Goal: Transaction & Acquisition: Purchase product/service

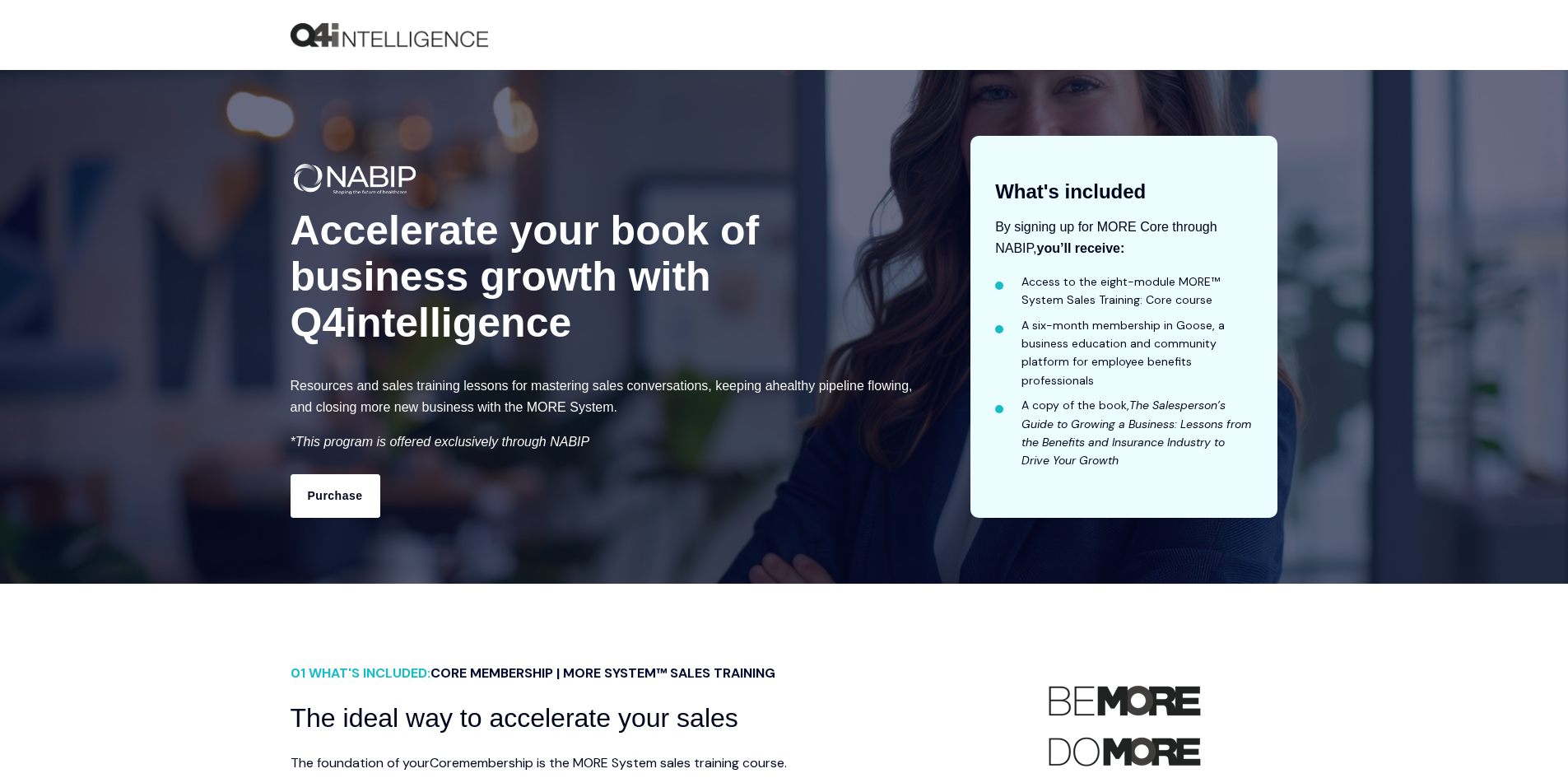
click at [319, 485] on link "Purchase" at bounding box center [335, 495] width 90 height 43
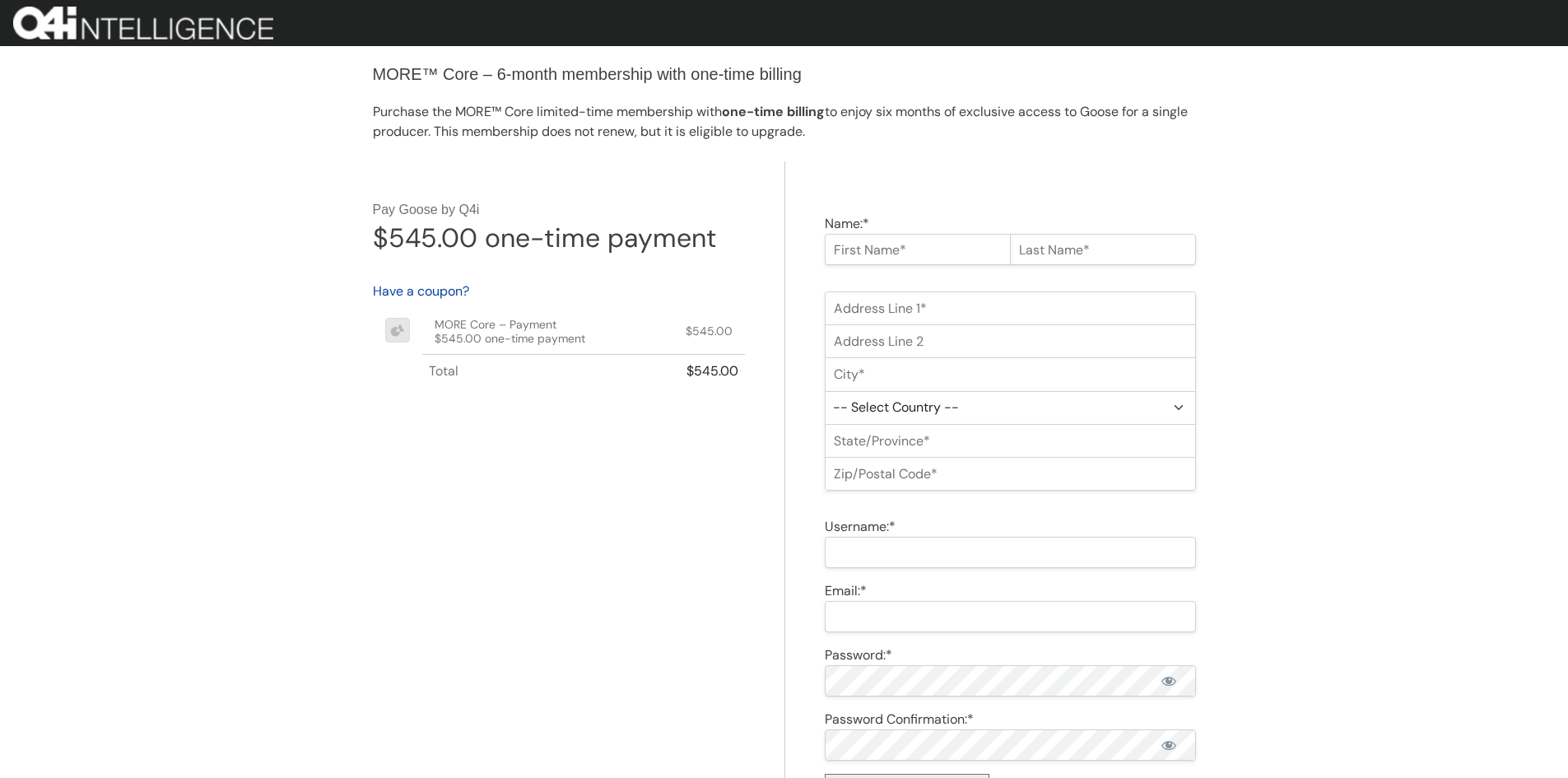
click at [924, 248] on input "Name:*" at bounding box center [917, 249] width 186 height 31
type input "Christopher"
type input "Orozco"
type input "406 Nuez St"
type input "Camarillo"
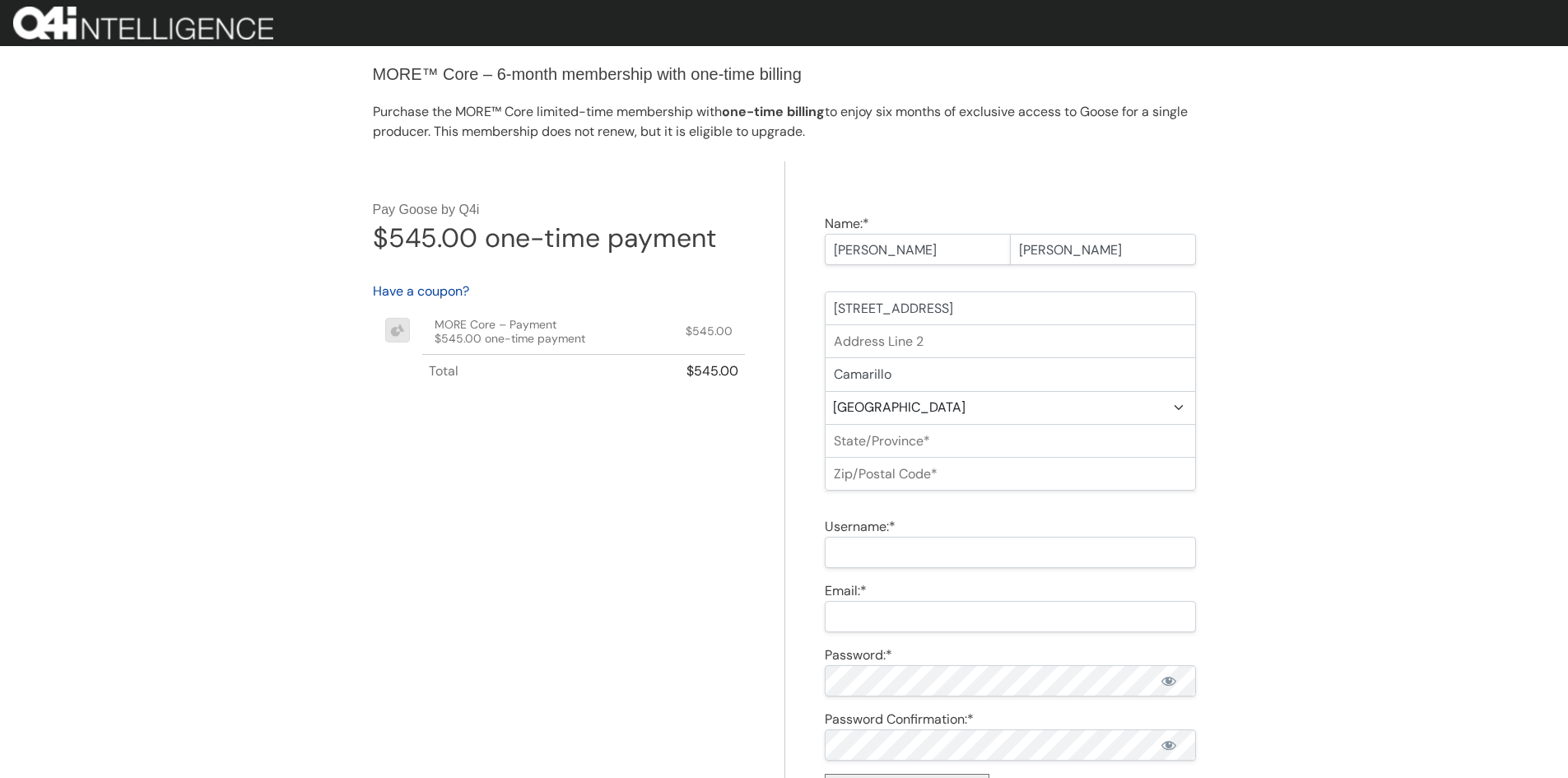
click at [1177, 405] on select "-- Select Country -- United States (US) Afghanistan Åland Islands Albania Alger…" at bounding box center [1010, 408] width 371 height 34
select select "US"
click at [825, 391] on select "-- Select Country -- United States (US) Afghanistan Åland Islands Albania Alger…" at bounding box center [1010, 408] width 371 height 34
click at [1180, 445] on select "-- Select State -- Alabama Alaska Arizona Arkansas California Colorado Connecti…" at bounding box center [1010, 441] width 371 height 34
select select "CA"
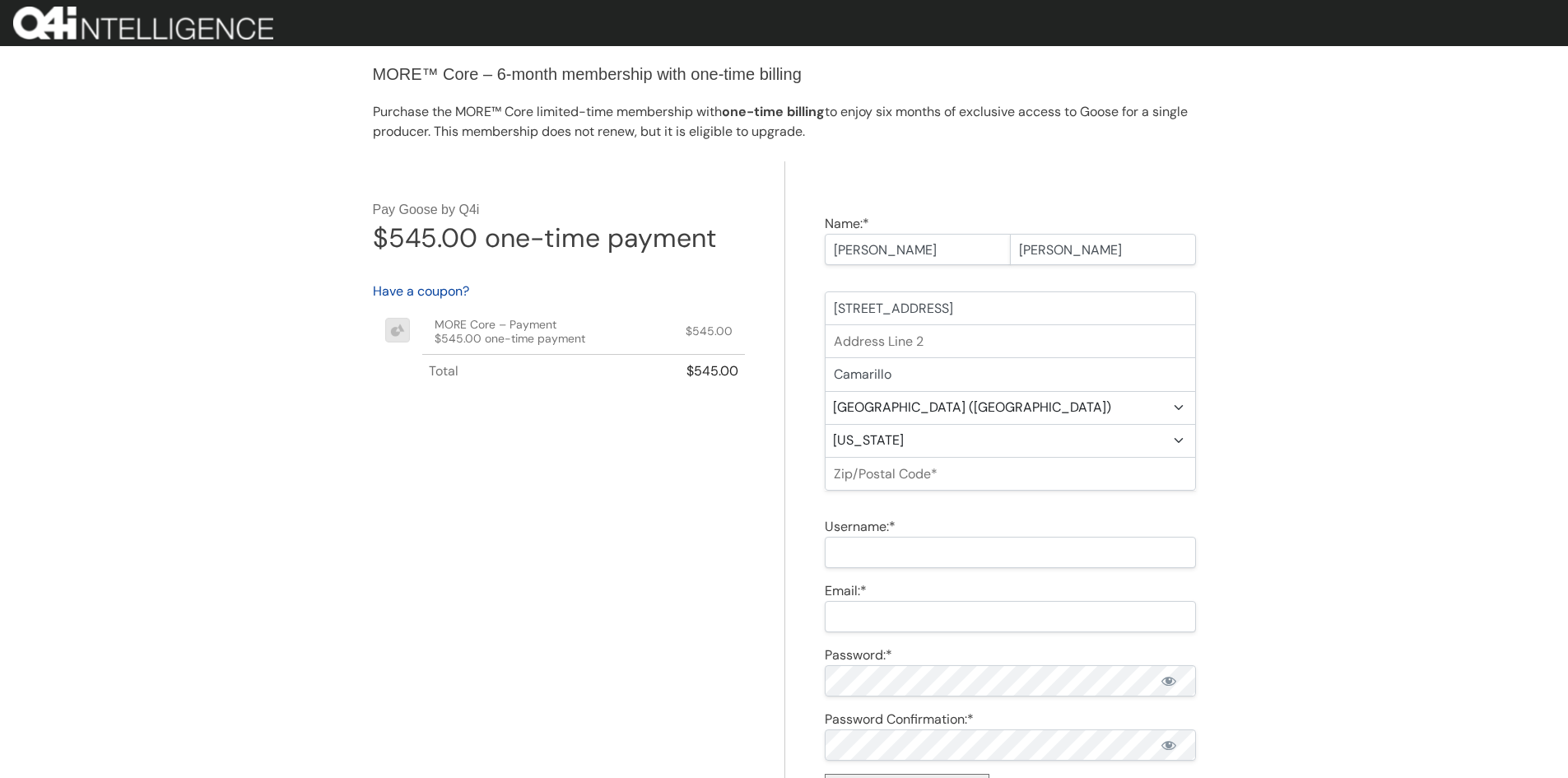
click at [825, 424] on select "-- Select State -- Alabama Alaska Arizona Arkansas California Colorado Connecti…" at bounding box center [1010, 441] width 371 height 34
click at [1062, 476] on input "Zip/Postal Code:*" at bounding box center [1010, 474] width 371 height 34
type input "93012"
click at [1272, 487] on div "MORE™ Core – 6-month membership with one-time billing Purchase the MORE™ Core l…" at bounding box center [784, 746] width 1568 height 1493
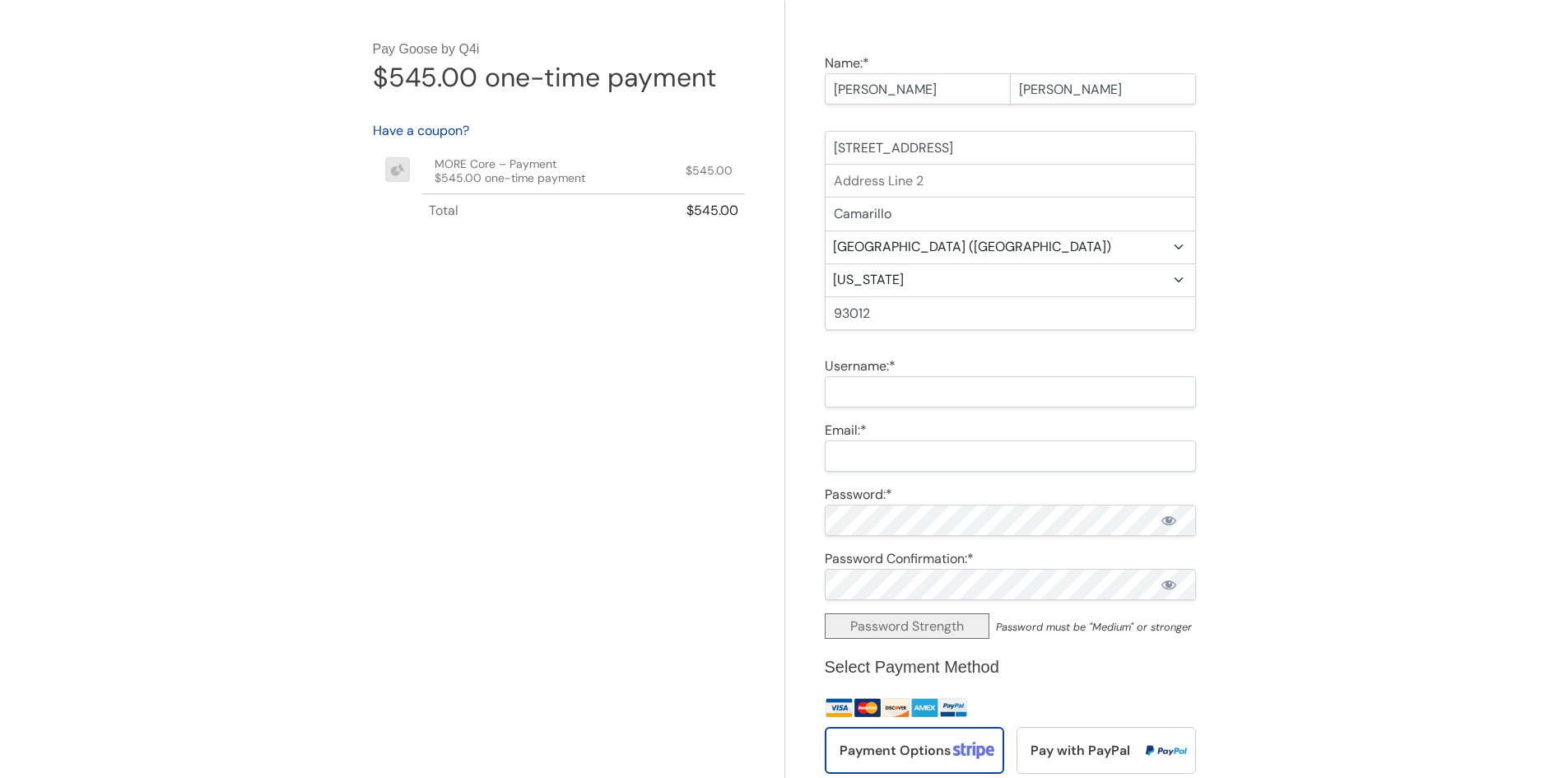
scroll to position [165, 0]
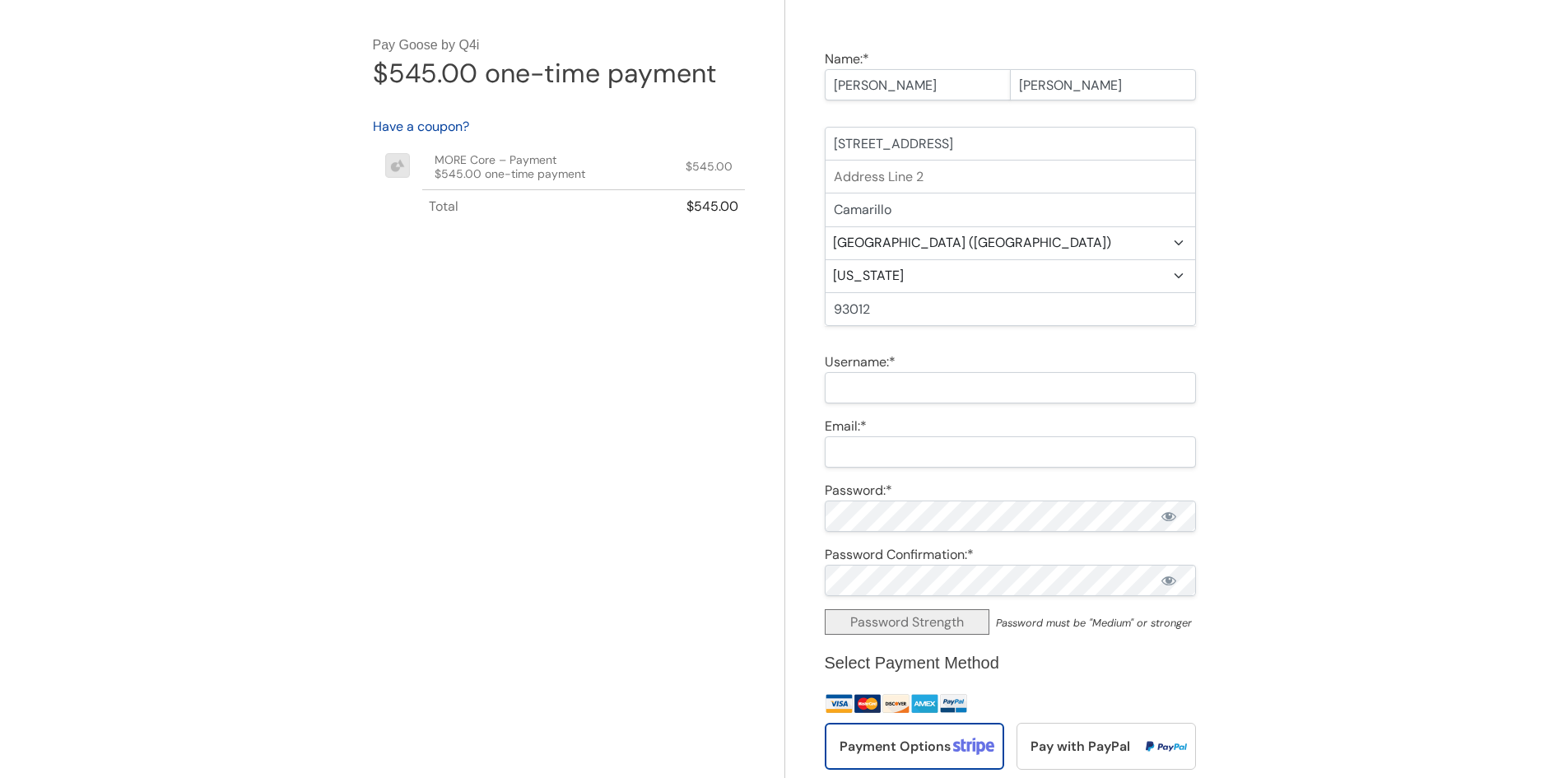
click at [927, 391] on input "Username:*" at bounding box center [1010, 387] width 371 height 31
type input "ChristopherO"
type input "Christobaal89@gmail.com"
click at [1171, 515] on span "Show password" at bounding box center [1168, 515] width 16 height 16
click at [1166, 585] on span "Show password" at bounding box center [1168, 579] width 16 height 16
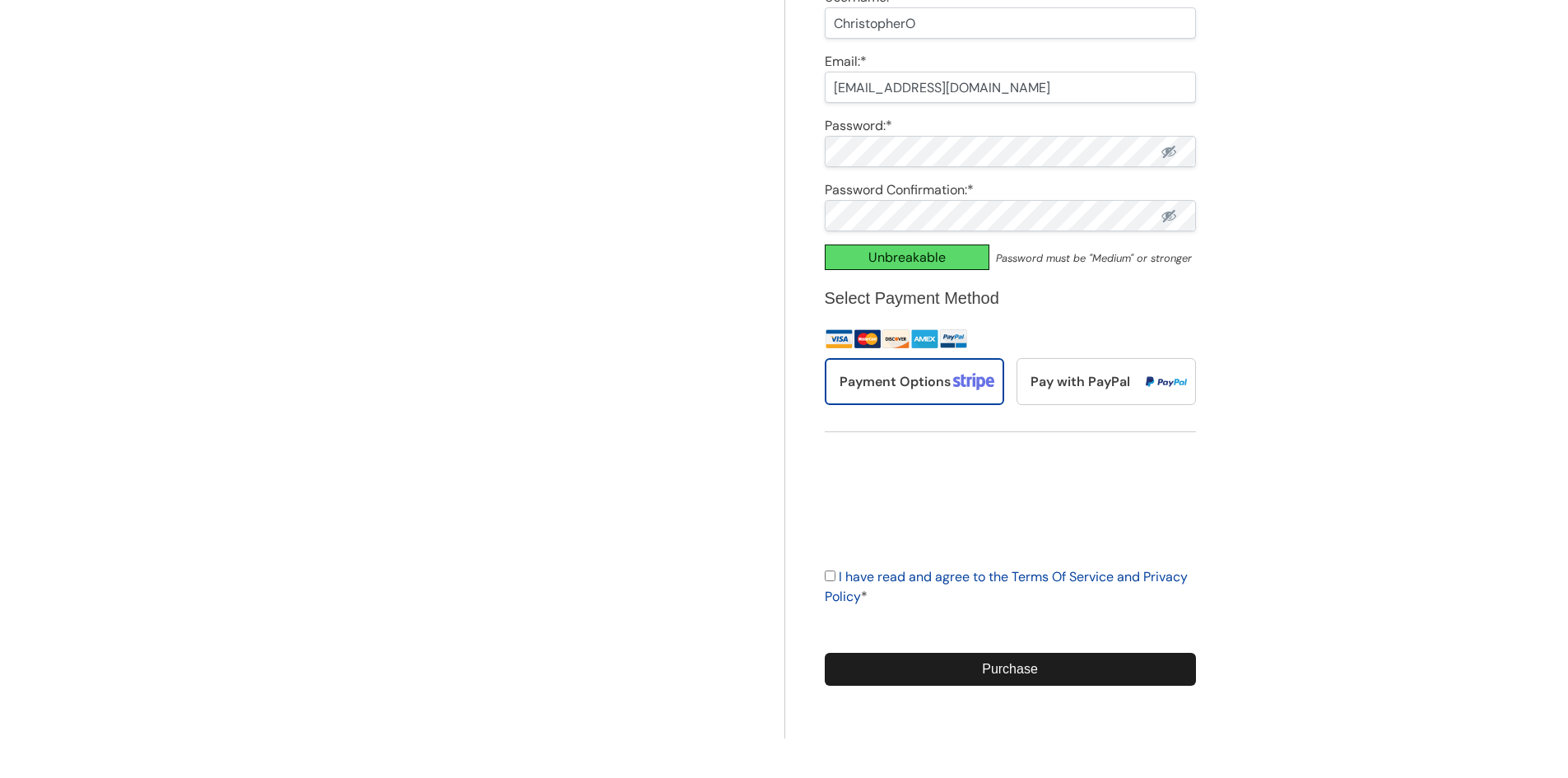
scroll to position [530, 0]
click at [828, 574] on input "I have read and agree to the Terms Of Service and Privacy Policy *" at bounding box center [830, 575] width 11 height 11
checkbox input "true"
click at [1013, 669] on input "Purchase" at bounding box center [1010, 669] width 371 height 33
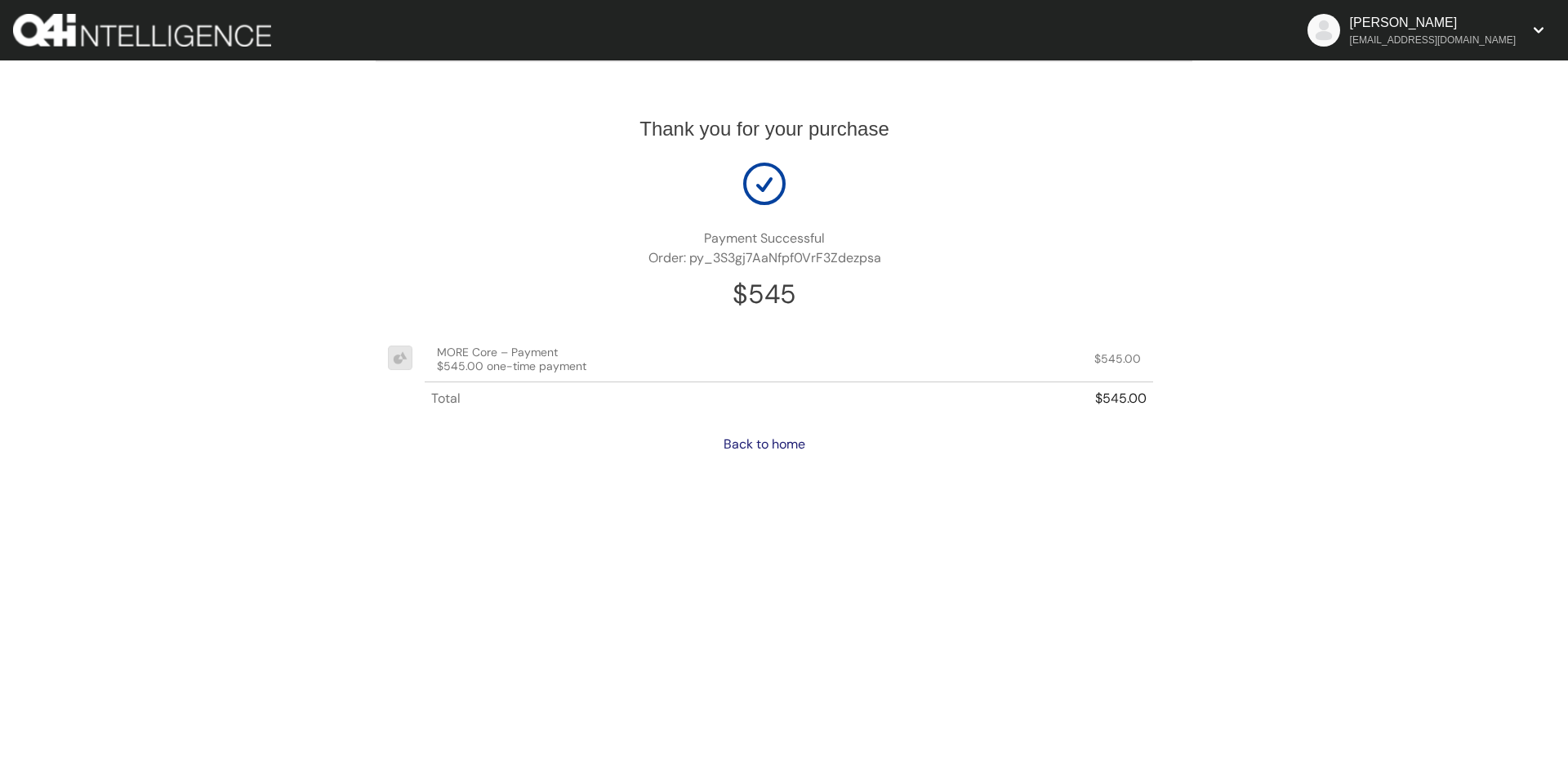
click at [766, 437] on link "Back to home" at bounding box center [763, 443] width 81 height 17
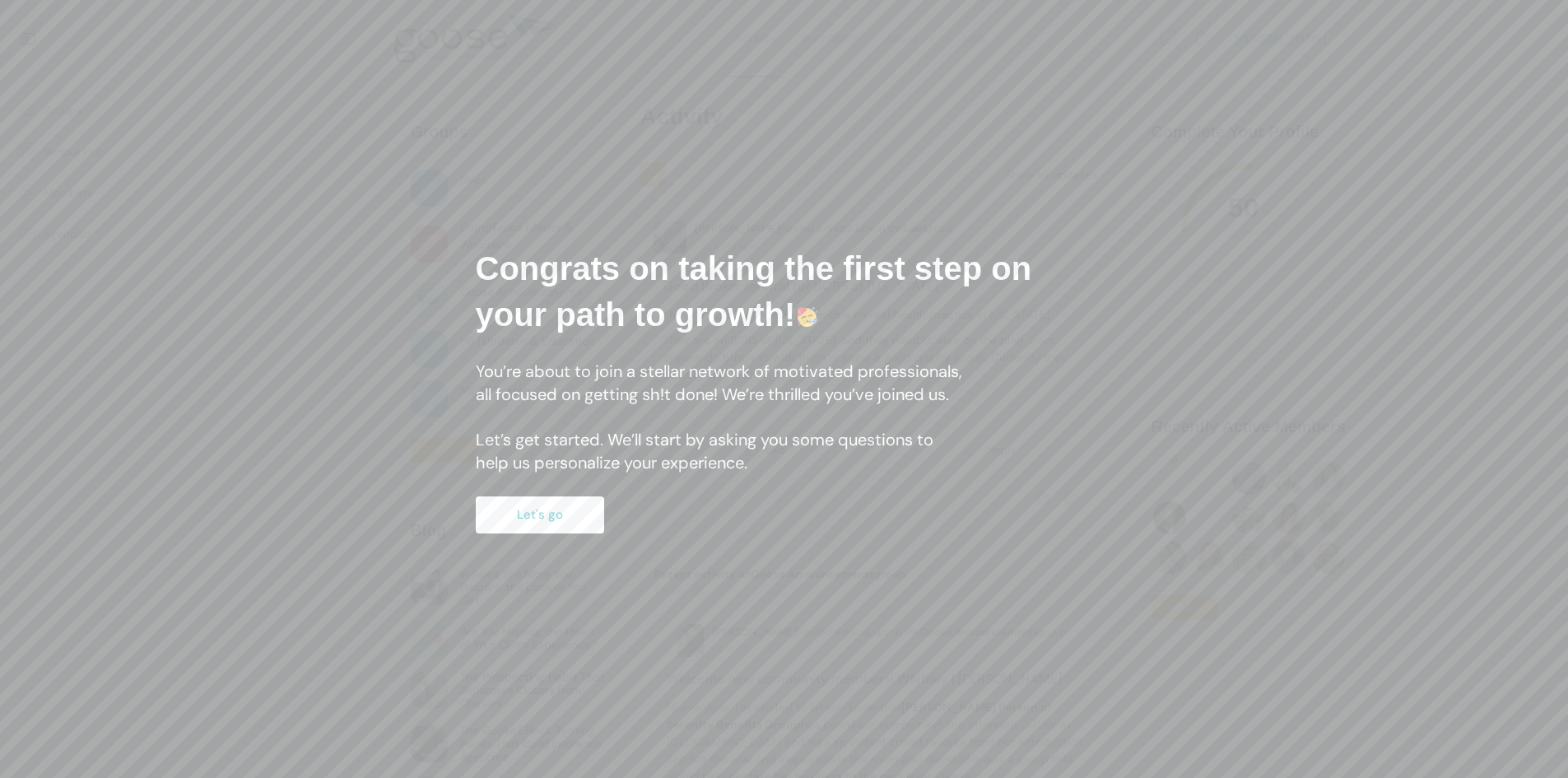
click at [528, 500] on button "Let's go" at bounding box center [540, 515] width 128 height 37
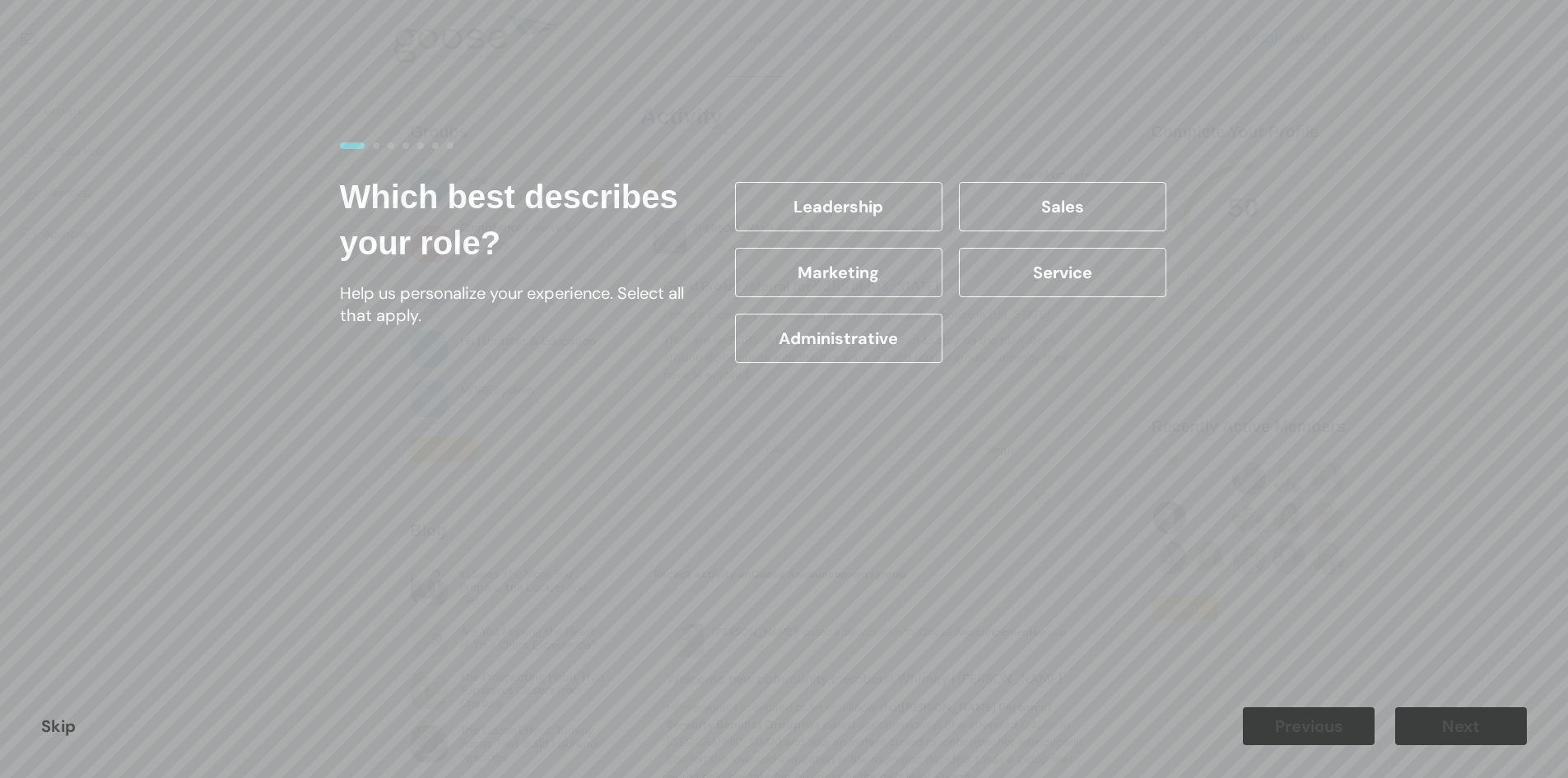
click at [1034, 195] on label "Sales" at bounding box center [1063, 206] width 208 height 49
click at [0, 0] on input "Sales" at bounding box center [0, 0] width 0 height 0
click at [1490, 723] on button "Next" at bounding box center [1462, 726] width 132 height 38
click at [1023, 269] on label "11-20 years" at bounding box center [1063, 272] width 208 height 49
click at [0, 0] on input "11-20 years" at bounding box center [0, 0] width 0 height 0
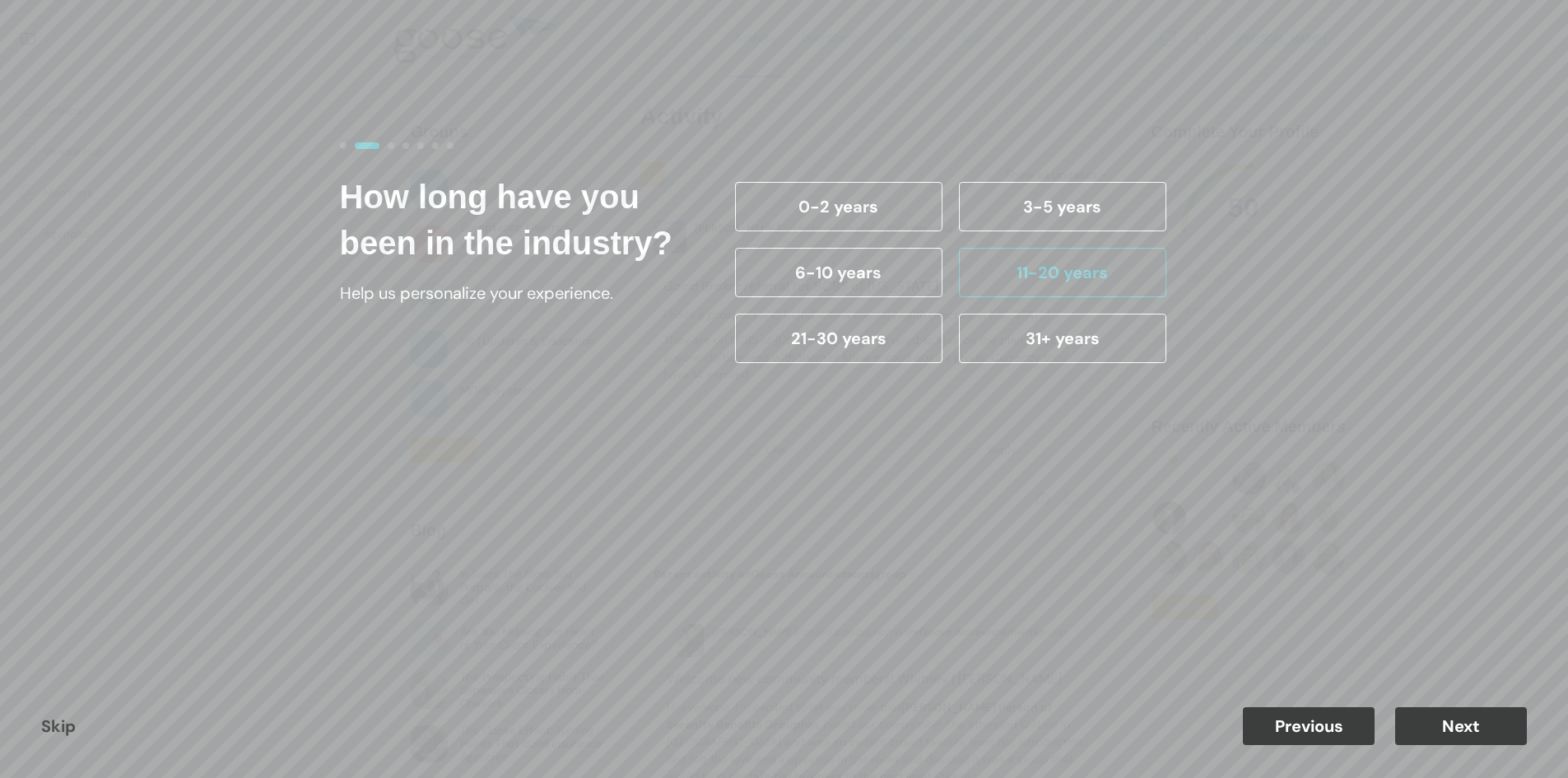
click at [1435, 720] on button "Next" at bounding box center [1462, 726] width 132 height 38
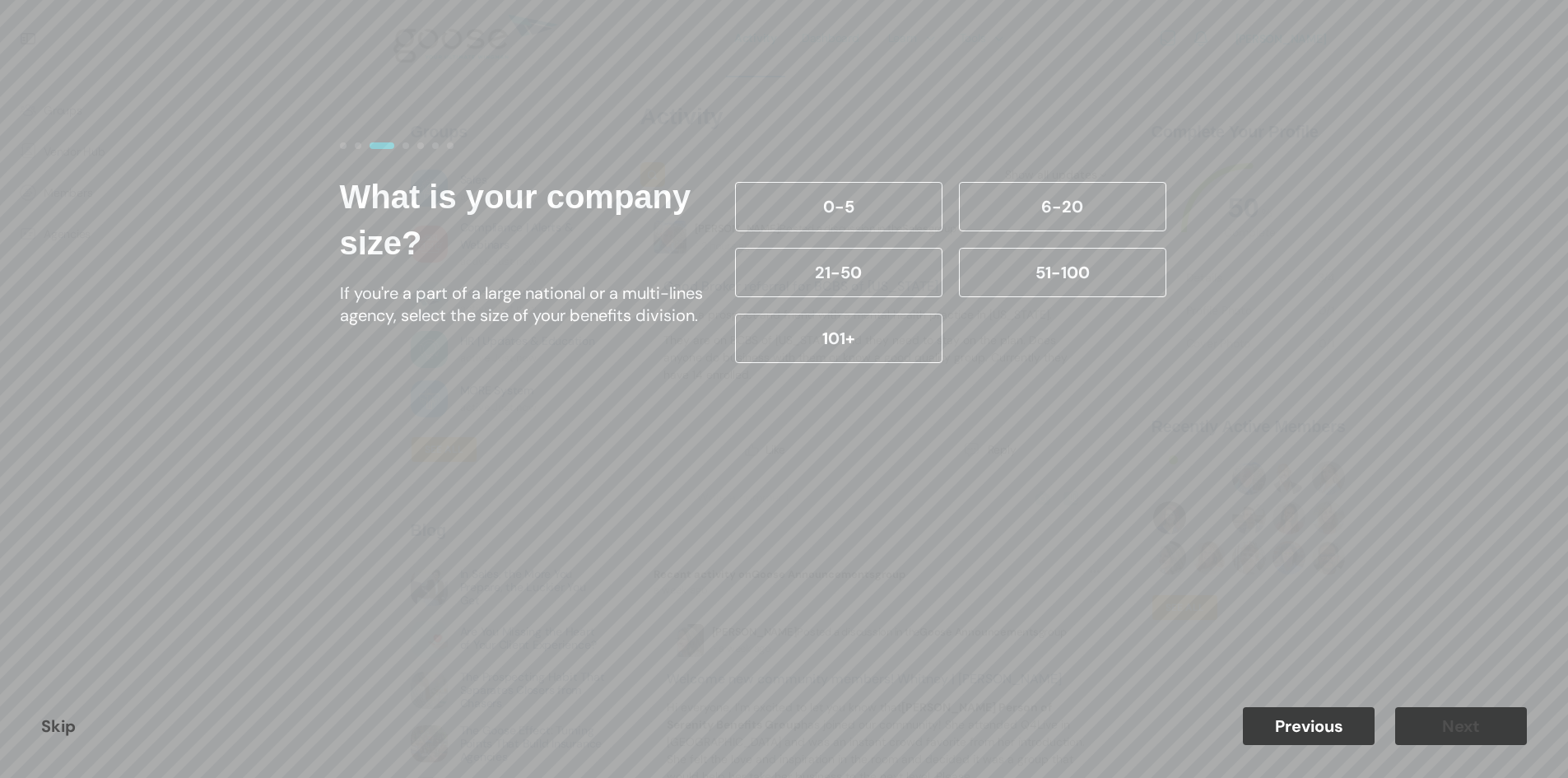
click at [1047, 192] on label "6-20" at bounding box center [1063, 206] width 208 height 49
click at [0, 0] on input "6-20" at bounding box center [0, 0] width 0 height 0
click at [1437, 727] on button "Next" at bounding box center [1462, 726] width 132 height 38
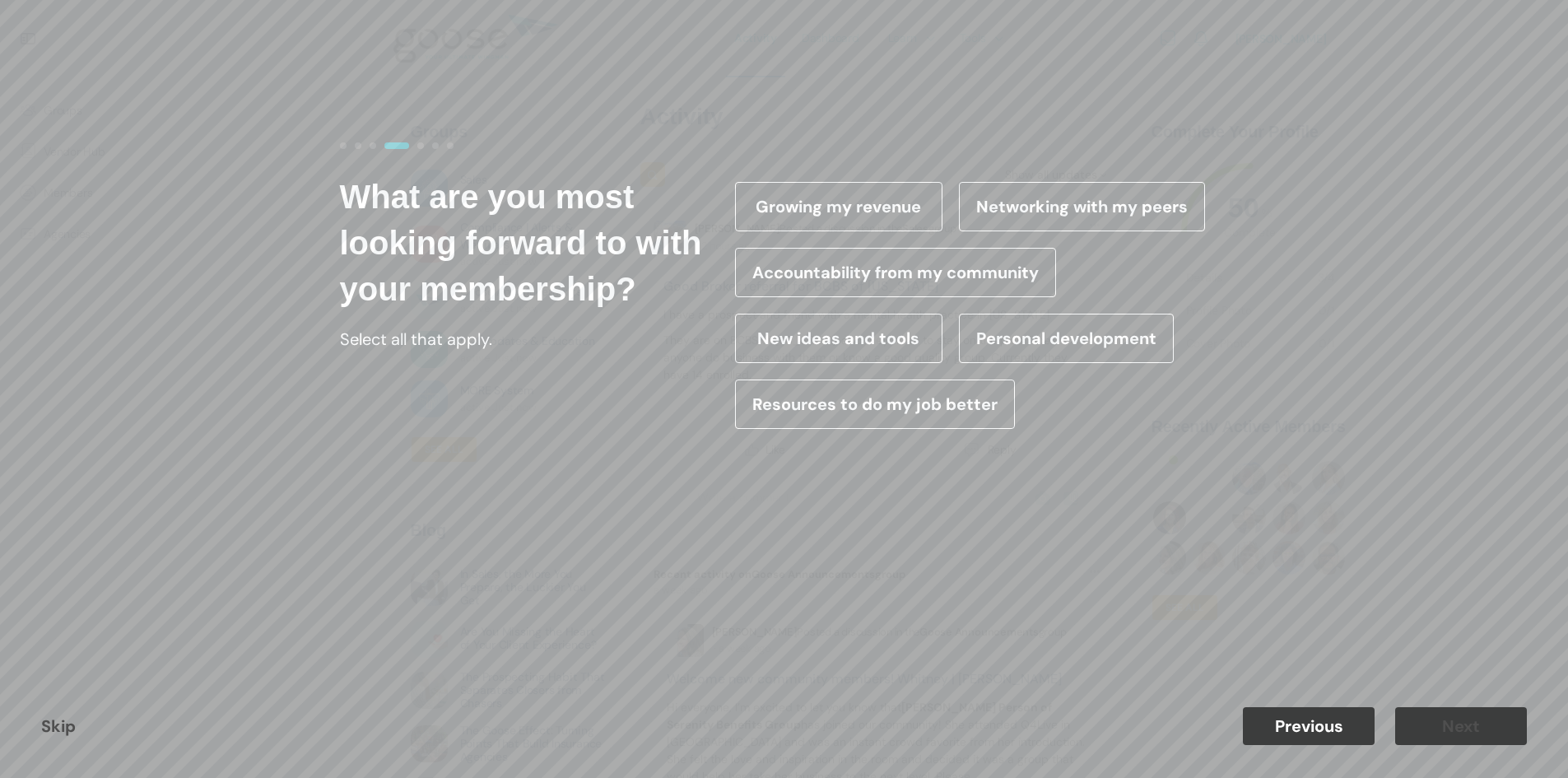
click at [842, 171] on form "Which best describes your role? Help us personalize your experience. Select all…" at bounding box center [784, 389] width 939 height 543
click at [839, 191] on label "Growing my revenue" at bounding box center [839, 206] width 208 height 49
click at [0, 0] on input "Growing my revenue" at bounding box center [0, 0] width 0 height 0
click at [830, 395] on label "Resources to do my job better" at bounding box center [874, 404] width 280 height 49
click at [0, 0] on input "Resources to do my job better" at bounding box center [0, 0] width 0 height 0
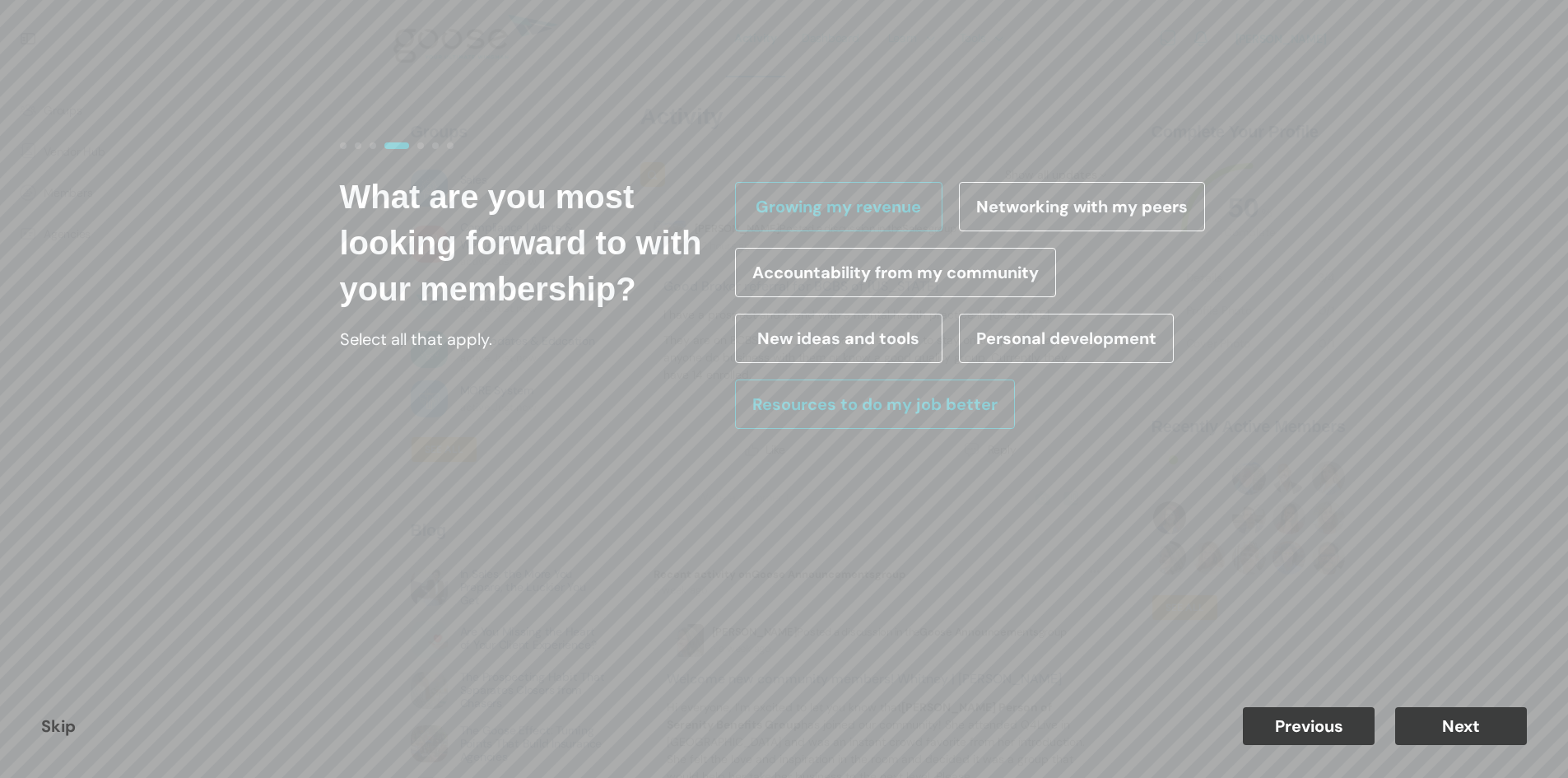
click at [817, 338] on label "New ideas and tools" at bounding box center [839, 338] width 208 height 49
click at [0, 0] on input "New ideas and tools" at bounding box center [0, 0] width 0 height 0
click at [1033, 336] on label "Personal development" at bounding box center [1066, 338] width 215 height 49
click at [0, 0] on input "Personal development" at bounding box center [0, 0] width 0 height 0
click at [1444, 718] on button "Next" at bounding box center [1462, 726] width 132 height 38
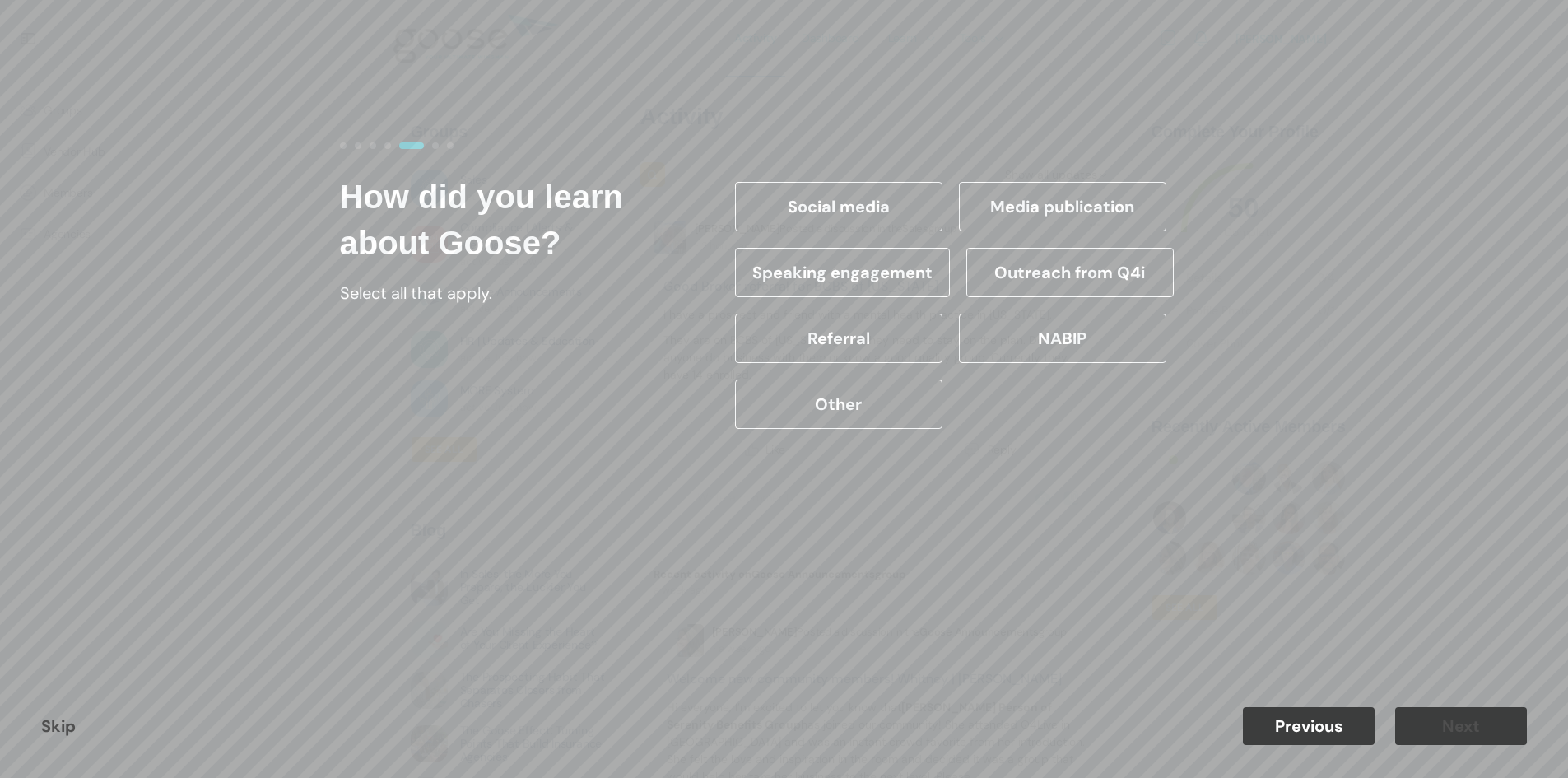
click at [1037, 324] on label "NABIP" at bounding box center [1063, 338] width 208 height 49
click at [0, 0] on input "NABIP" at bounding box center [0, 0] width 0 height 0
click at [1432, 732] on button "Next" at bounding box center [1462, 726] width 132 height 38
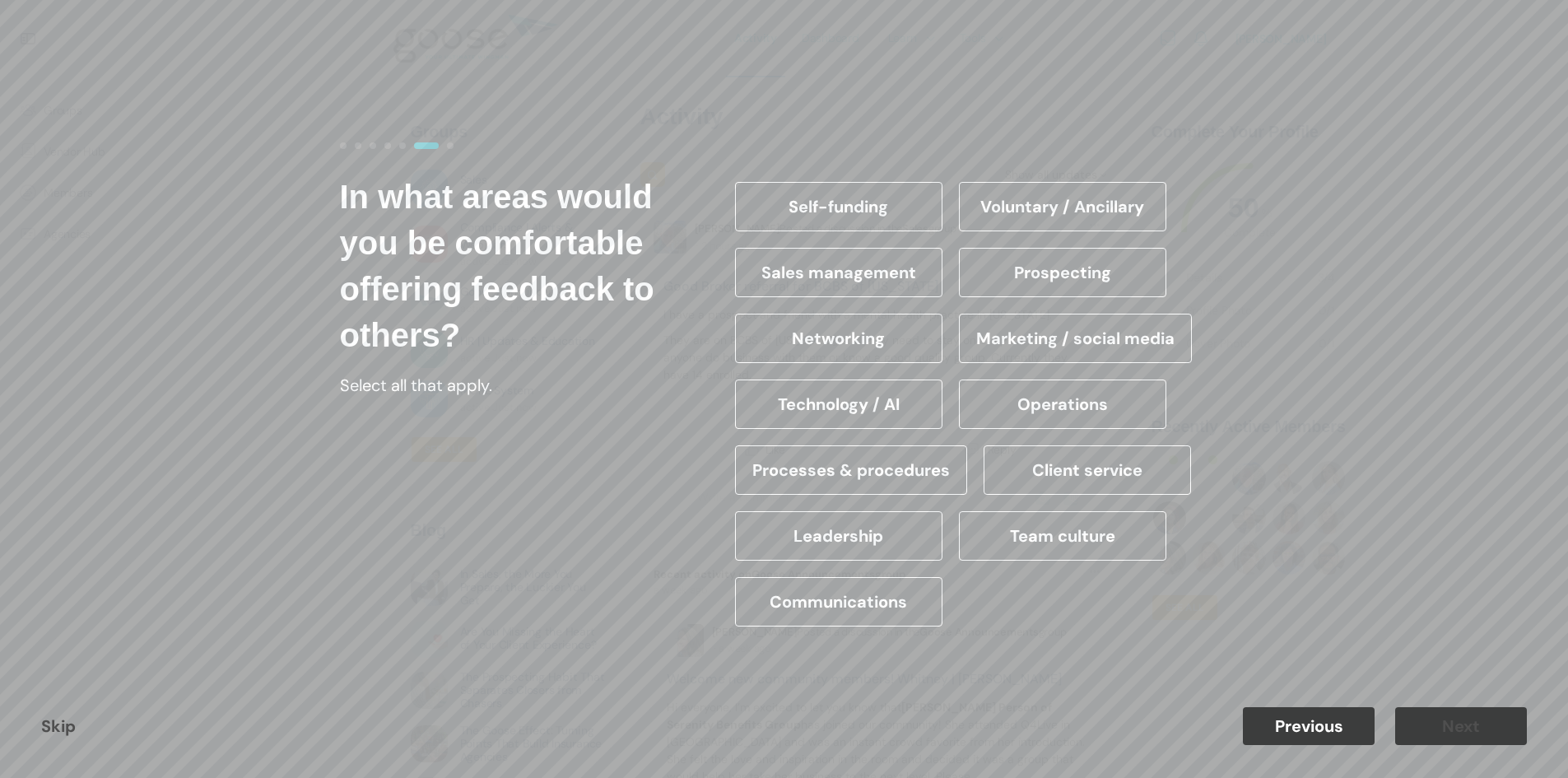
click at [829, 395] on label "Technology / AI" at bounding box center [839, 404] width 208 height 49
click at [0, 0] on input "Technology / AI" at bounding box center [0, 0] width 0 height 0
click at [1418, 726] on button "Next" at bounding box center [1462, 726] width 132 height 38
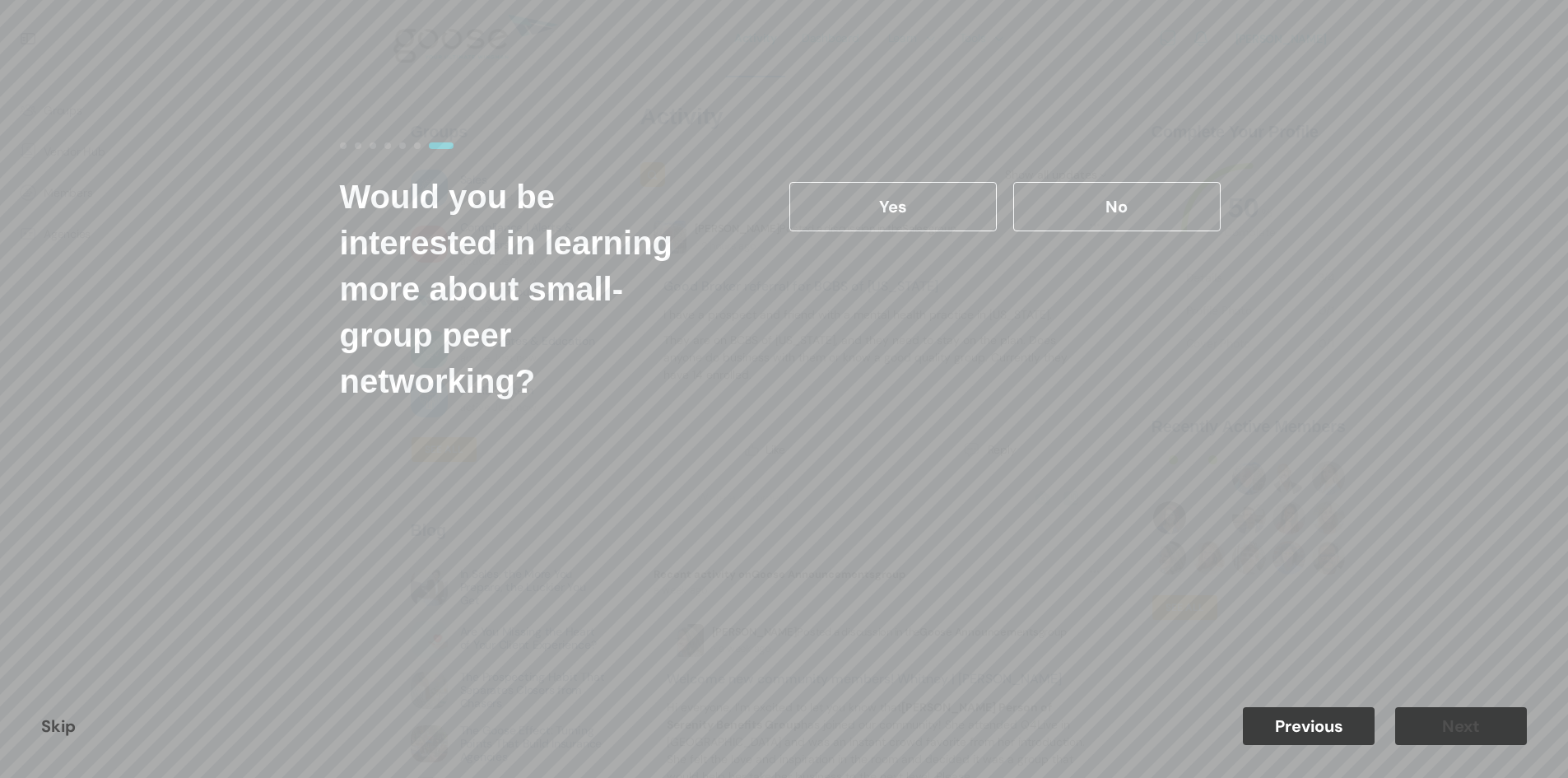
click at [841, 200] on label "Yes" at bounding box center [893, 206] width 208 height 49
click at [0, 0] on input "Yes" at bounding box center [0, 0] width 0 height 0
click at [1499, 729] on button "Next" at bounding box center [1462, 726] width 132 height 38
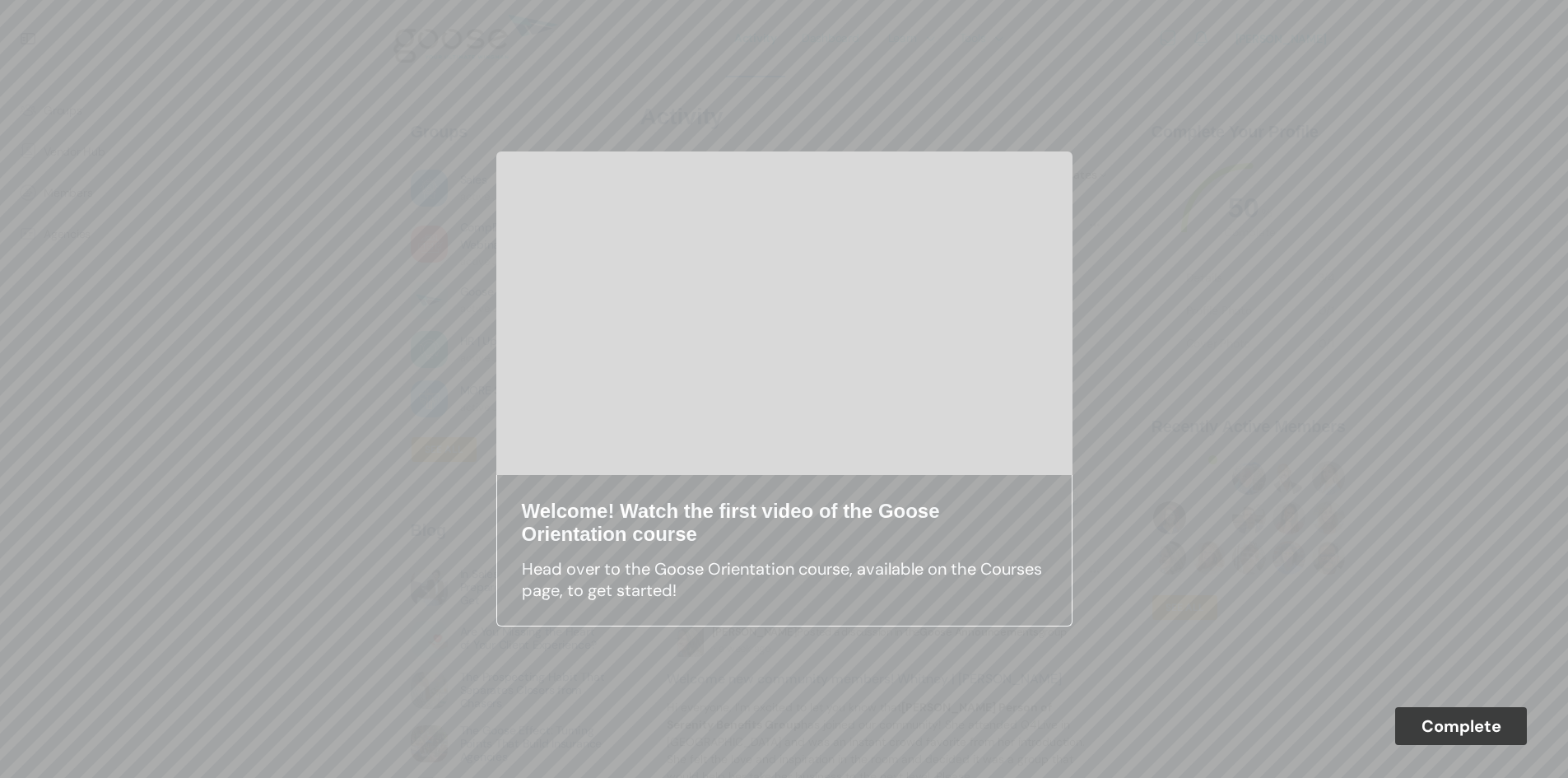
click at [1469, 725] on button "Complete" at bounding box center [1462, 726] width 132 height 38
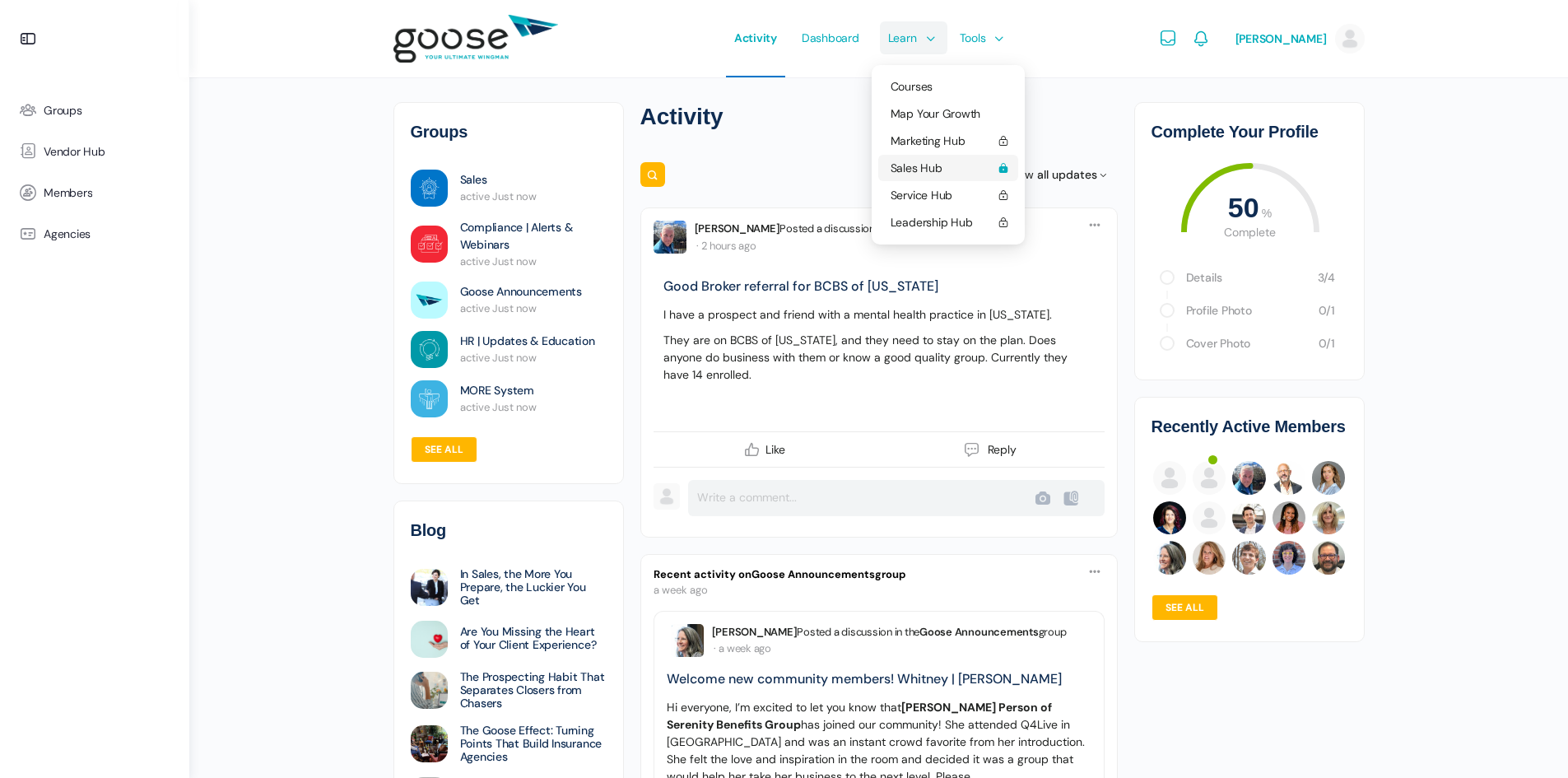
click at [907, 166] on span "Sales Hub" at bounding box center [942, 168] width 103 height 12
click at [908, 91] on span "Courses" at bounding box center [912, 87] width 42 height 15
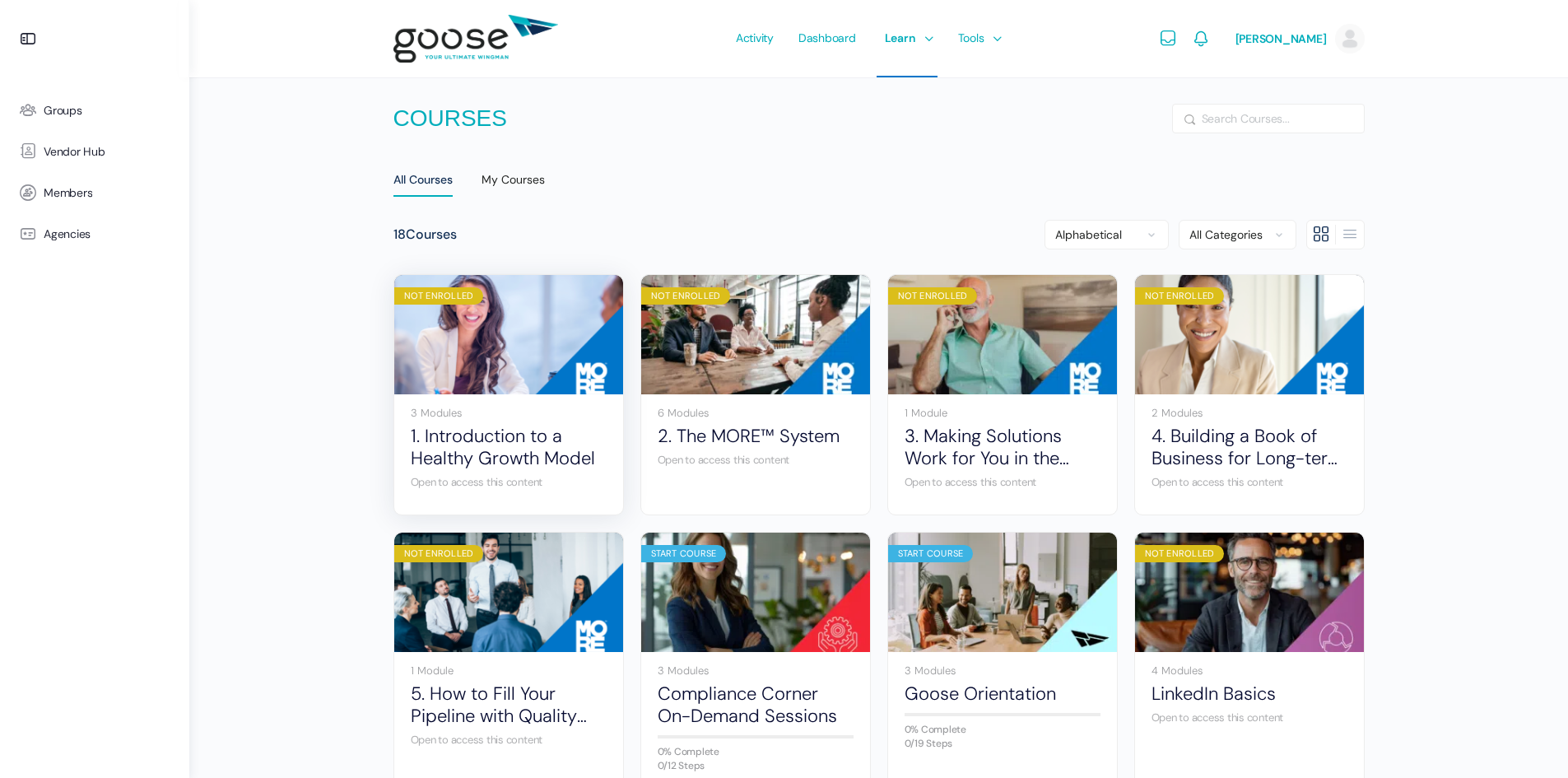
click at [501, 346] on img at bounding box center [509, 335] width 229 height 152
click at [509, 173] on div "My Courses" at bounding box center [513, 184] width 63 height 24
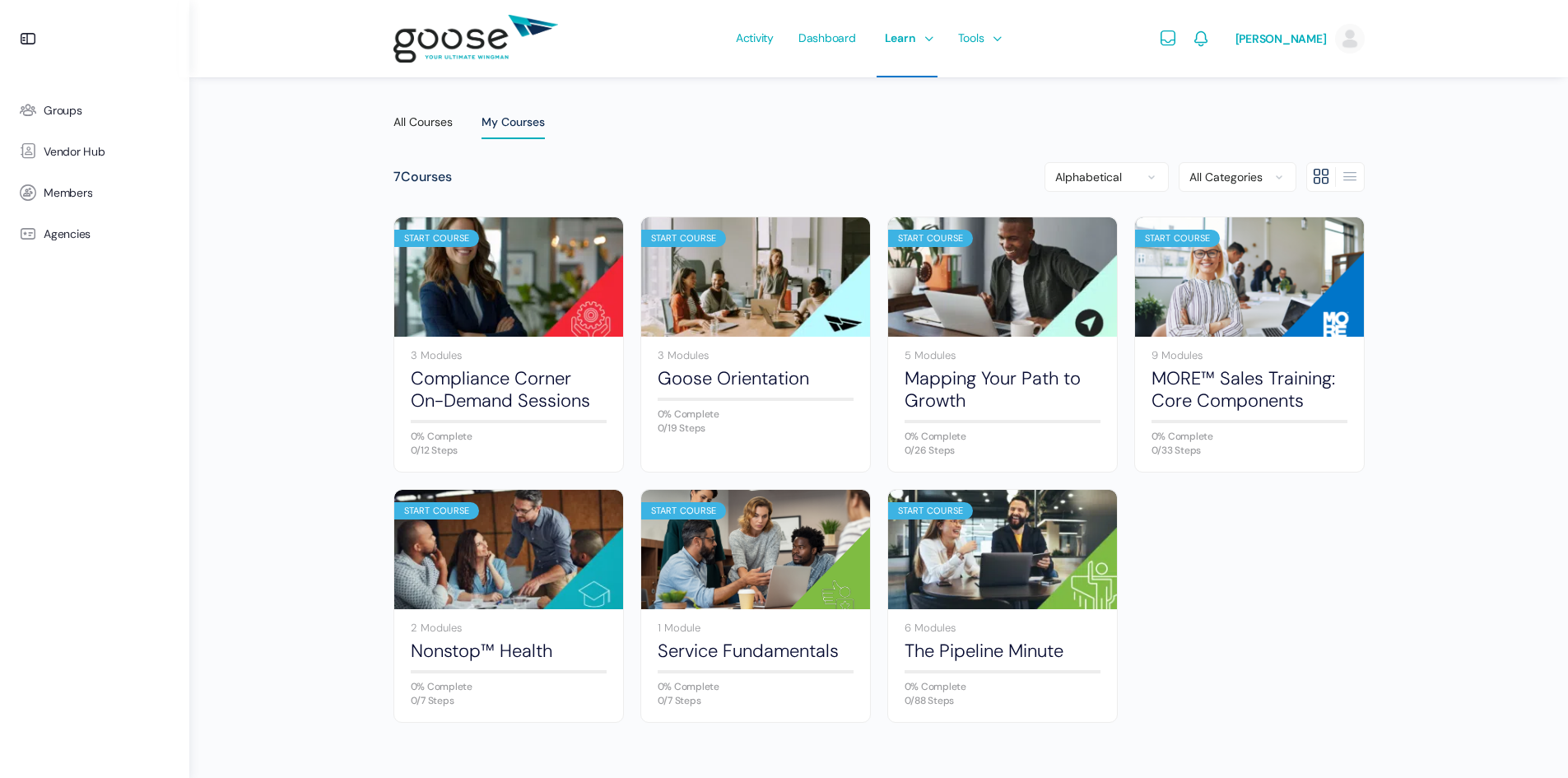
scroll to position [82, 0]
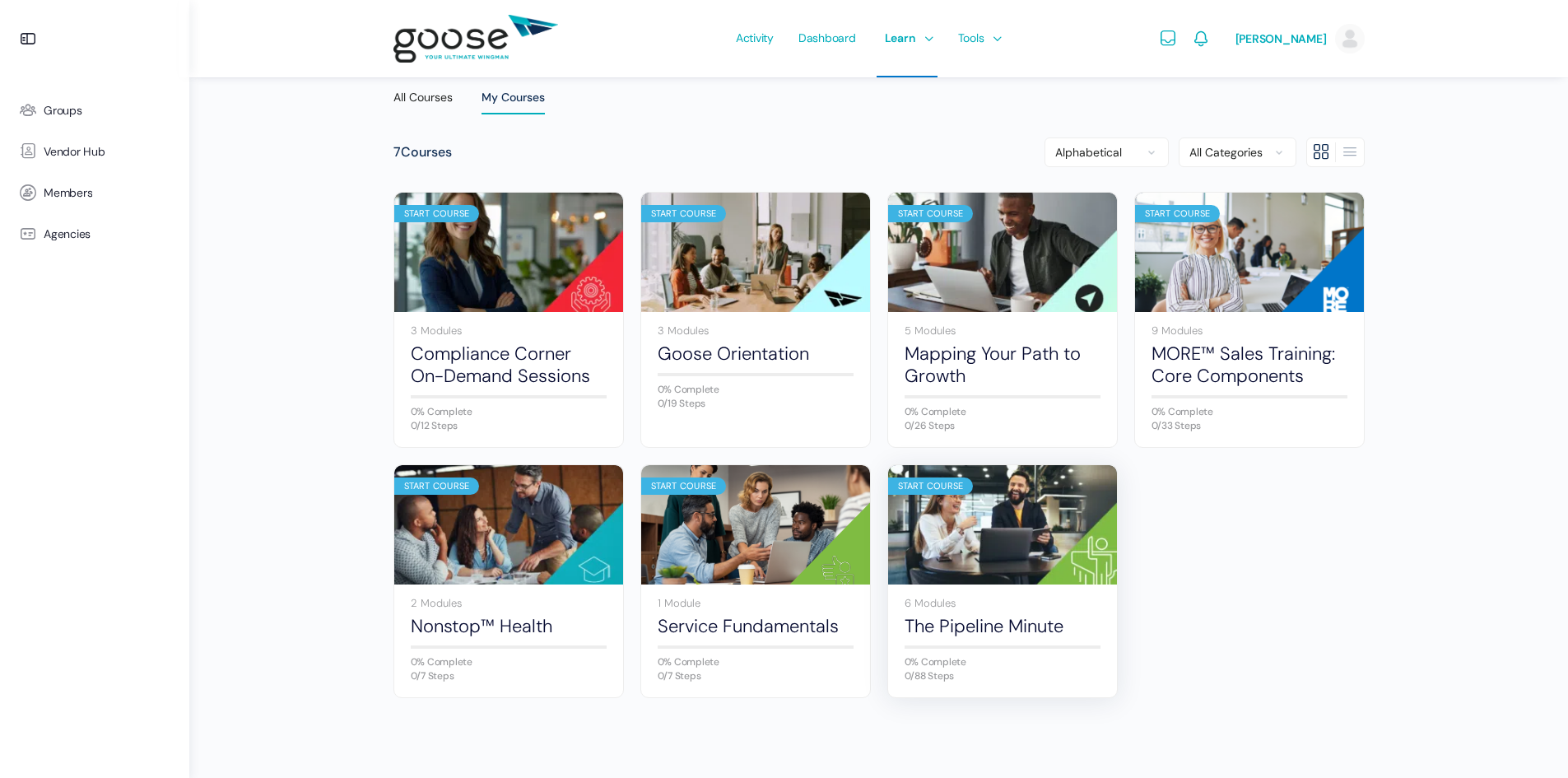
click at [1013, 499] on img at bounding box center [1002, 525] width 229 height 152
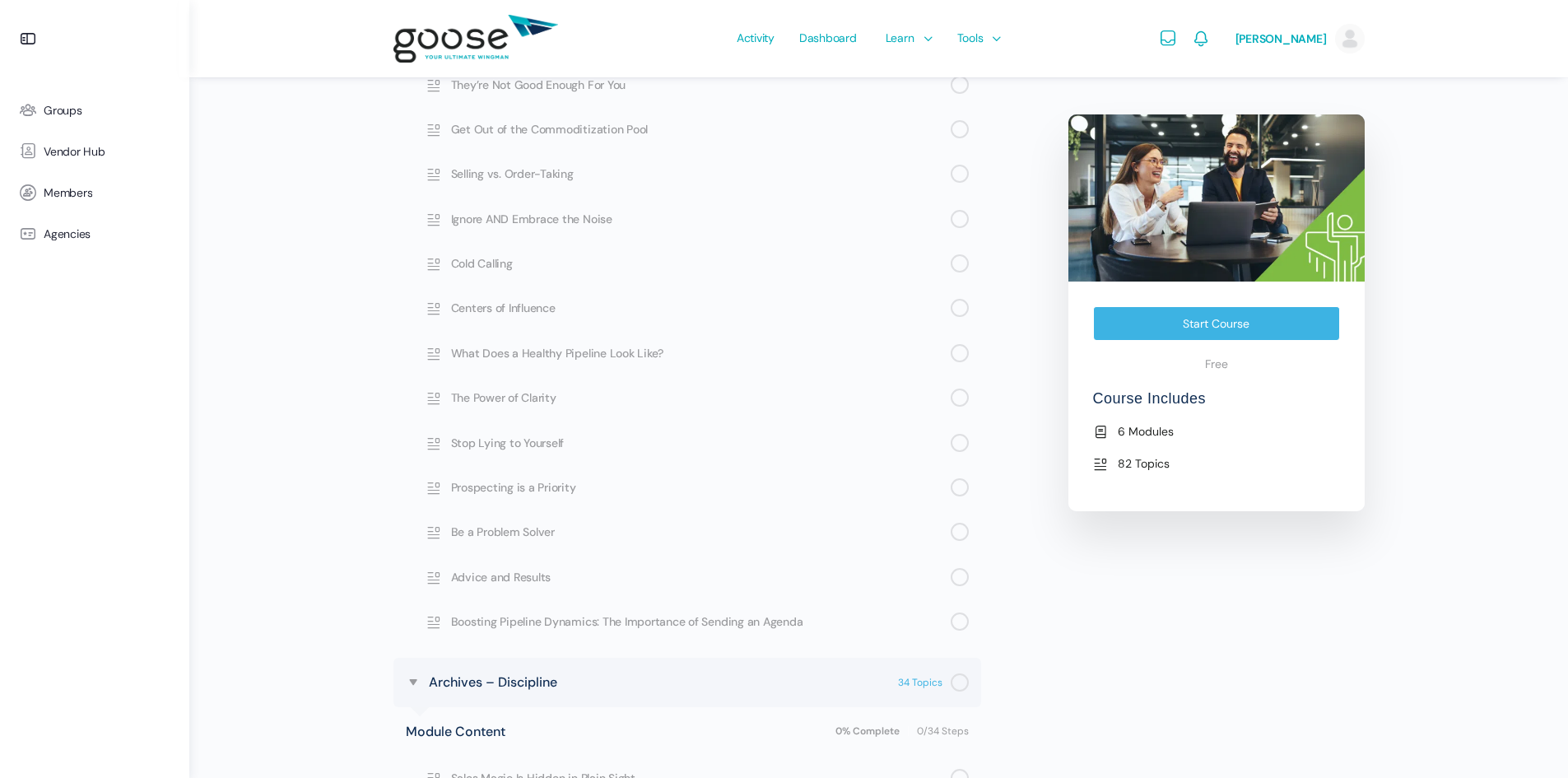
scroll to position [1317, 0]
click at [489, 259] on span "Cold Calling" at bounding box center [700, 259] width 499 height 18
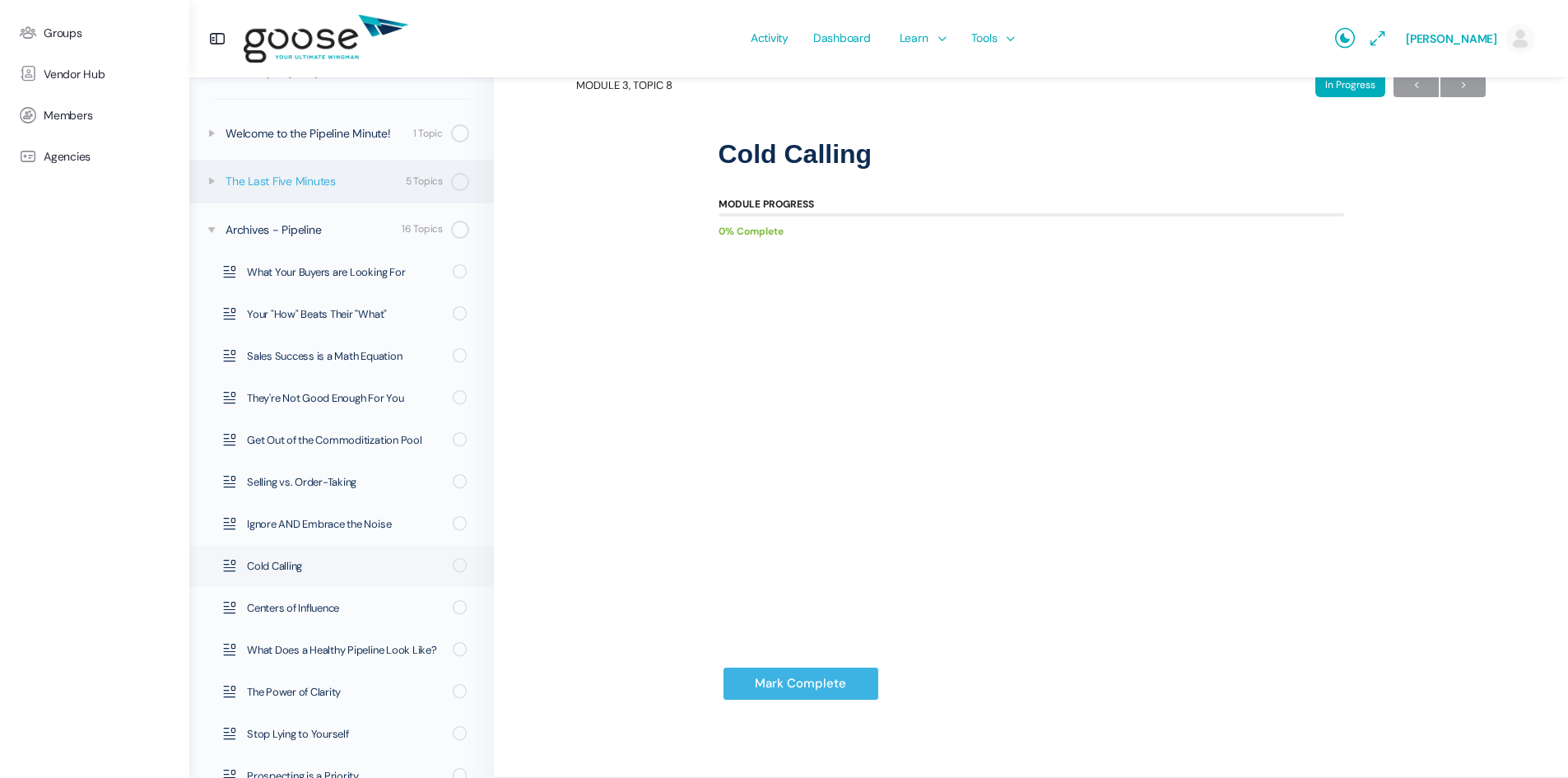
scroll to position [165, 0]
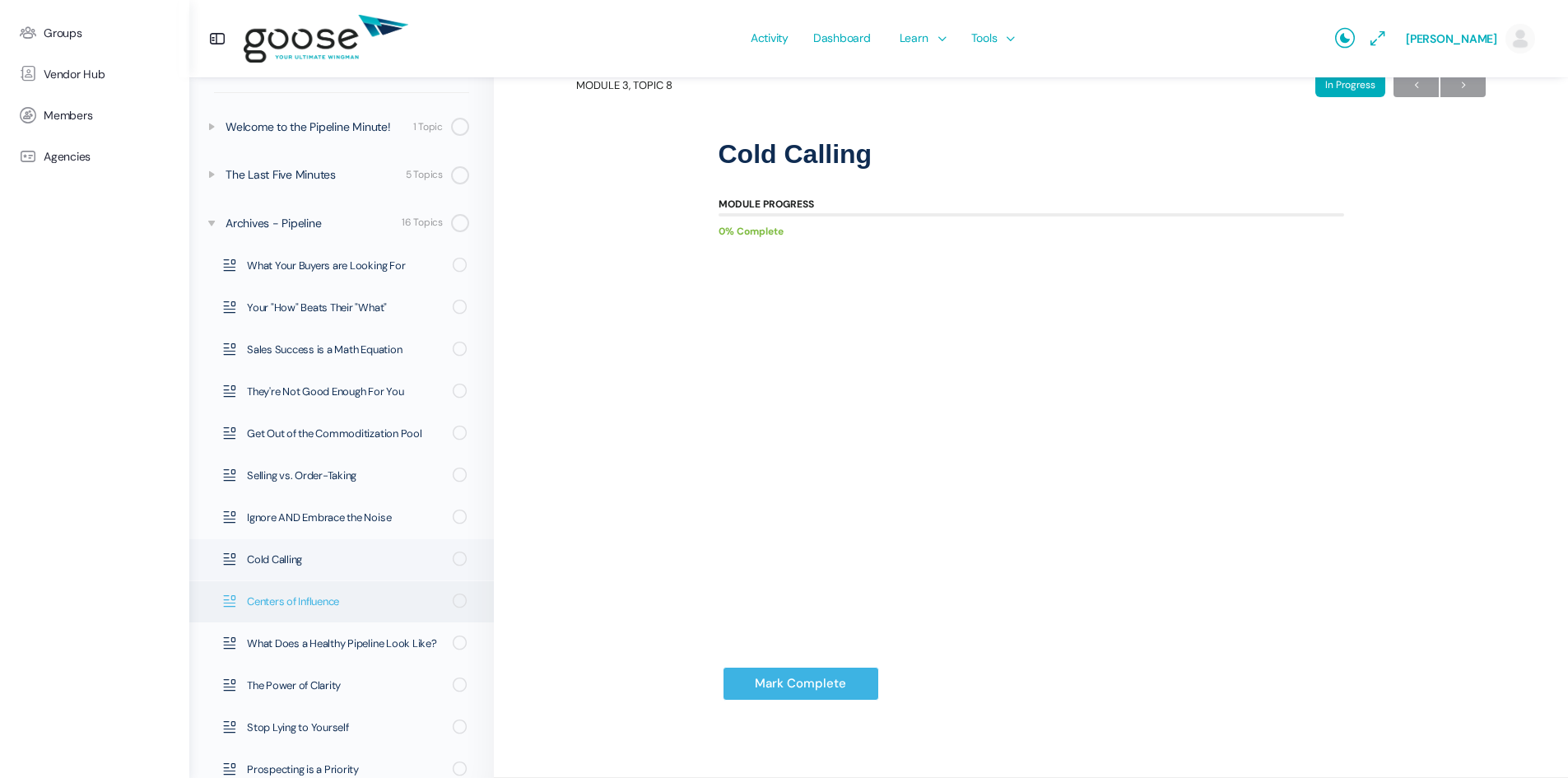
click at [319, 601] on span "Centers of Influence" at bounding box center [344, 601] width 195 height 16
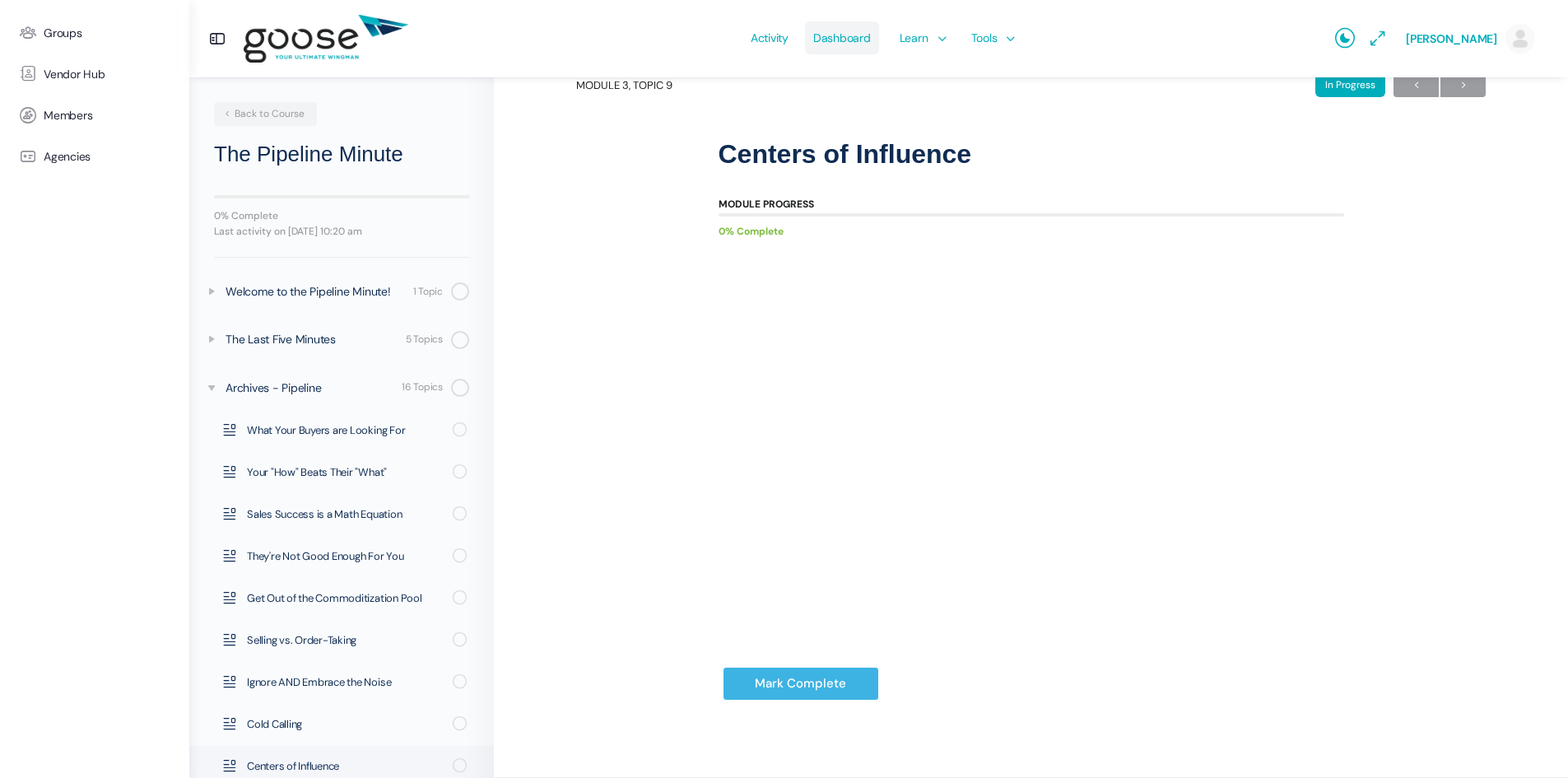
click at [842, 39] on span "Dashboard" at bounding box center [842, 38] width 57 height 78
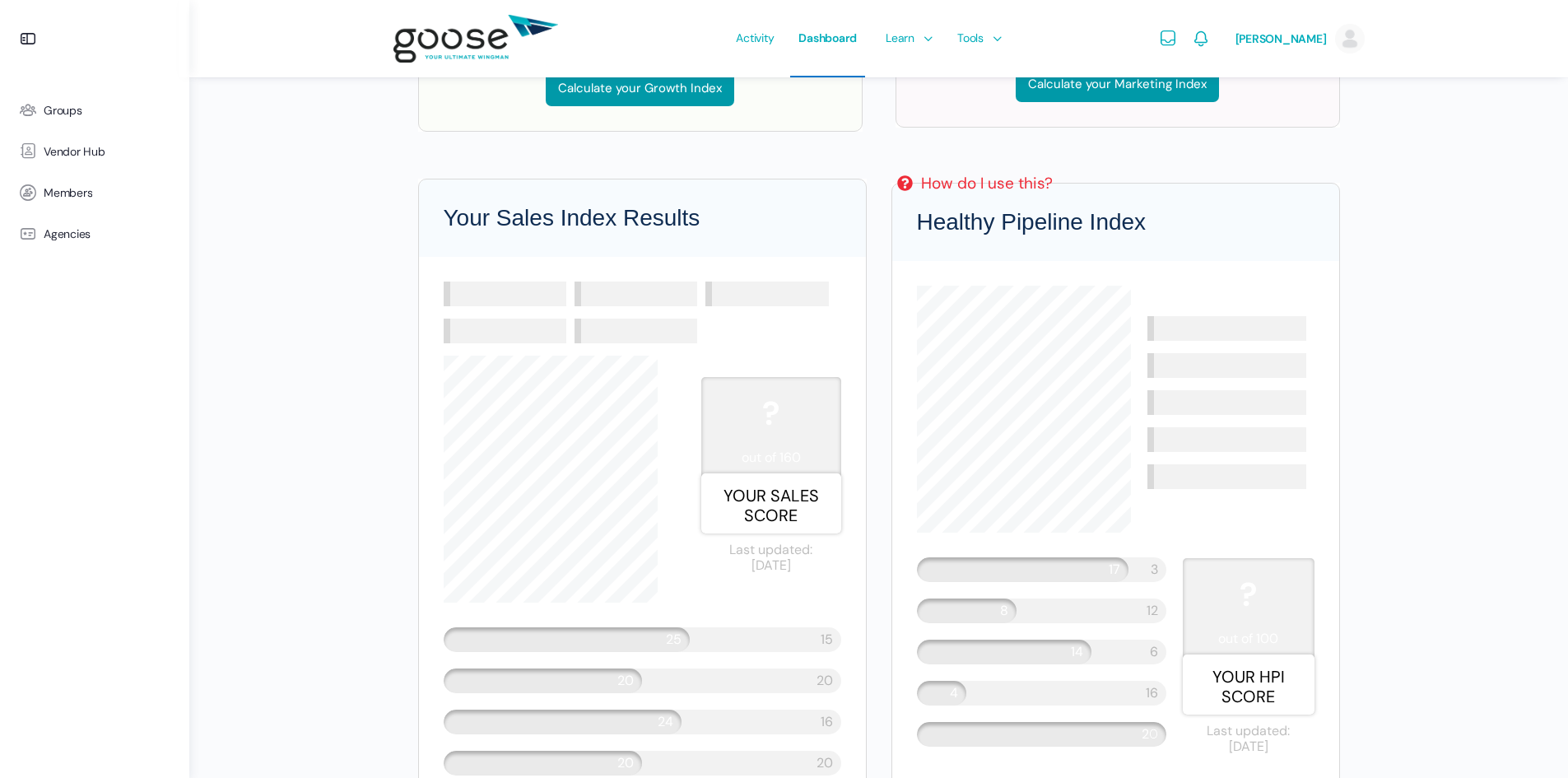
scroll to position [1317, 0]
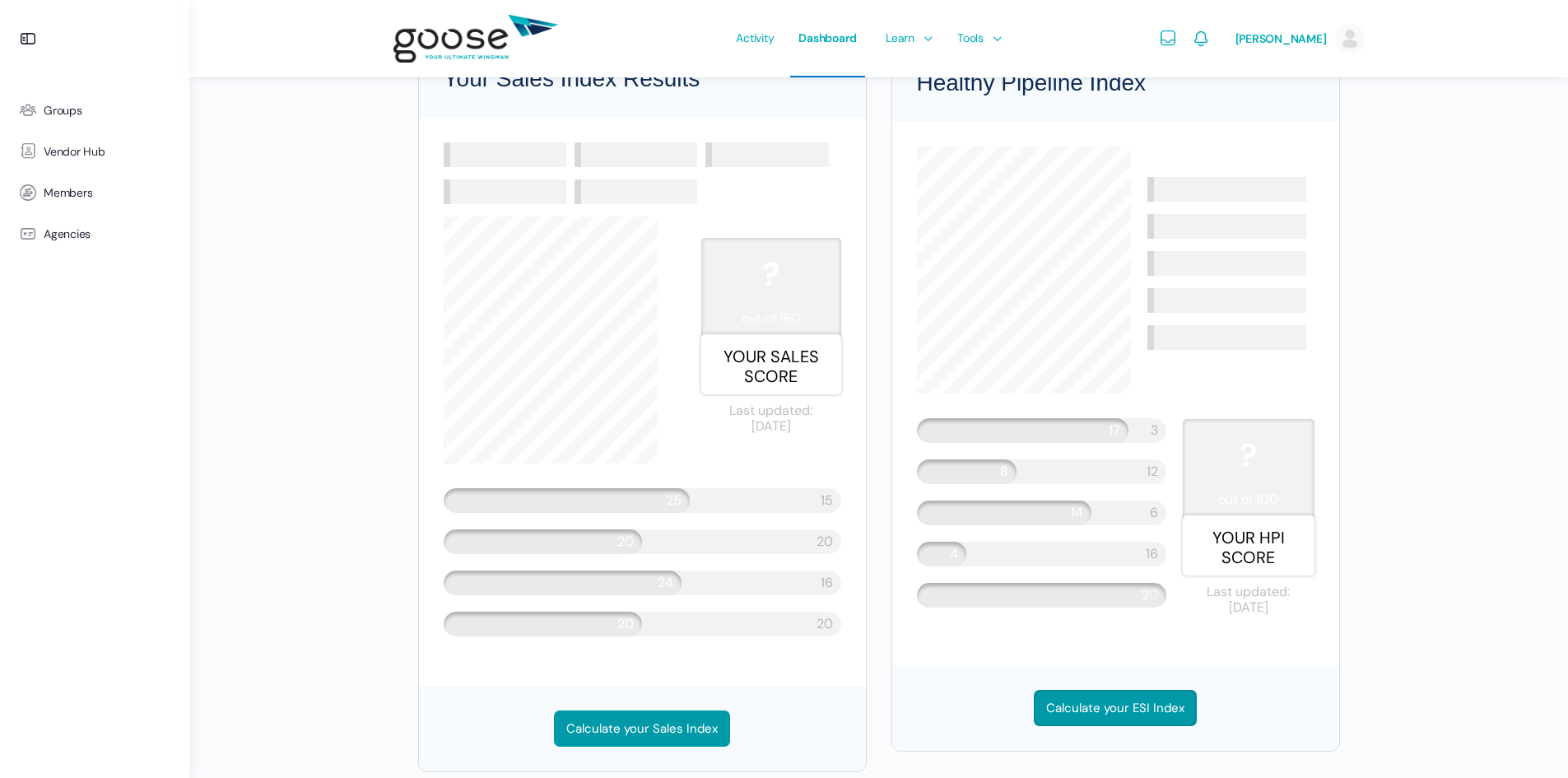
click at [1106, 707] on link "Calculate your ESI Index" at bounding box center [1115, 708] width 163 height 36
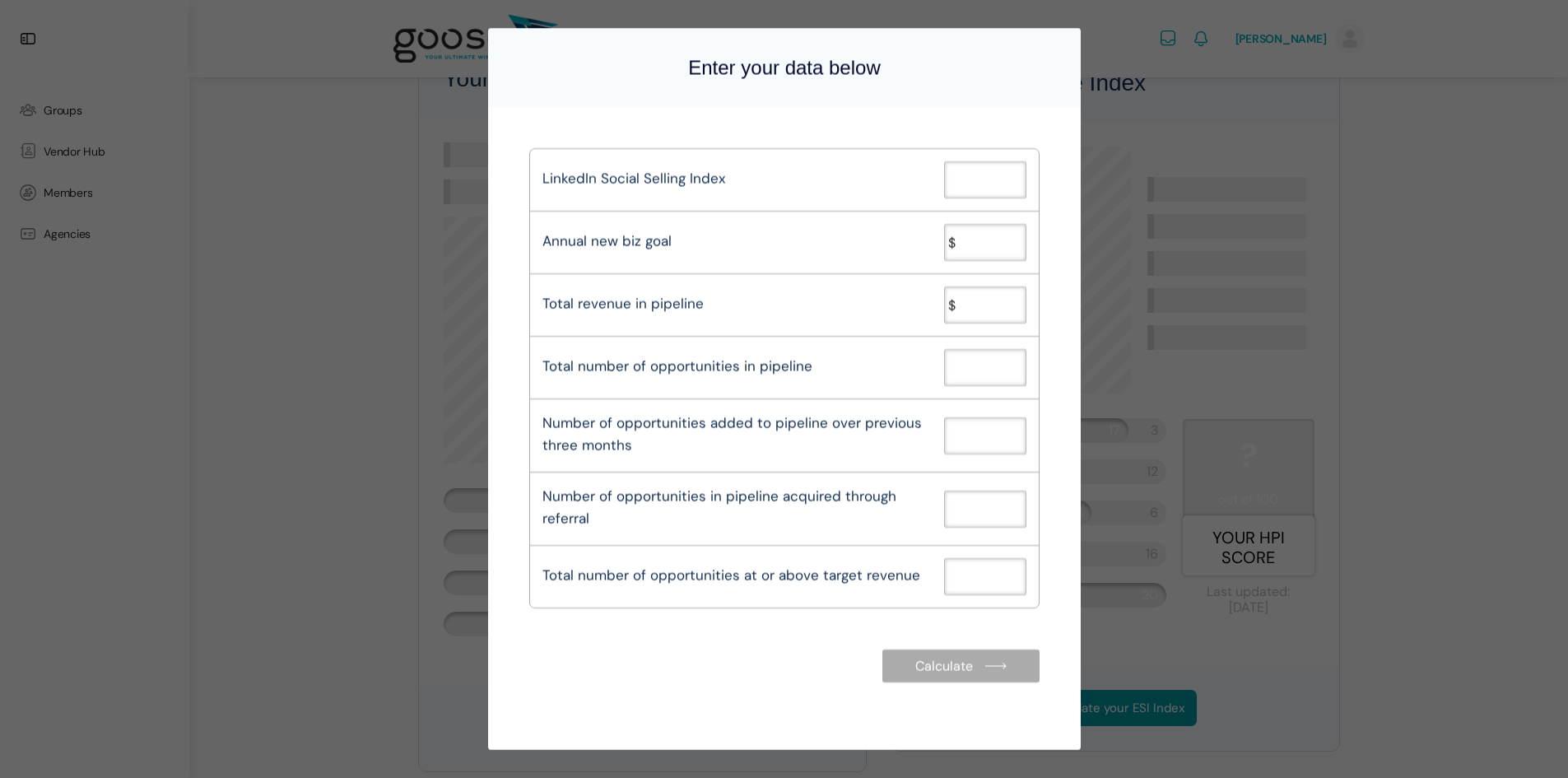
click at [1450, 403] on div "Enter your data below LinkedIn Social Selling Index Annual new biz goal $ Total…" at bounding box center [784, 389] width 1568 height 778
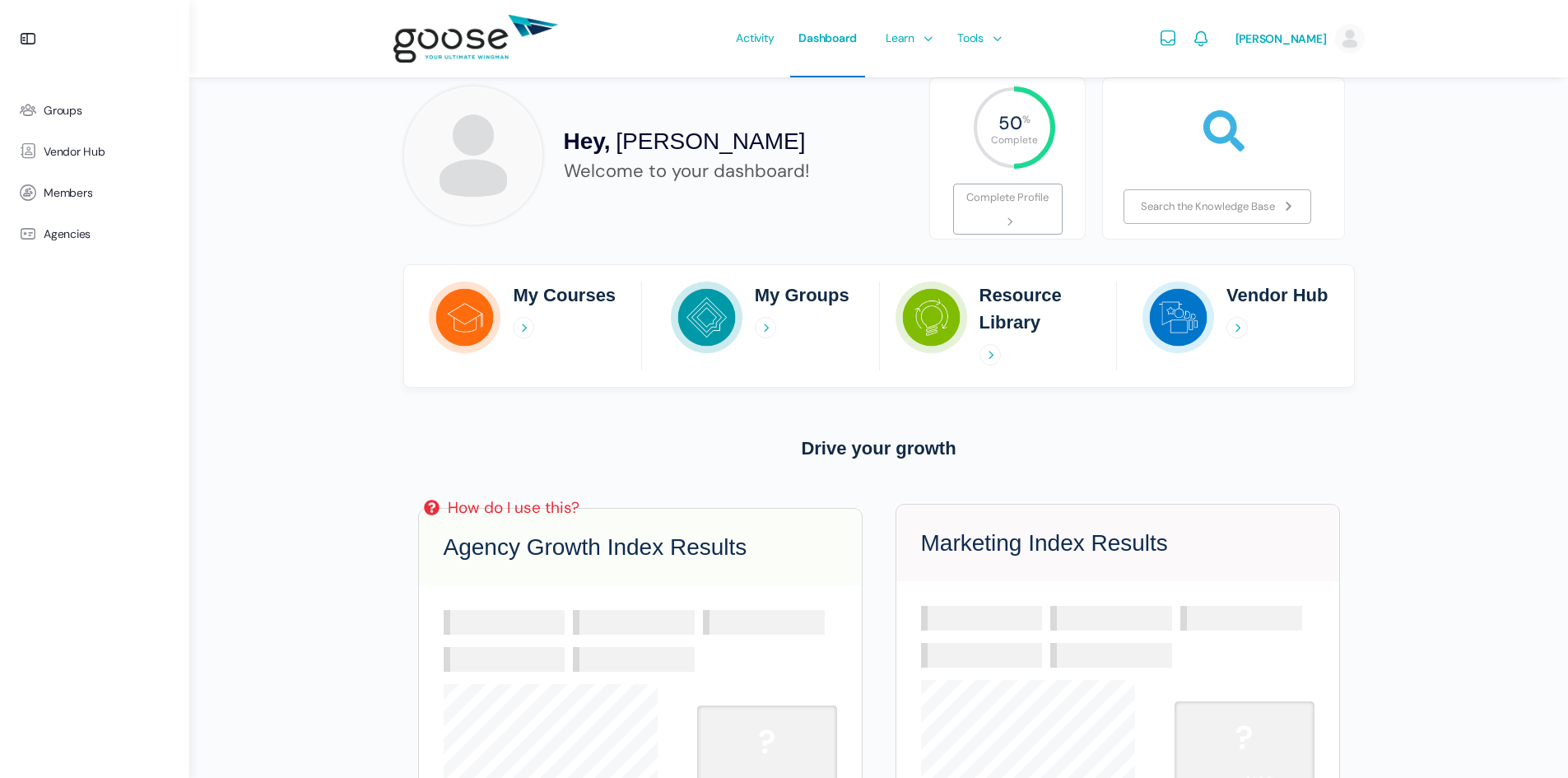
scroll to position [0, 0]
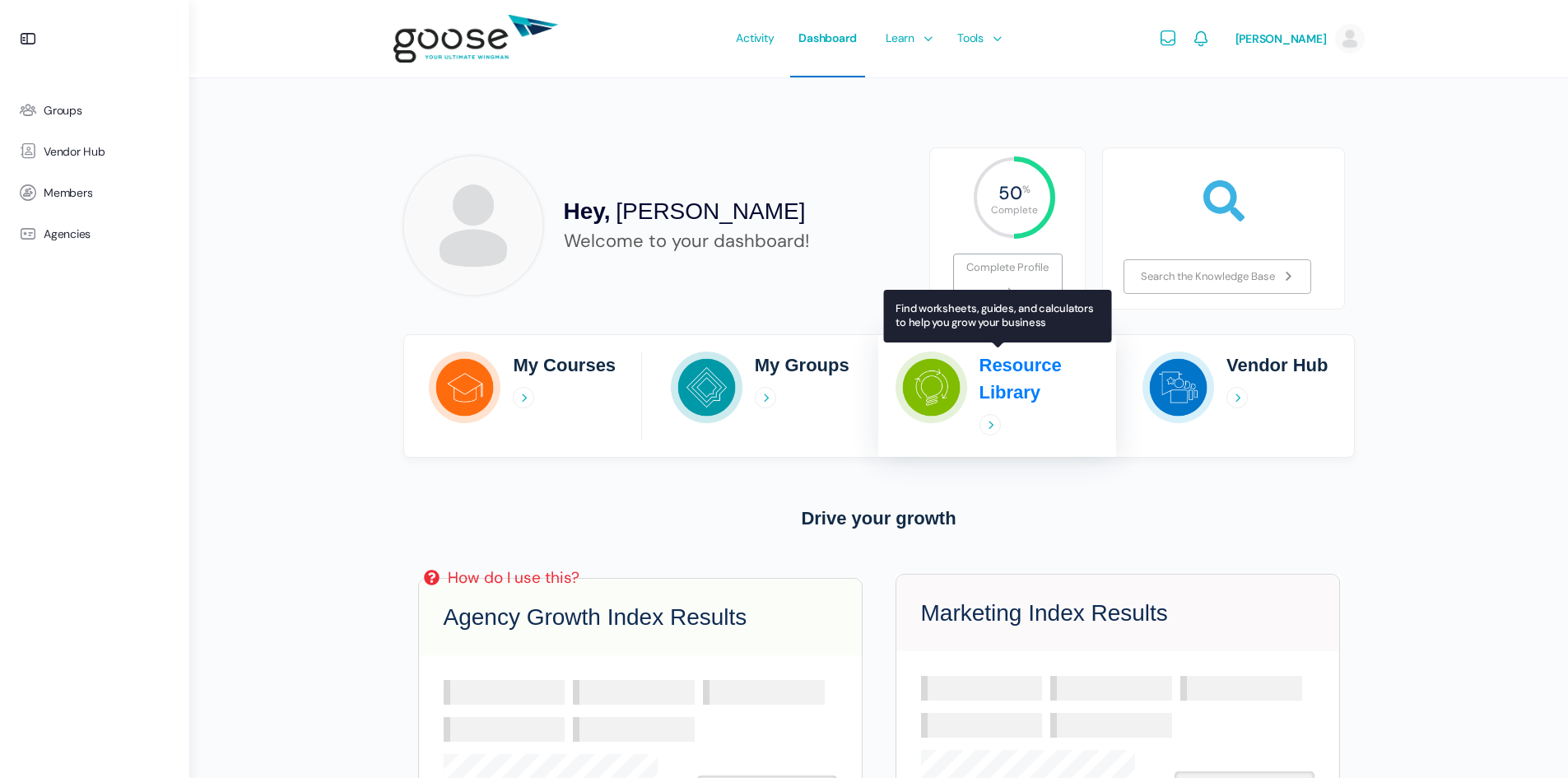
click at [989, 419] on icon at bounding box center [990, 424] width 21 height 21
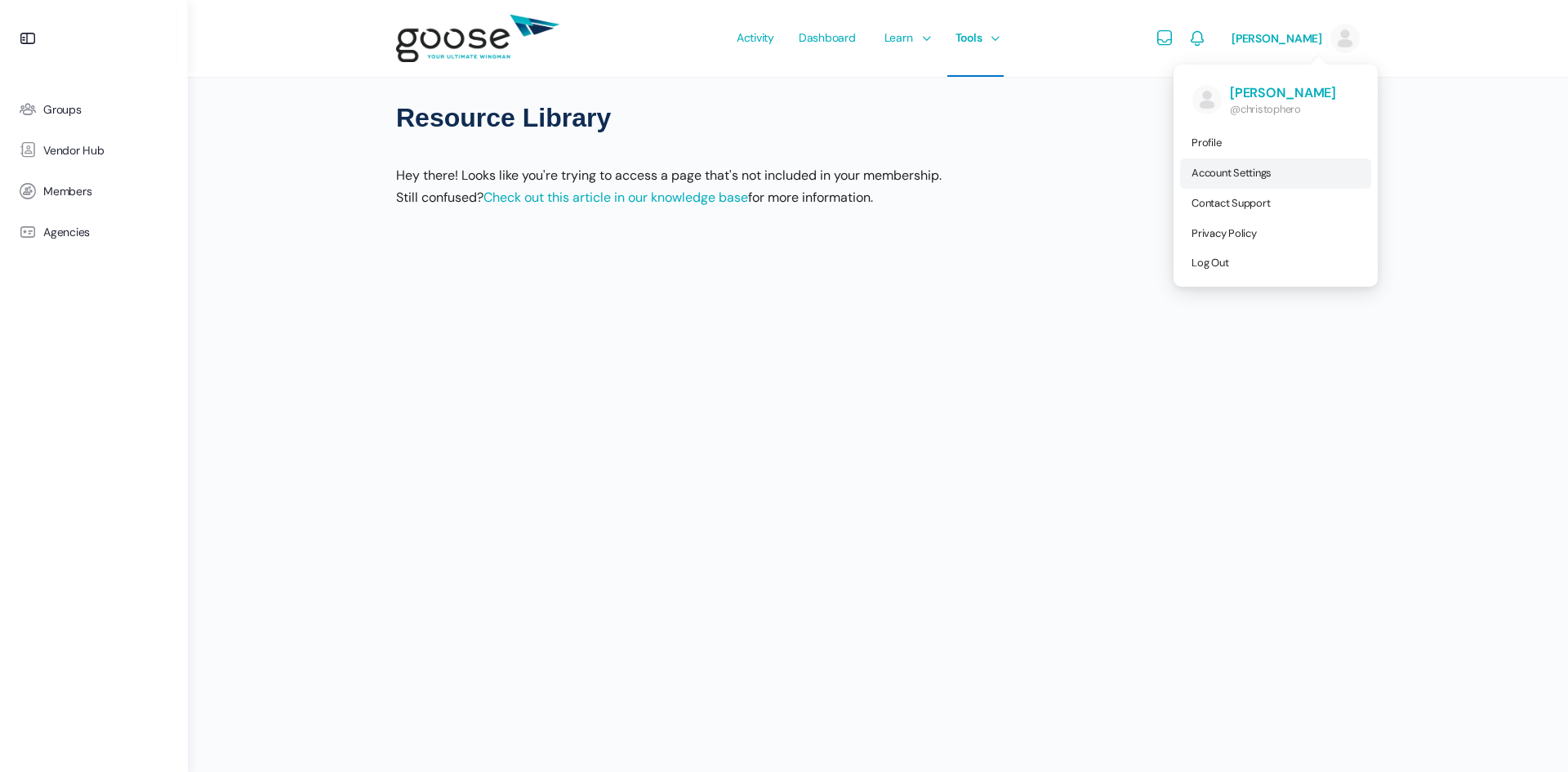
click at [1223, 176] on span "Account Settings" at bounding box center [1231, 173] width 80 height 14
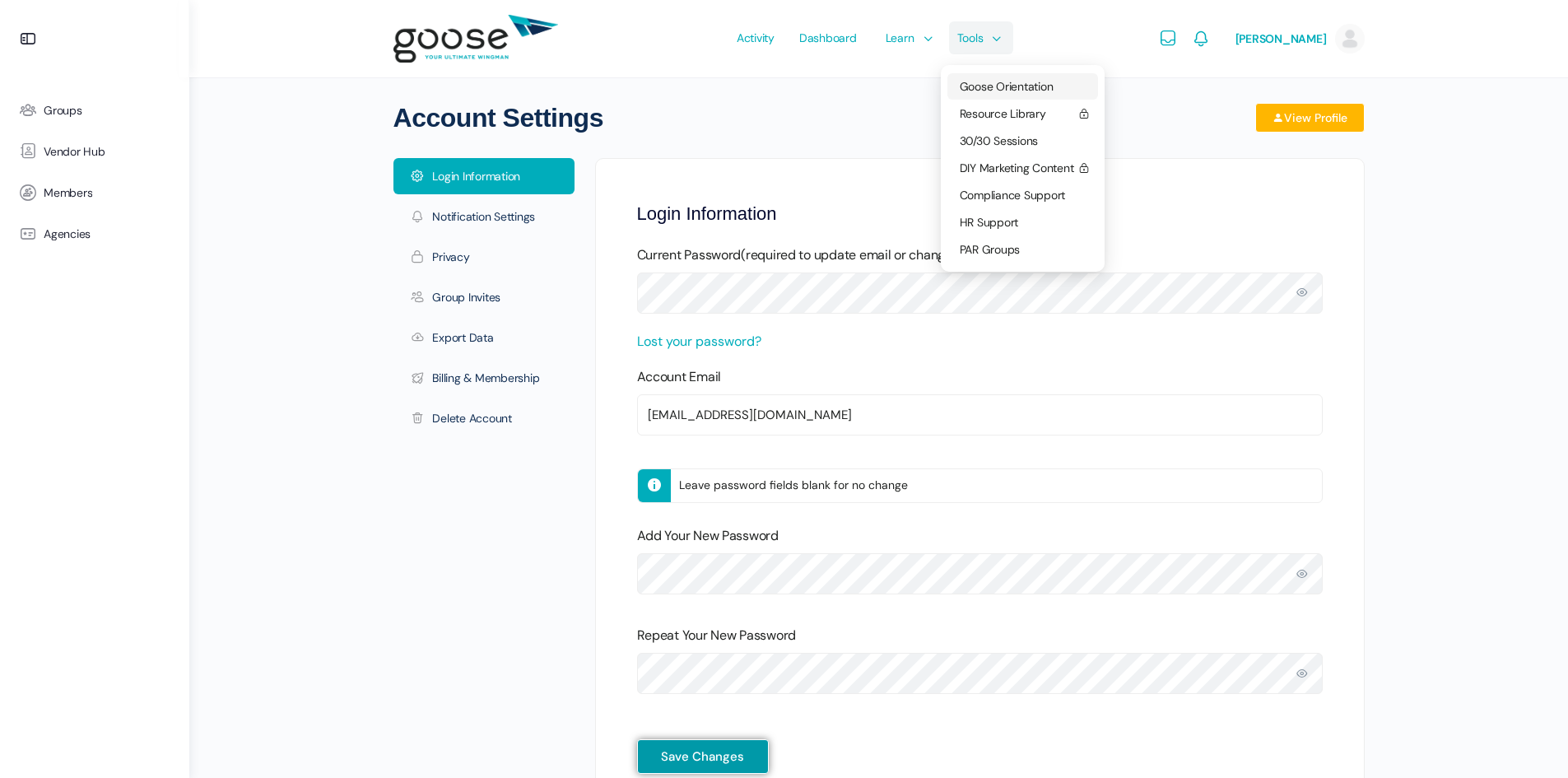
click at [989, 88] on span "Goose Orientation" at bounding box center [1006, 87] width 94 height 15
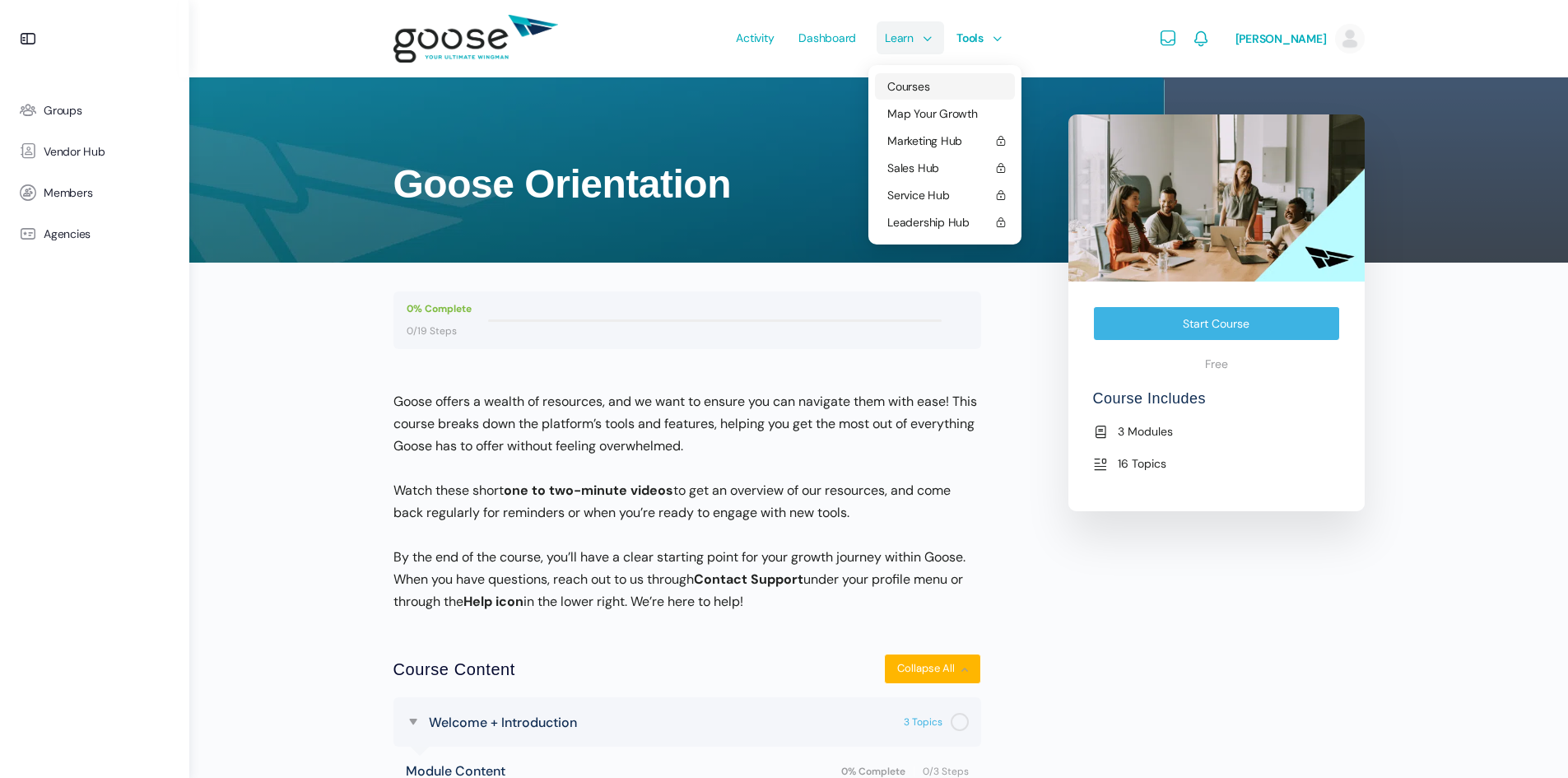
click at [896, 81] on span "Courses" at bounding box center [908, 87] width 42 height 15
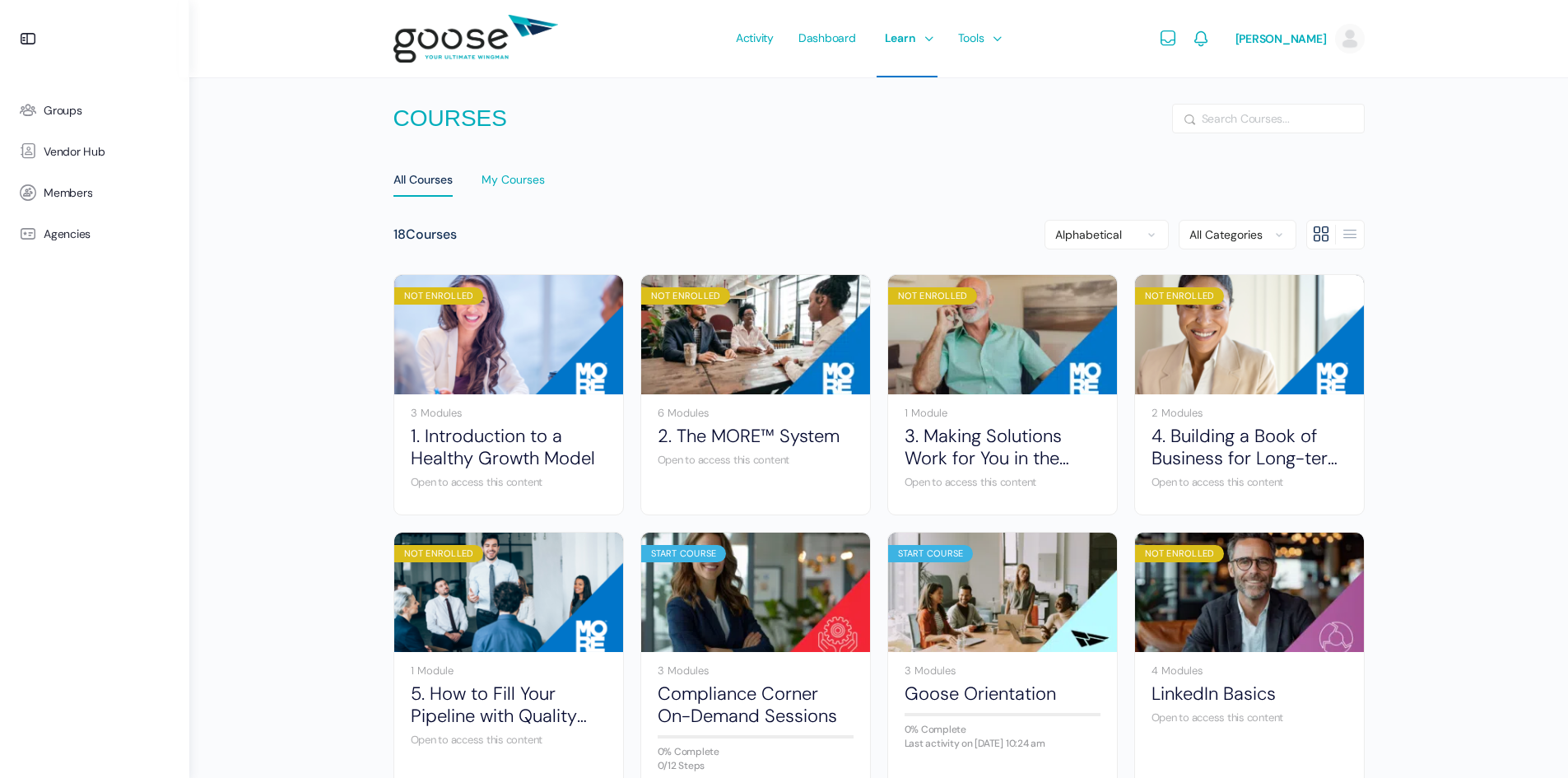
click at [531, 180] on div "My Courses" at bounding box center [513, 184] width 63 height 24
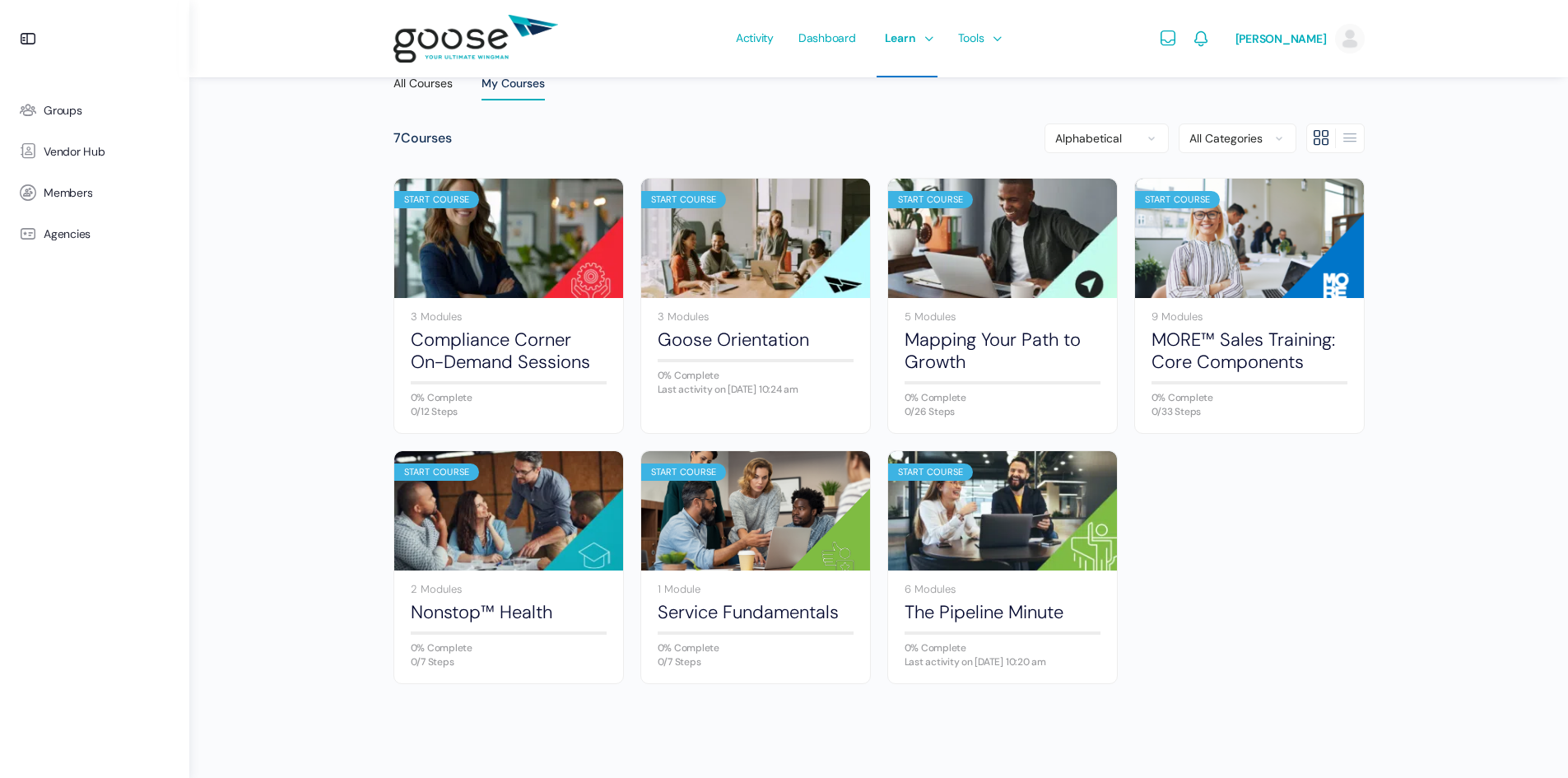
scroll to position [106, 0]
click at [1208, 249] on img at bounding box center [1250, 238] width 229 height 152
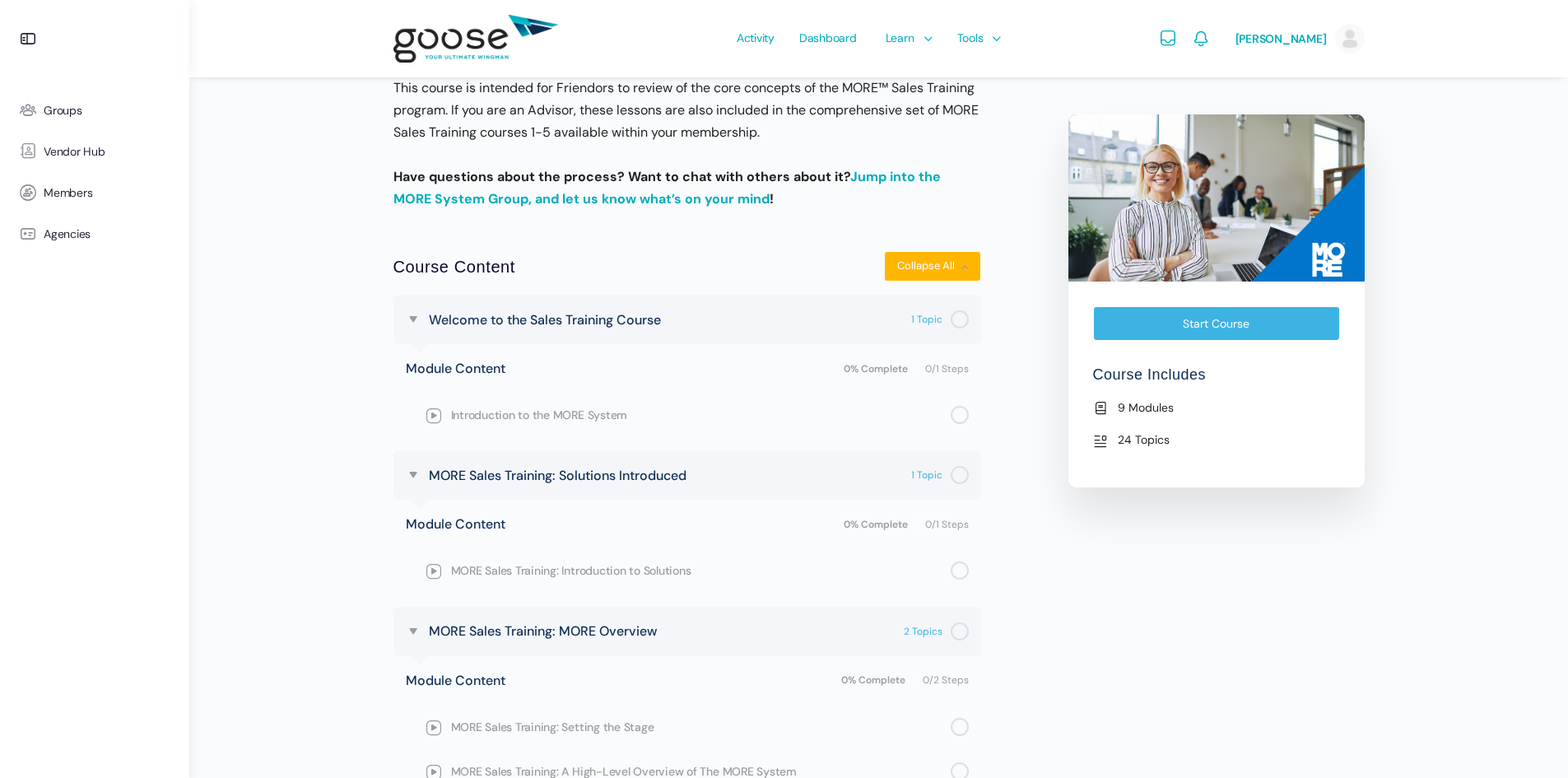
scroll to position [365, 0]
click at [1145, 330] on link "Start Course" at bounding box center [1217, 323] width 247 height 35
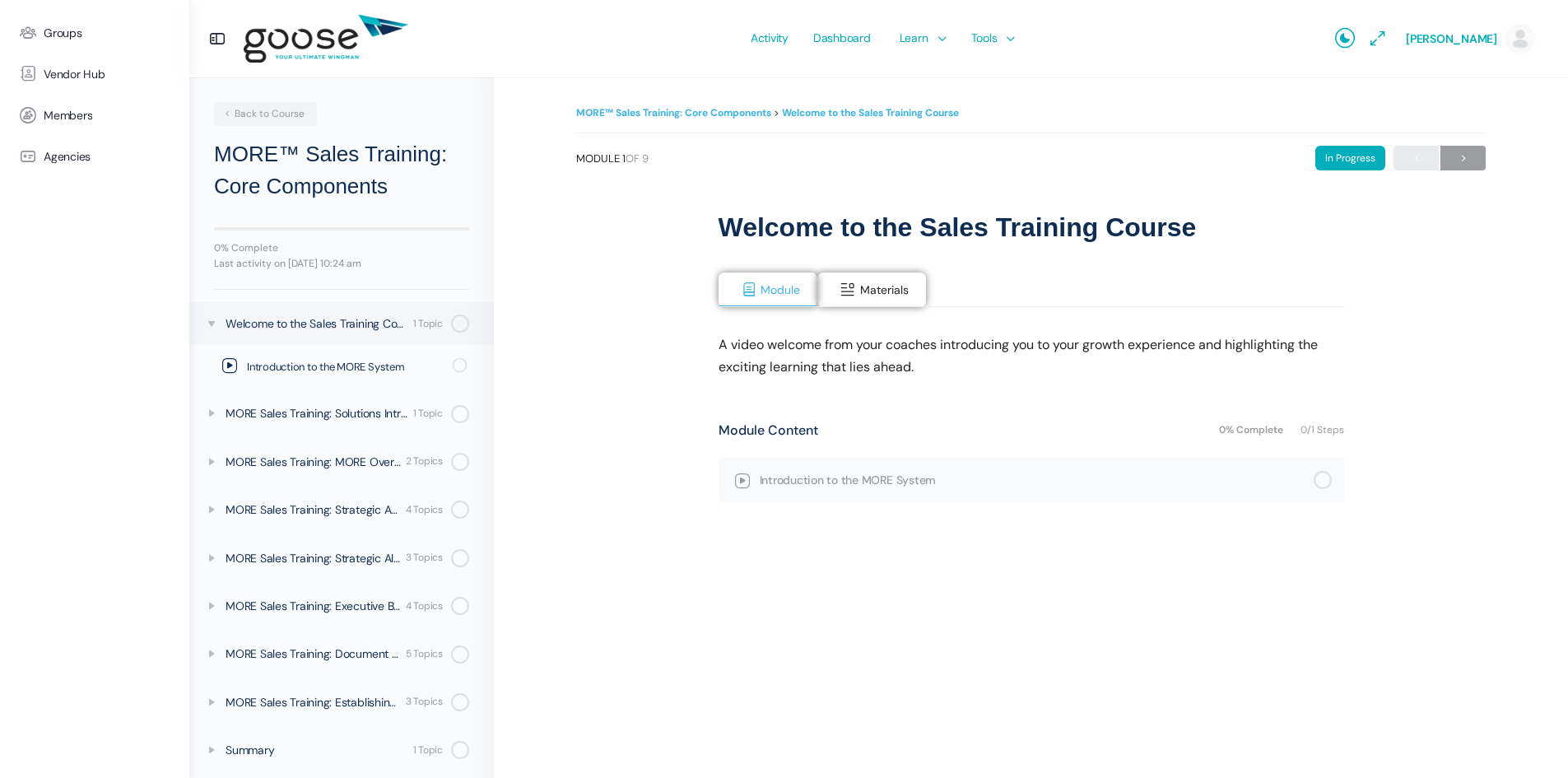
scroll to position [8, 0]
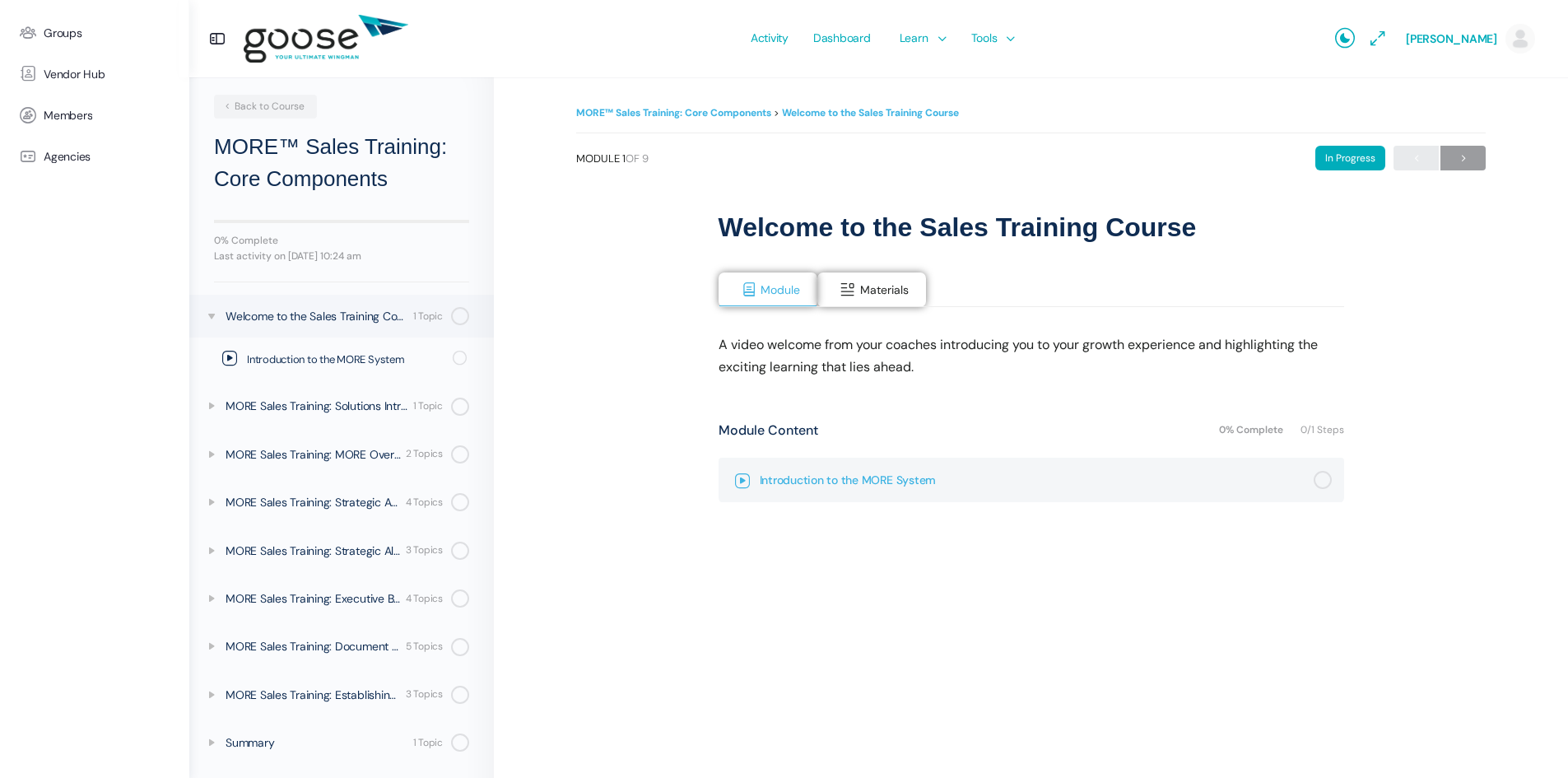
click at [823, 480] on span "Introduction to the MORE System" at bounding box center [1037, 479] width 554 height 18
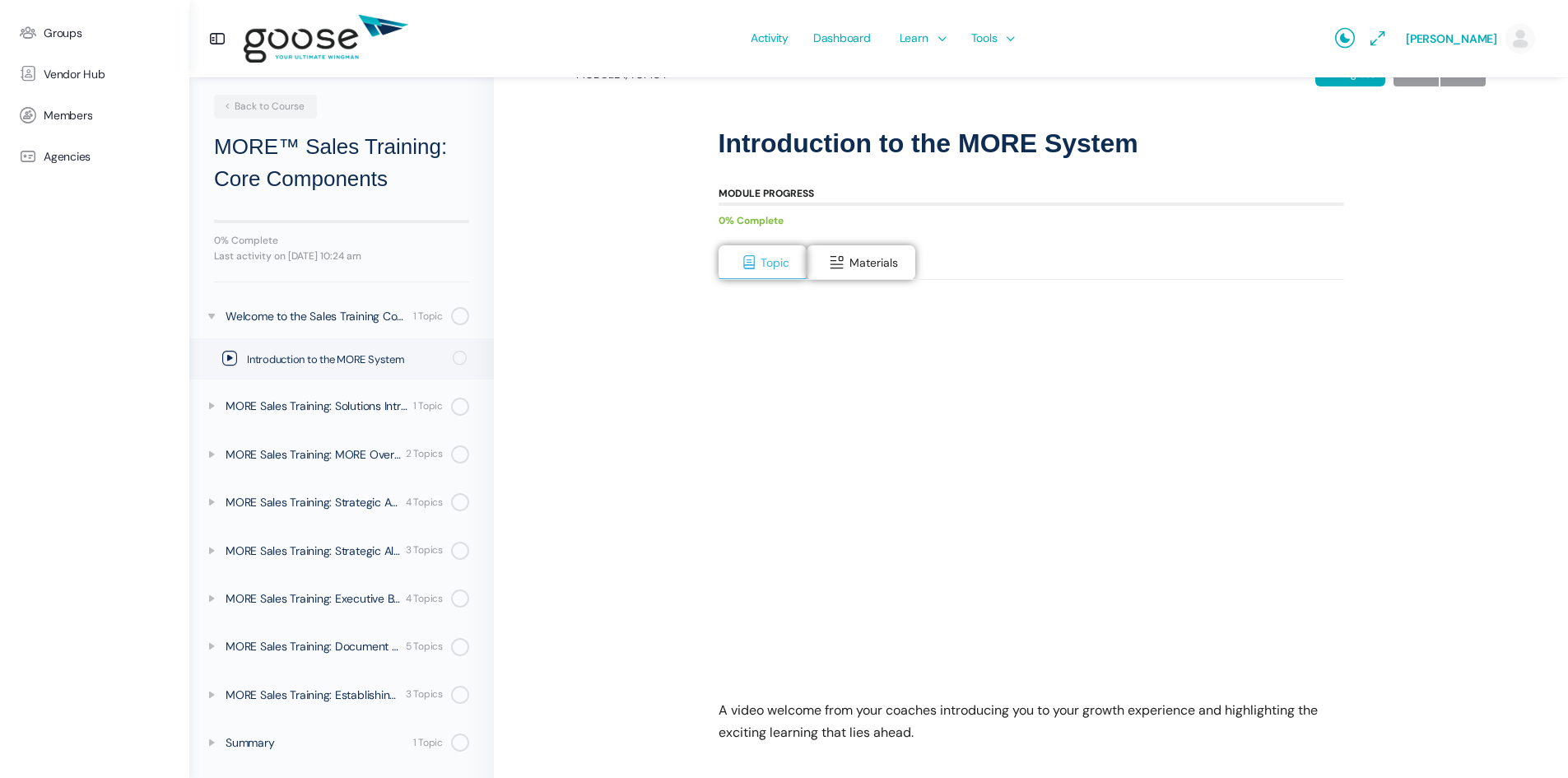
scroll to position [165, 0]
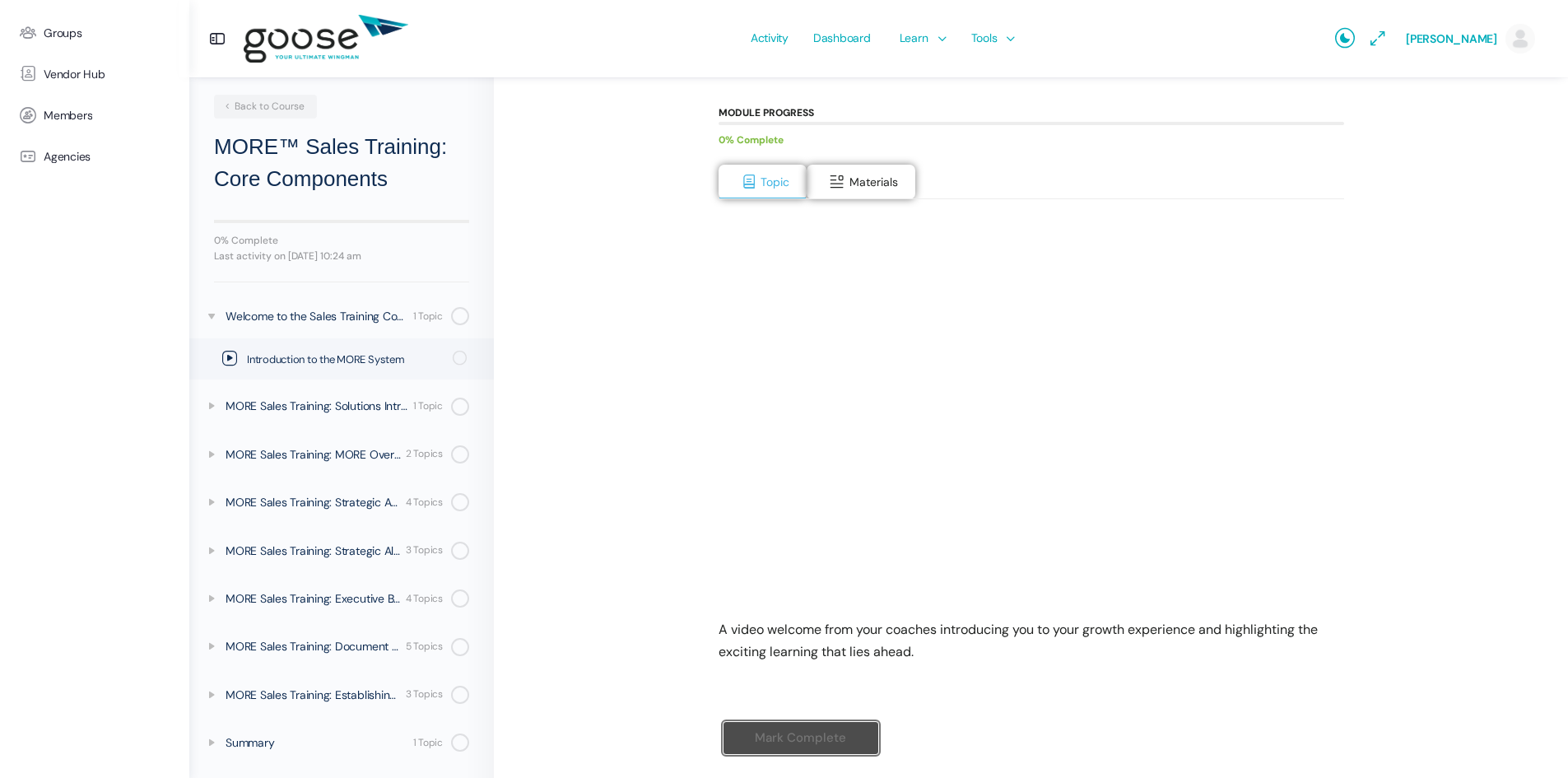
drag, startPoint x: 836, startPoint y: 574, endPoint x: 829, endPoint y: 582, distance: 10.6
drag, startPoint x: 829, startPoint y: 582, endPoint x: 687, endPoint y: 541, distance: 147.8
click at [648, 543] on div "MORE™ Sales Training: Core Components Welcome to the Sales Training Course Intr…" at bounding box center [1031, 367] width 910 height 861
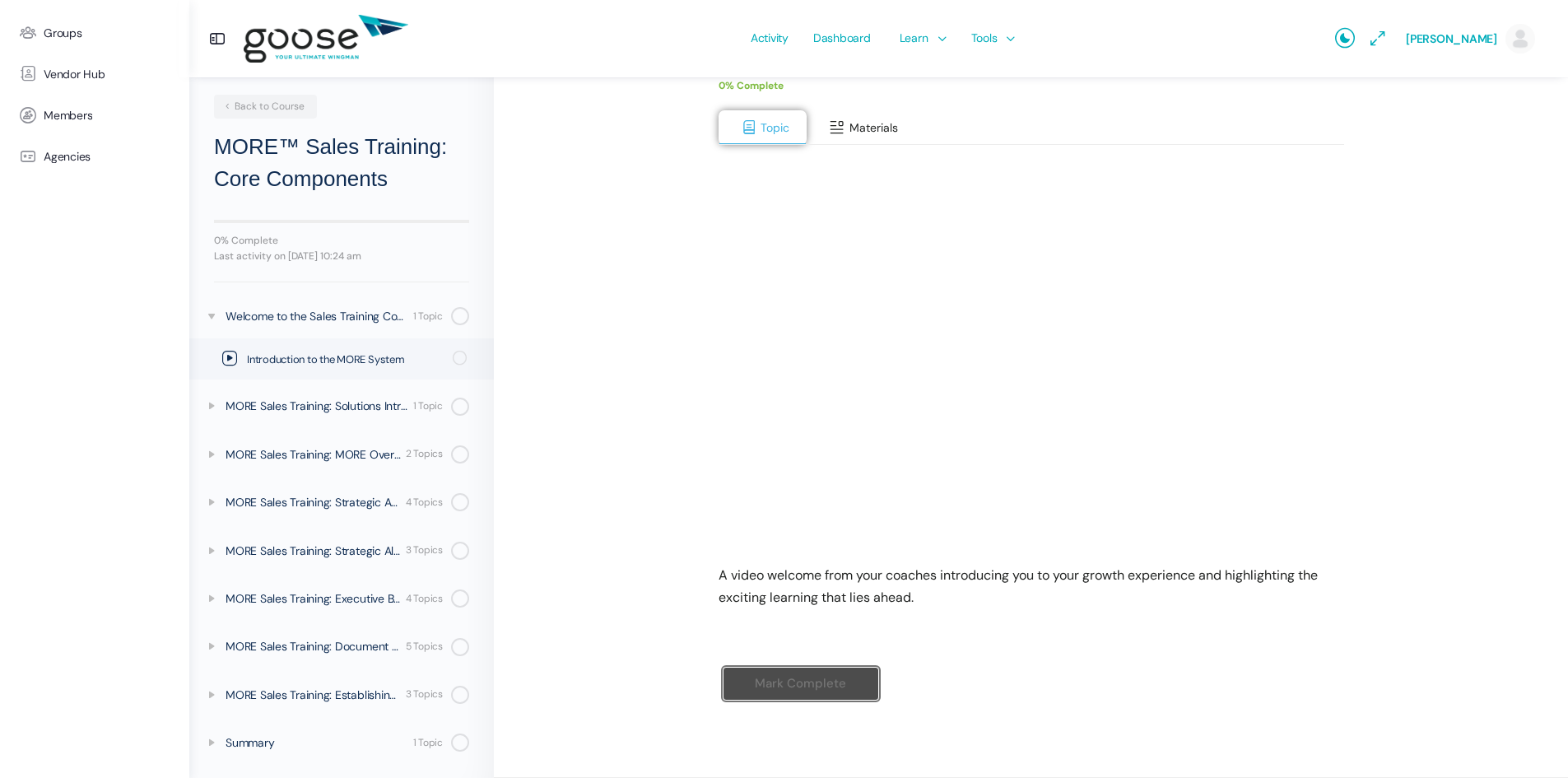
click at [858, 128] on span "Materials" at bounding box center [874, 128] width 48 height 15
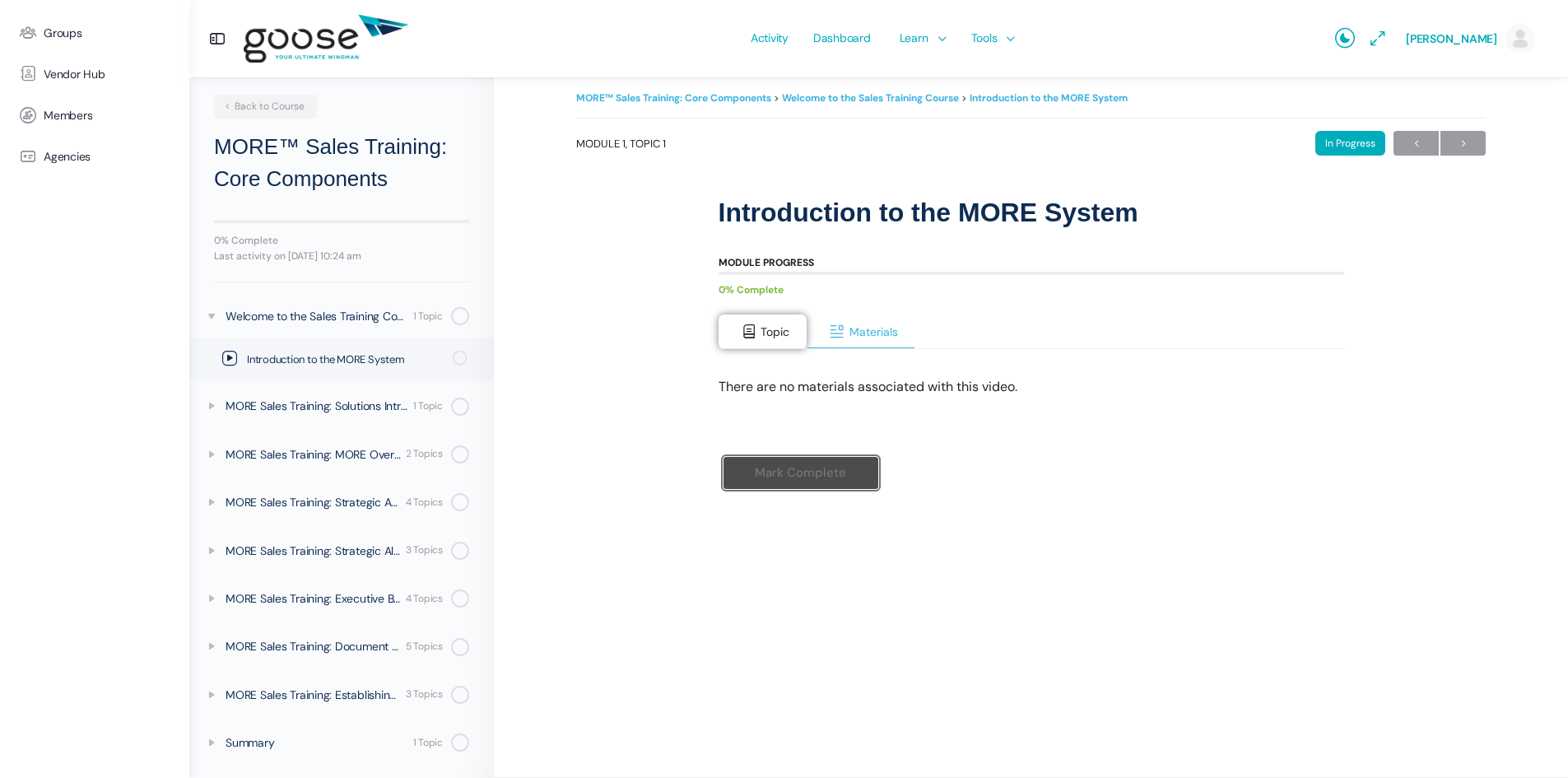
scroll to position [15, 0]
click at [764, 335] on span "Topic" at bounding box center [775, 332] width 29 height 15
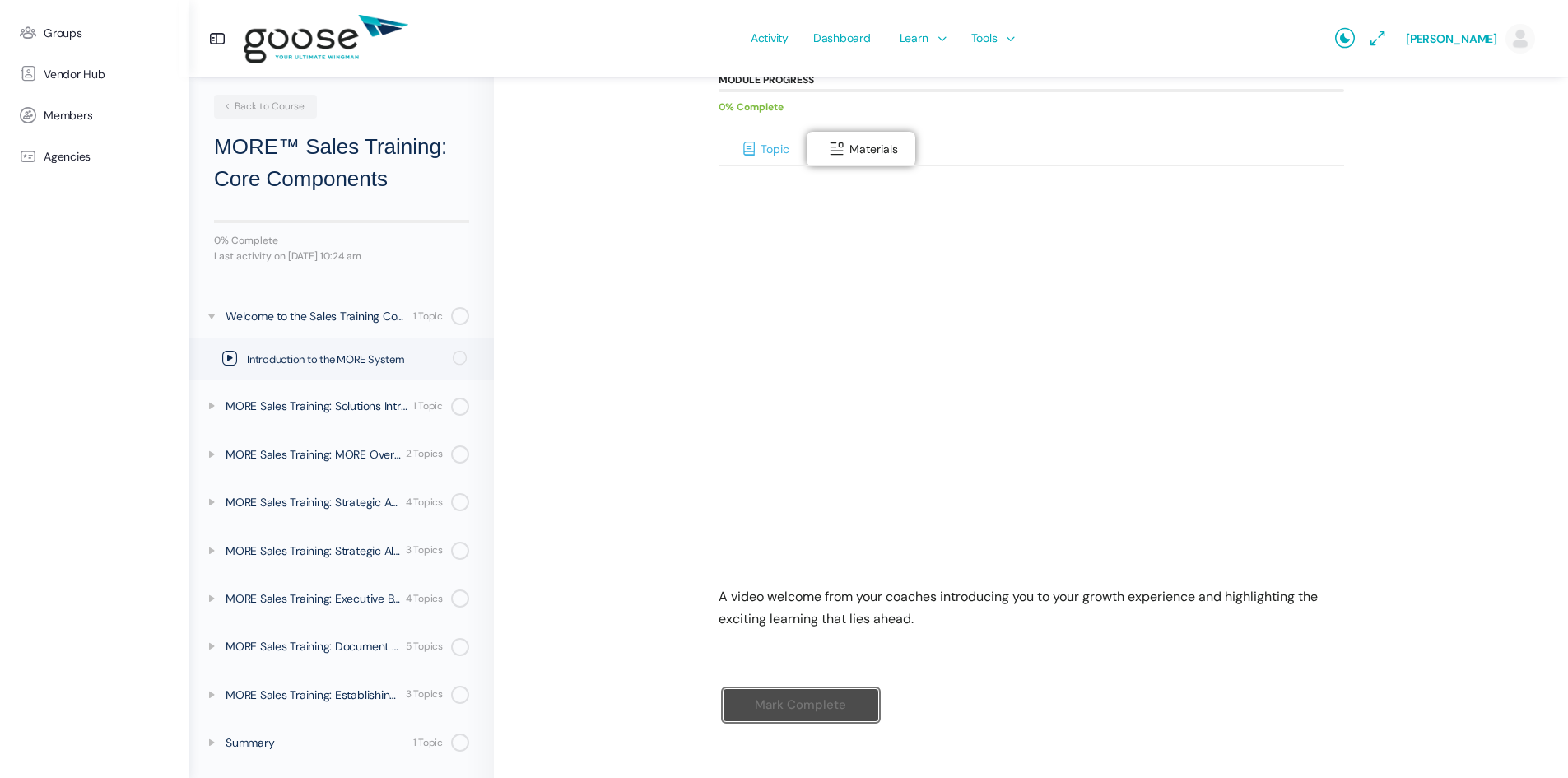
scroll to position [219, 0]
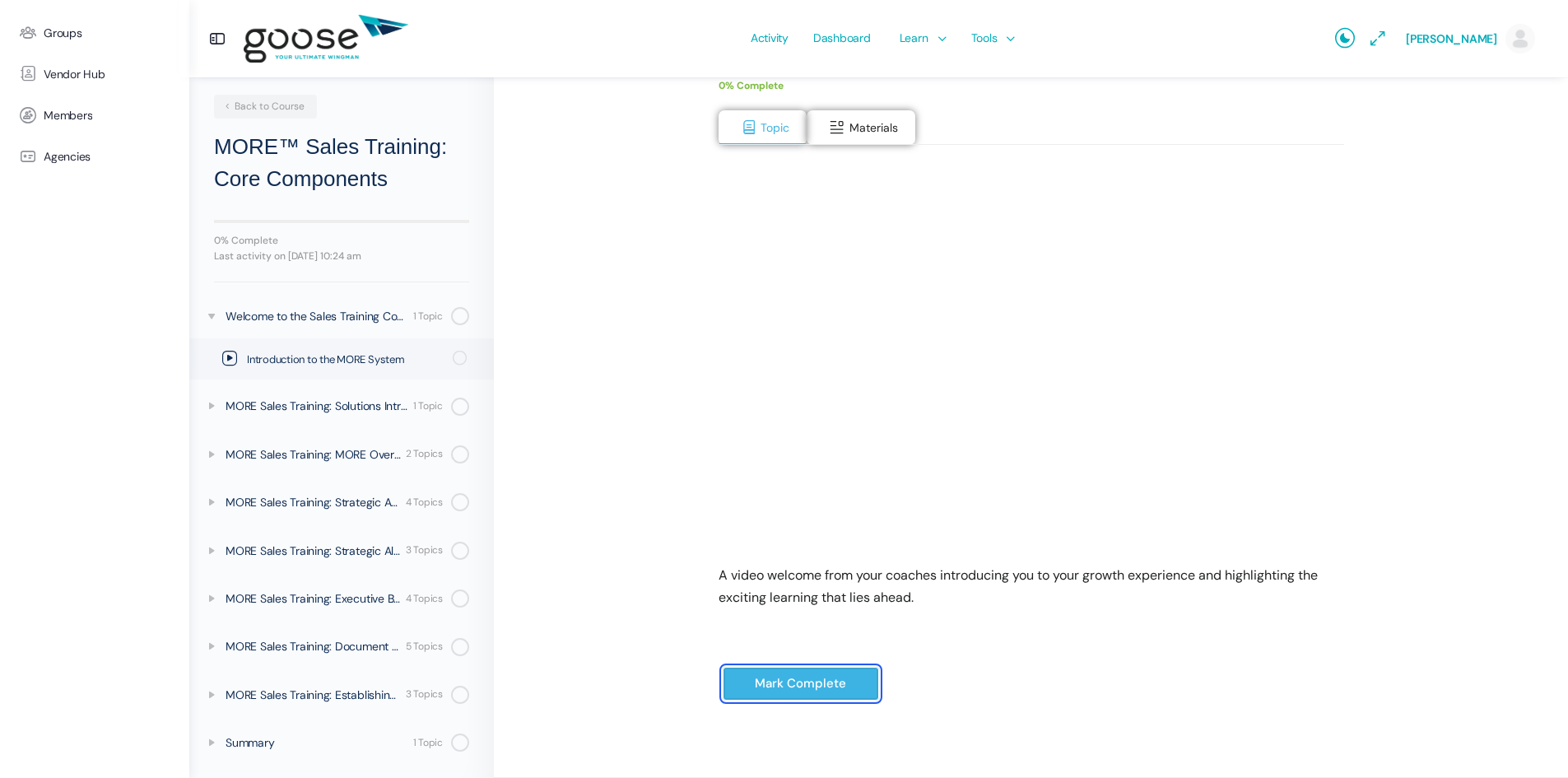
click at [832, 692] on input "Mark Complete" at bounding box center [801, 683] width 156 height 34
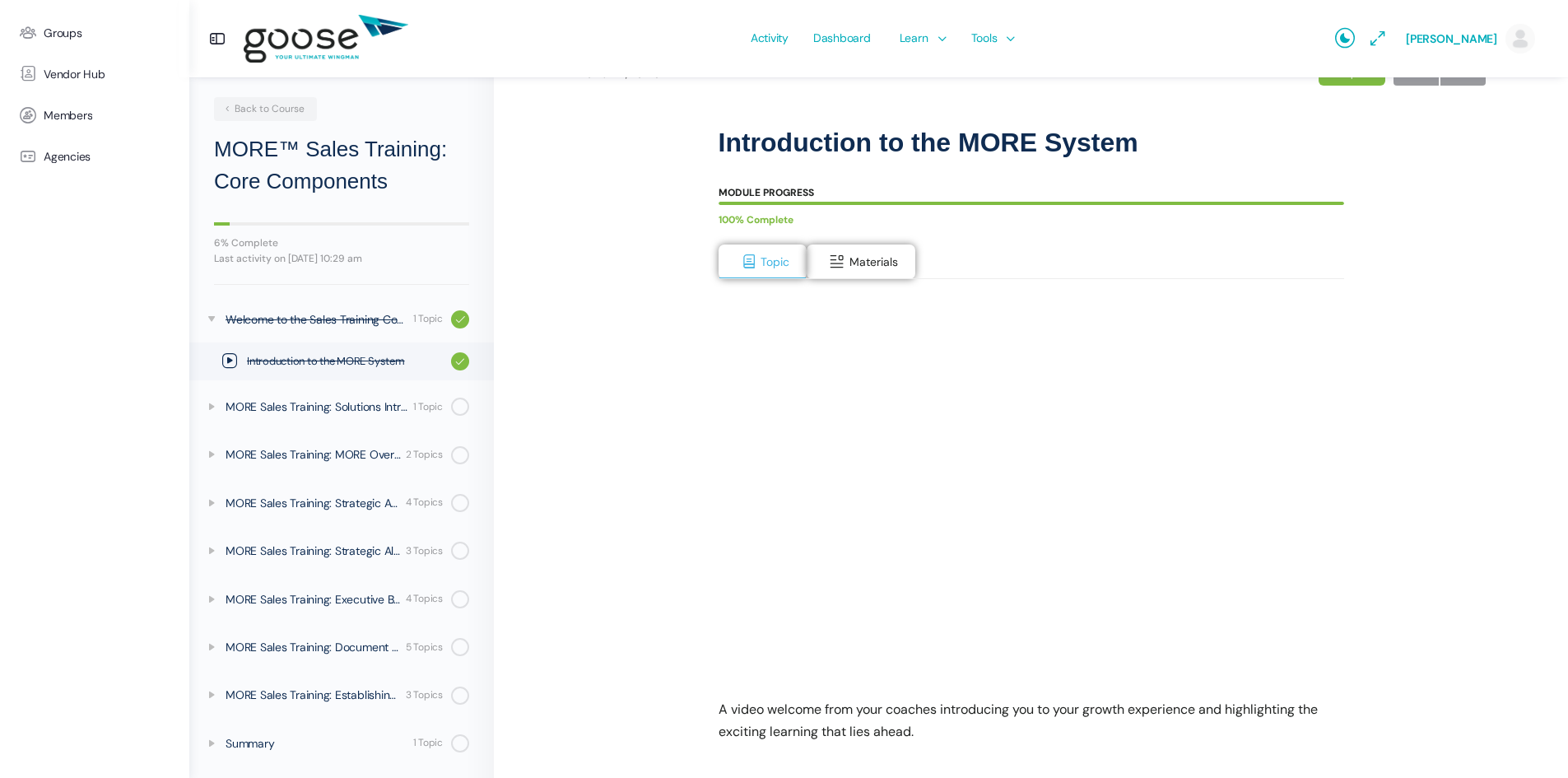
scroll to position [159, 0]
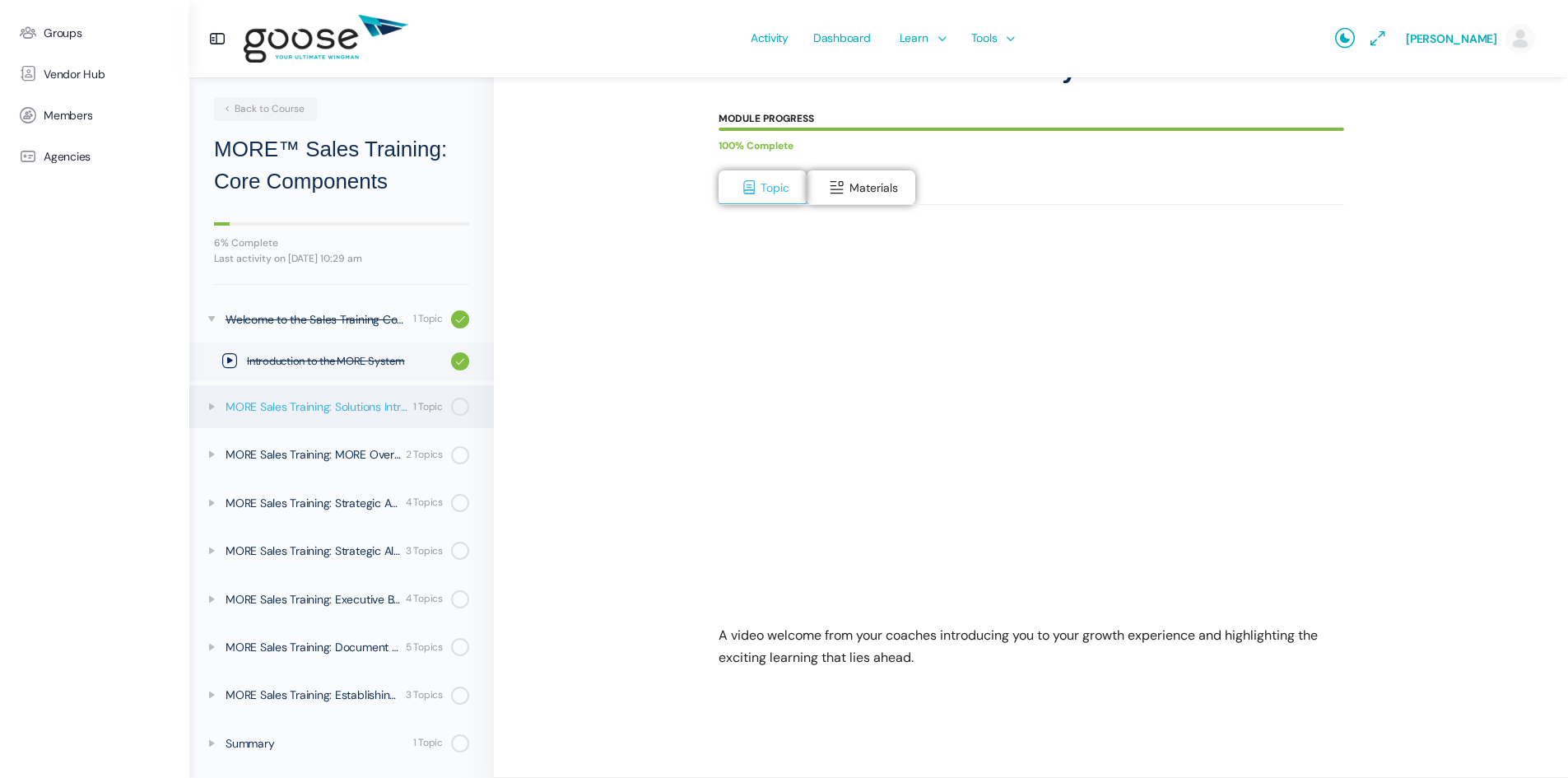
click at [297, 413] on div "MORE Sales Training: Solutions Introduced" at bounding box center [317, 406] width 182 height 18
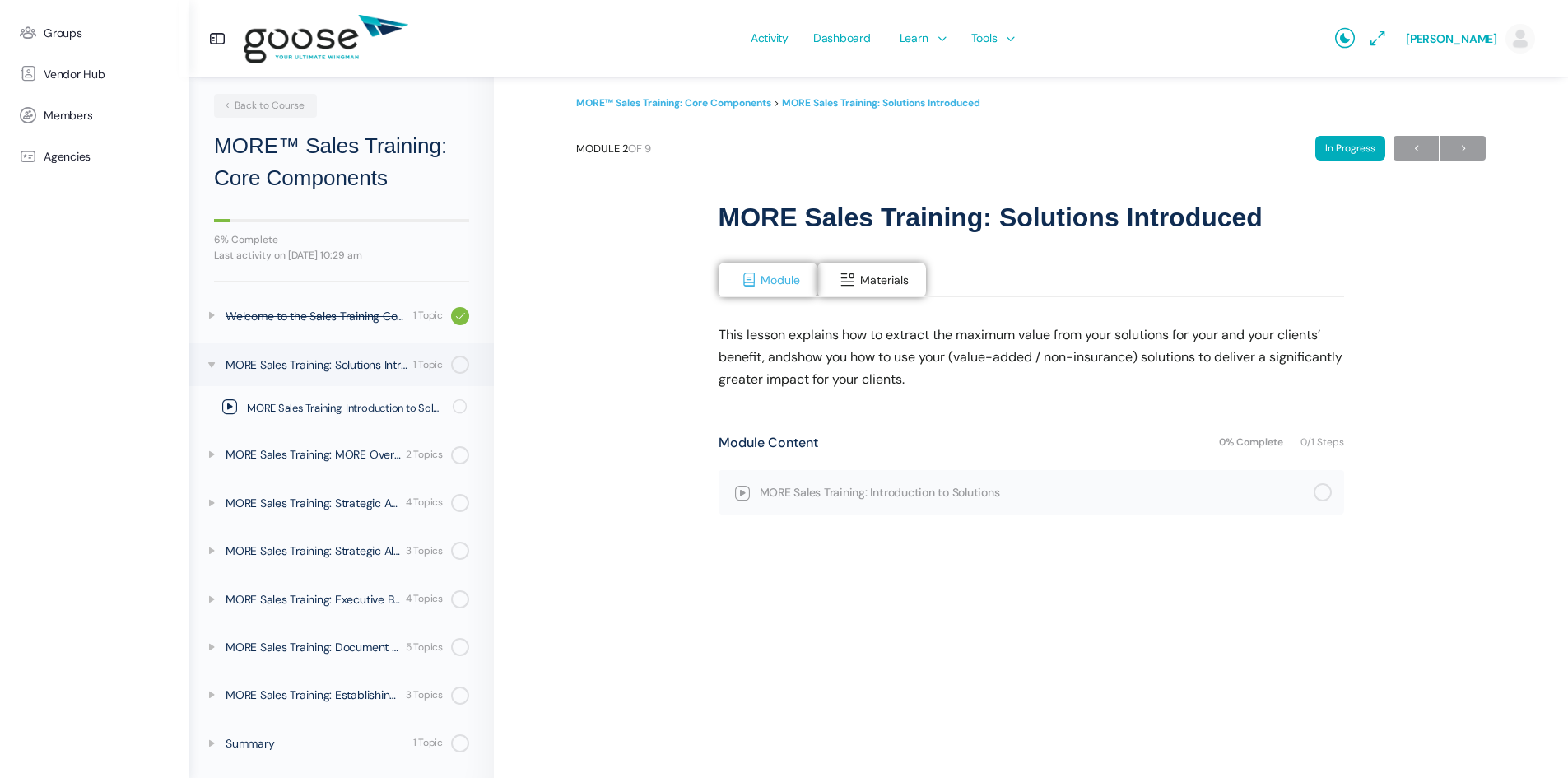
scroll to position [15, 0]
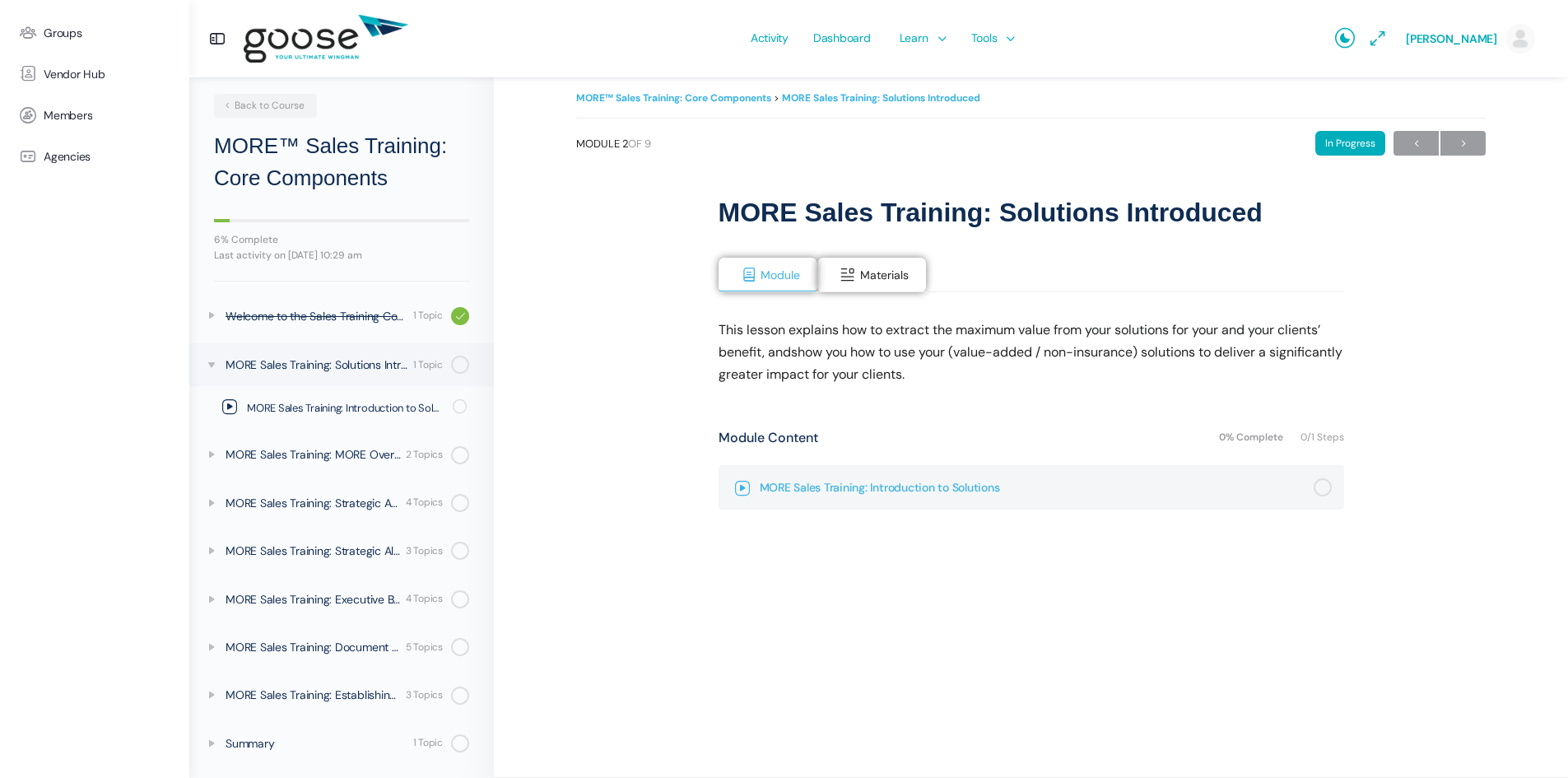
click at [1326, 493] on div "Not completed" at bounding box center [1322, 487] width 18 height 18
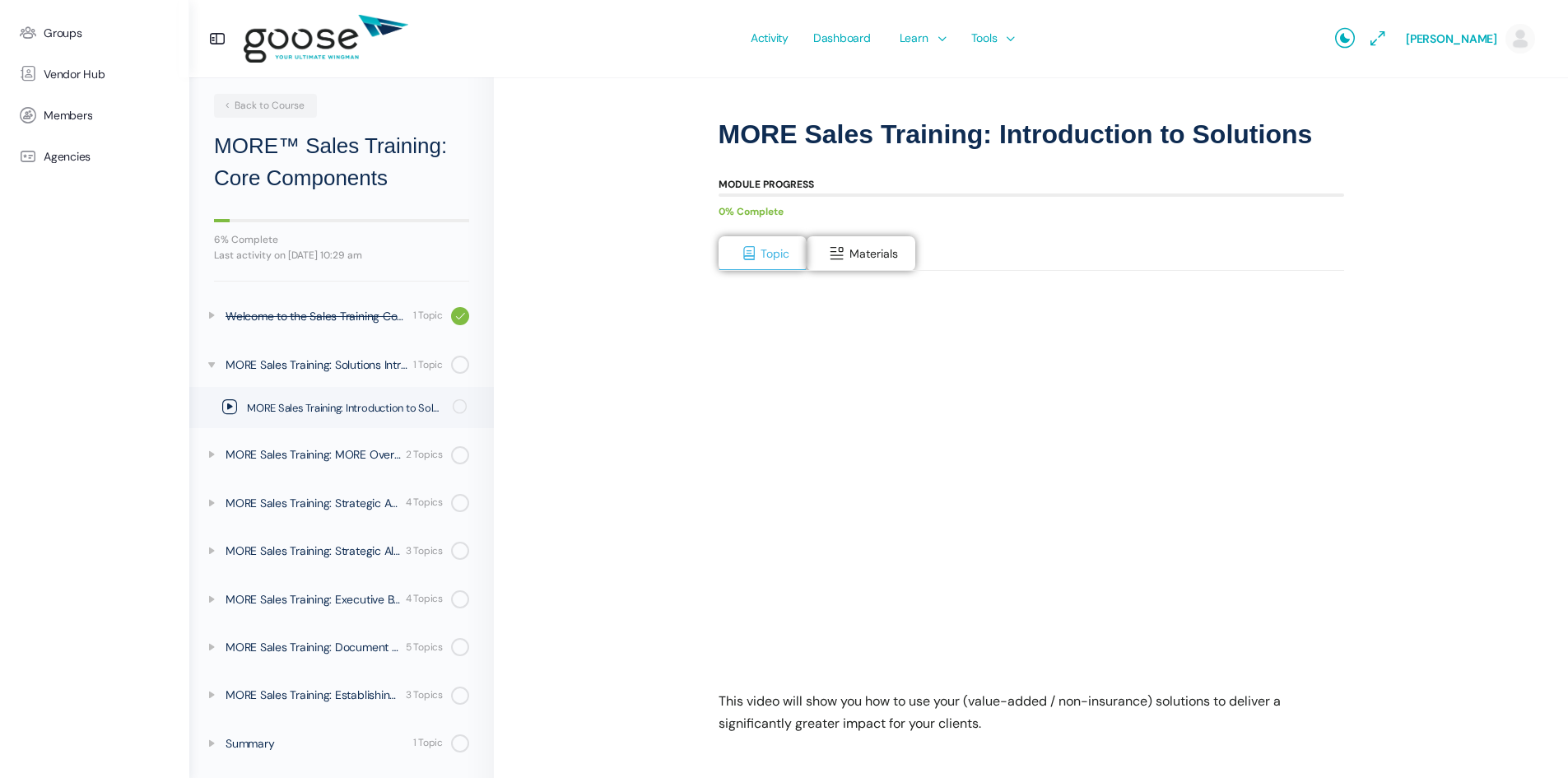
scroll to position [219, 0]
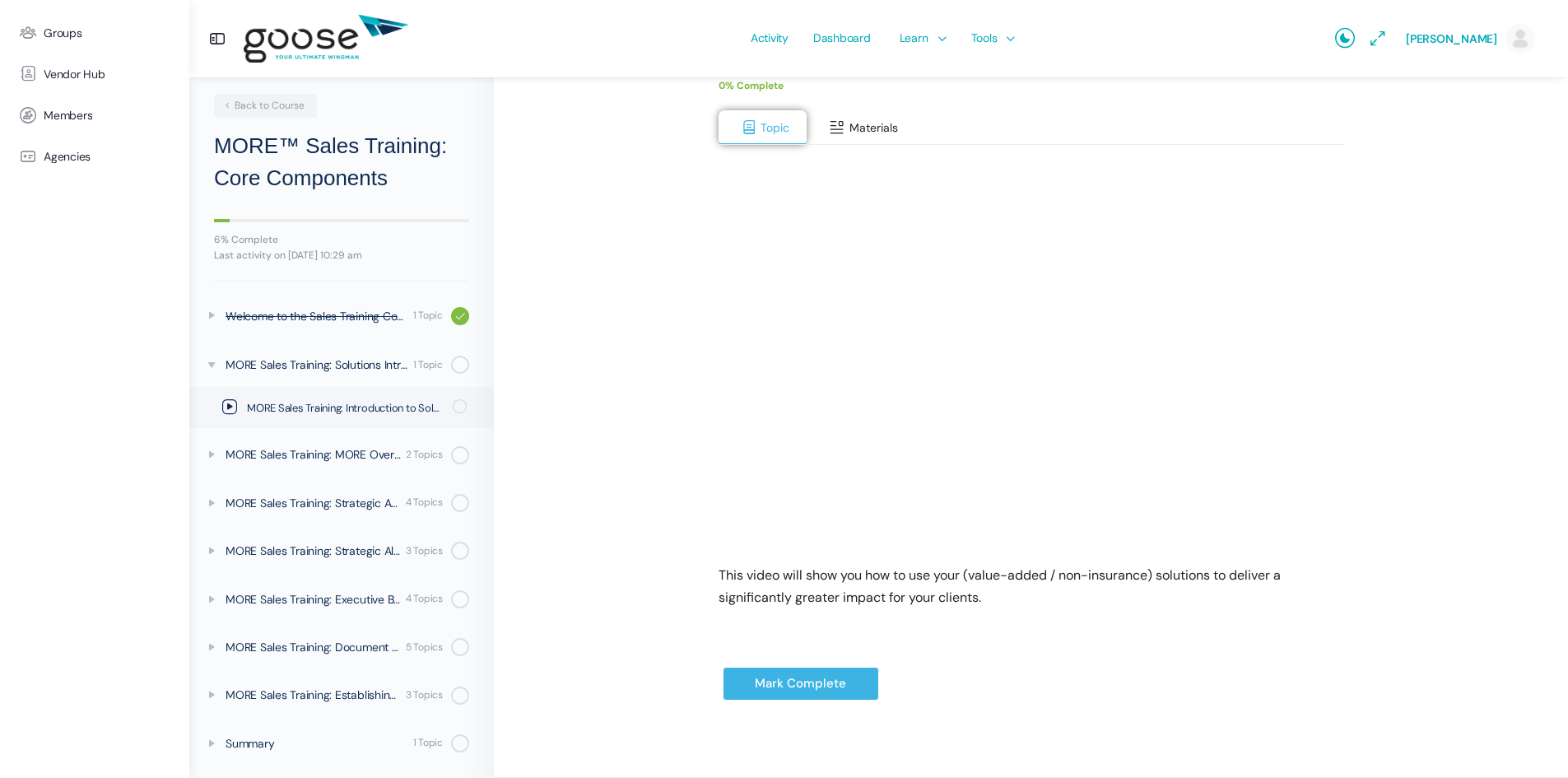
click at [862, 133] on span "Materials" at bounding box center [874, 128] width 48 height 15
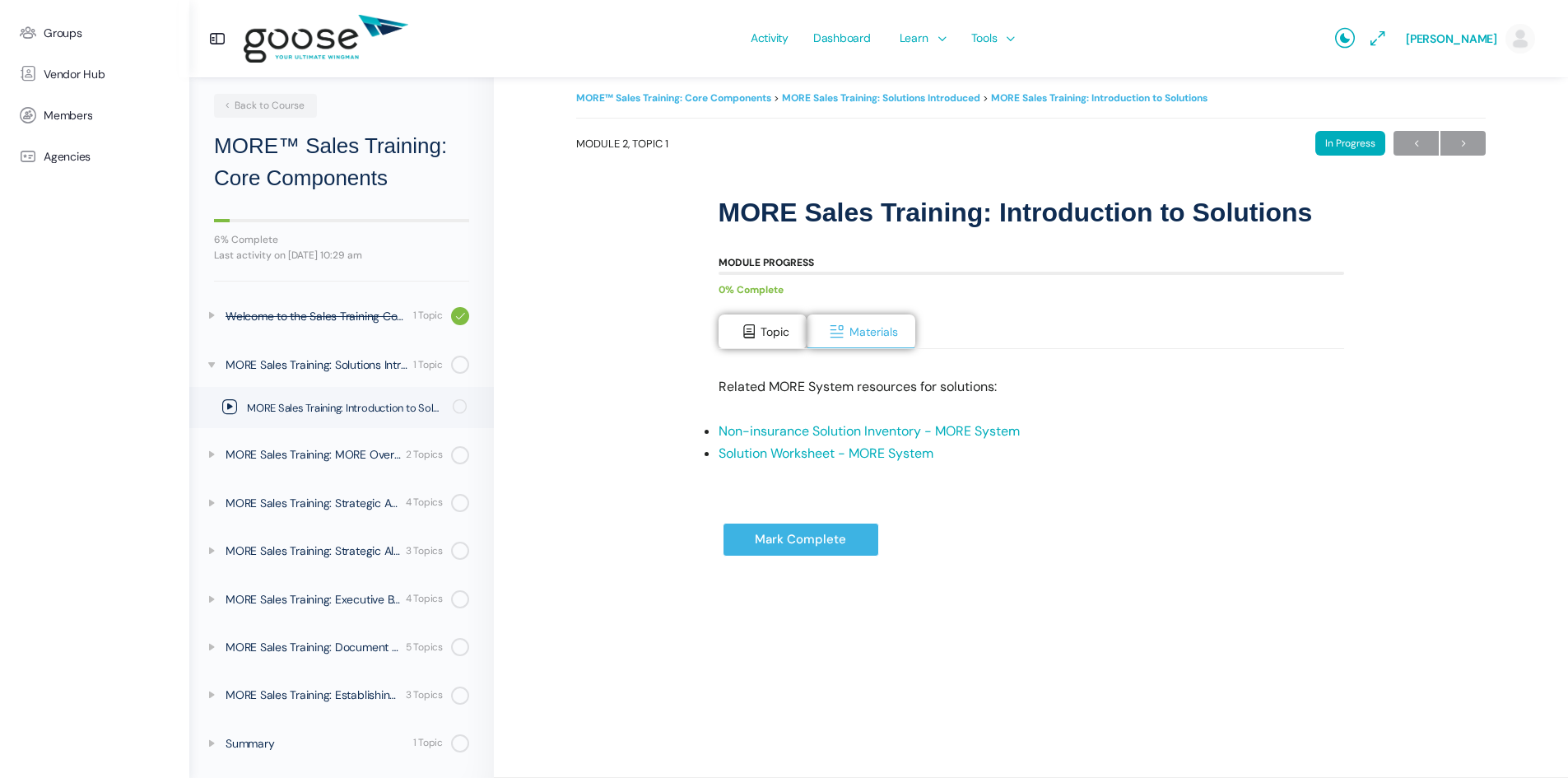
click at [801, 454] on link "Solution Worksheet - MORE System" at bounding box center [826, 453] width 215 height 17
click at [788, 428] on link "Non-insurance Solution Inventory - MORE System" at bounding box center [869, 431] width 302 height 17
click at [792, 531] on input "Mark Complete" at bounding box center [801, 540] width 156 height 34
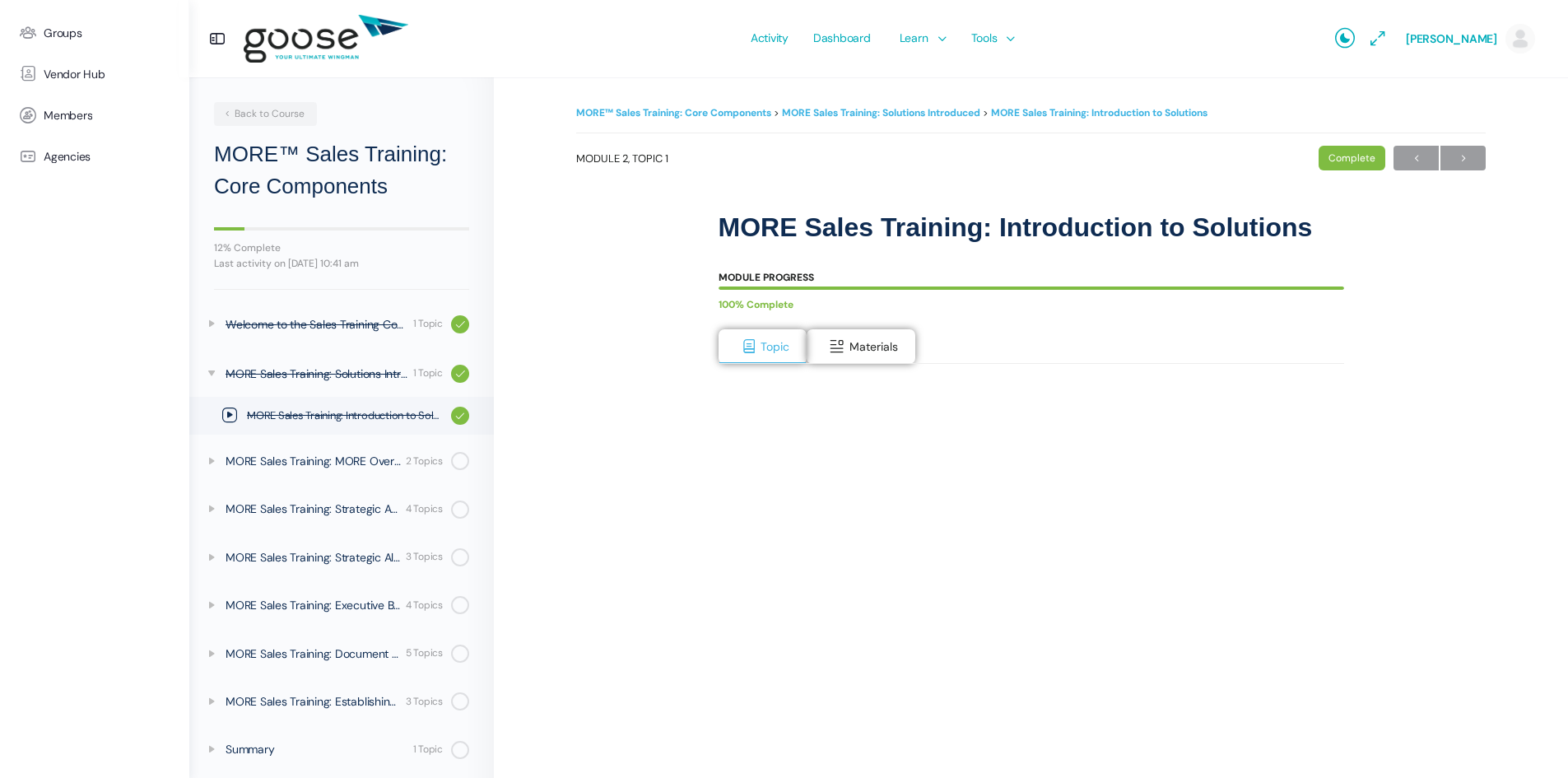
scroll to position [7, 0]
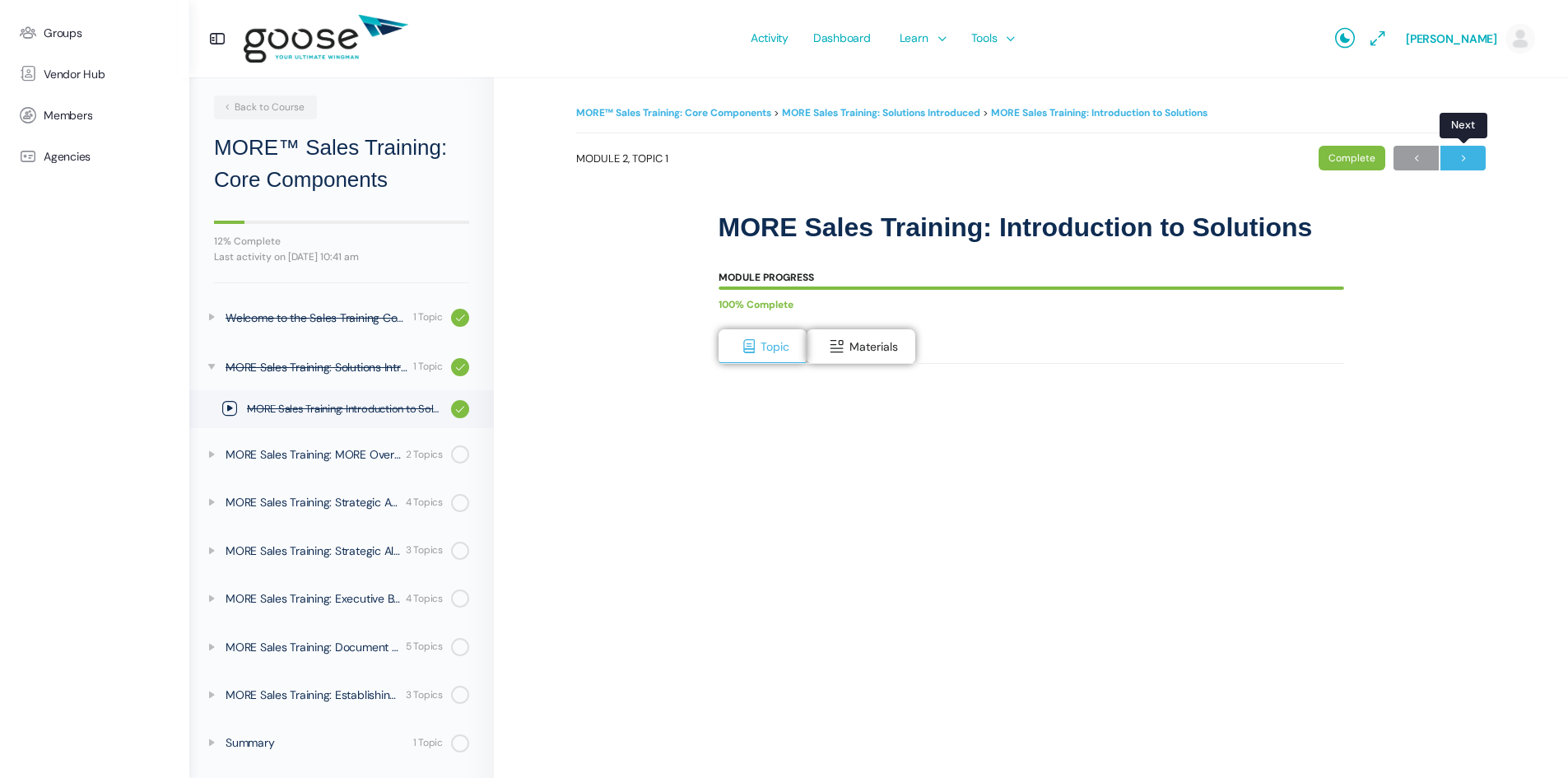
click at [1470, 149] on span "→" at bounding box center [1463, 158] width 46 height 22
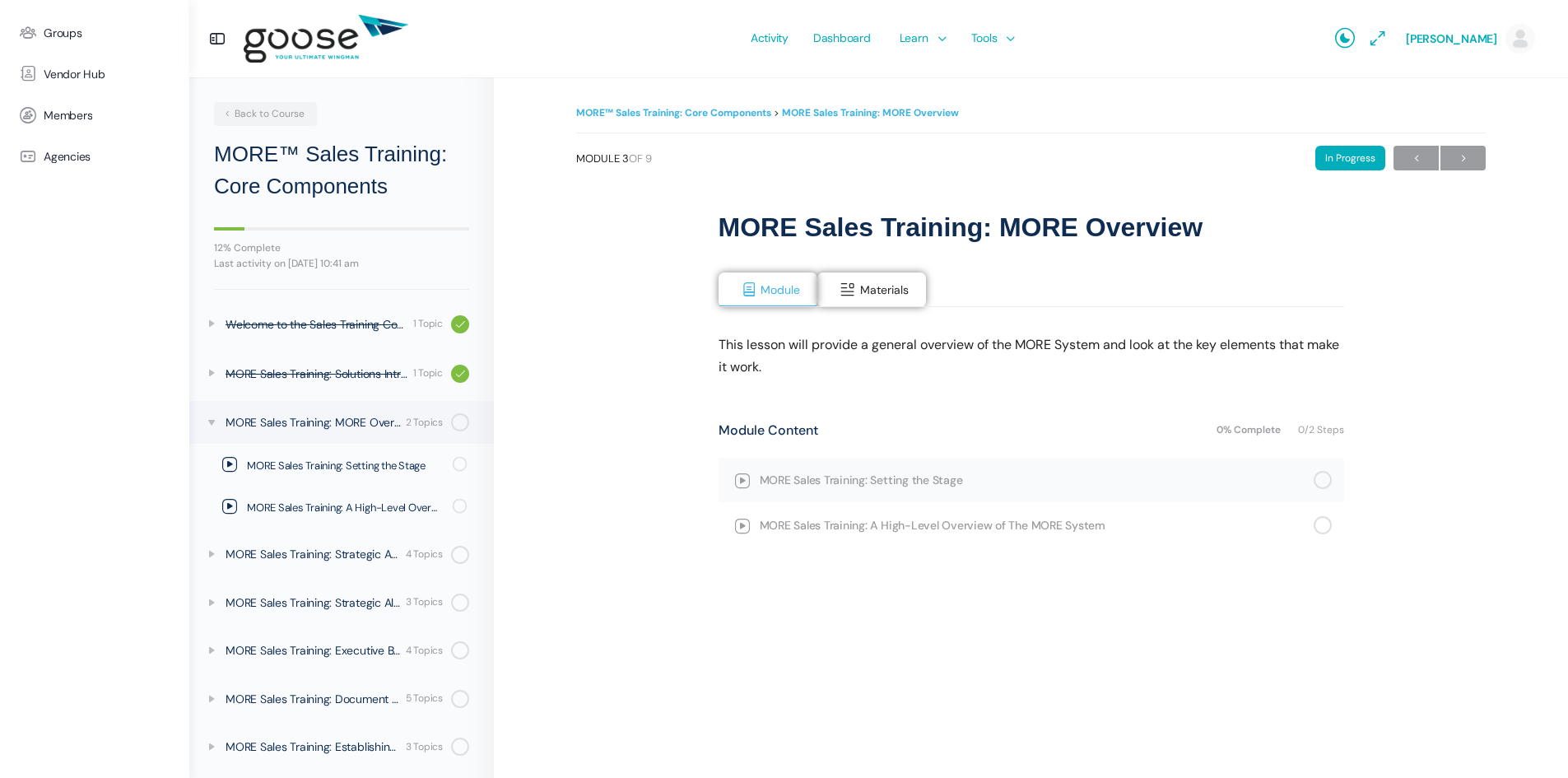
scroll to position [52, 0]
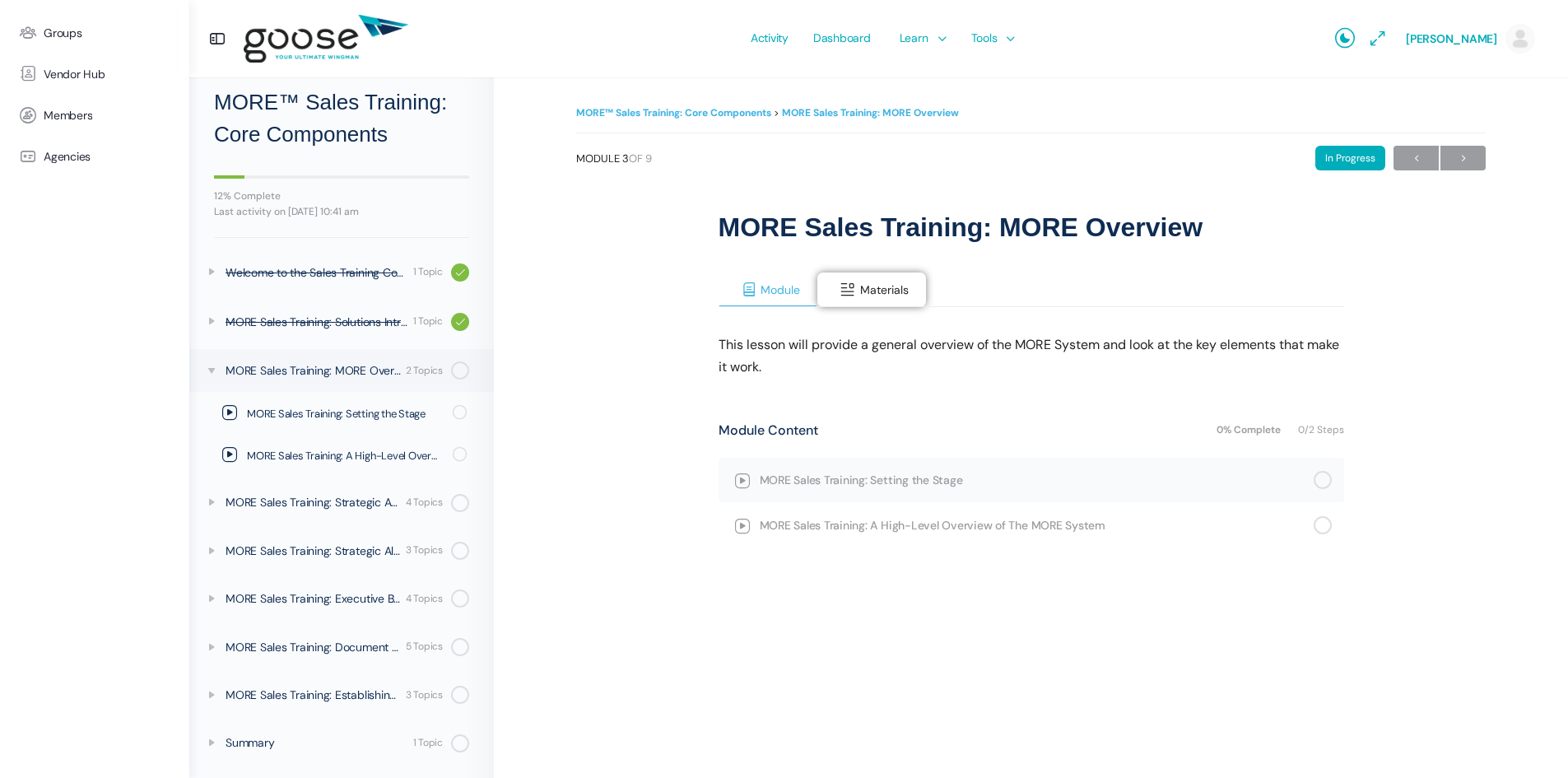
click at [746, 291] on span at bounding box center [749, 289] width 16 height 16
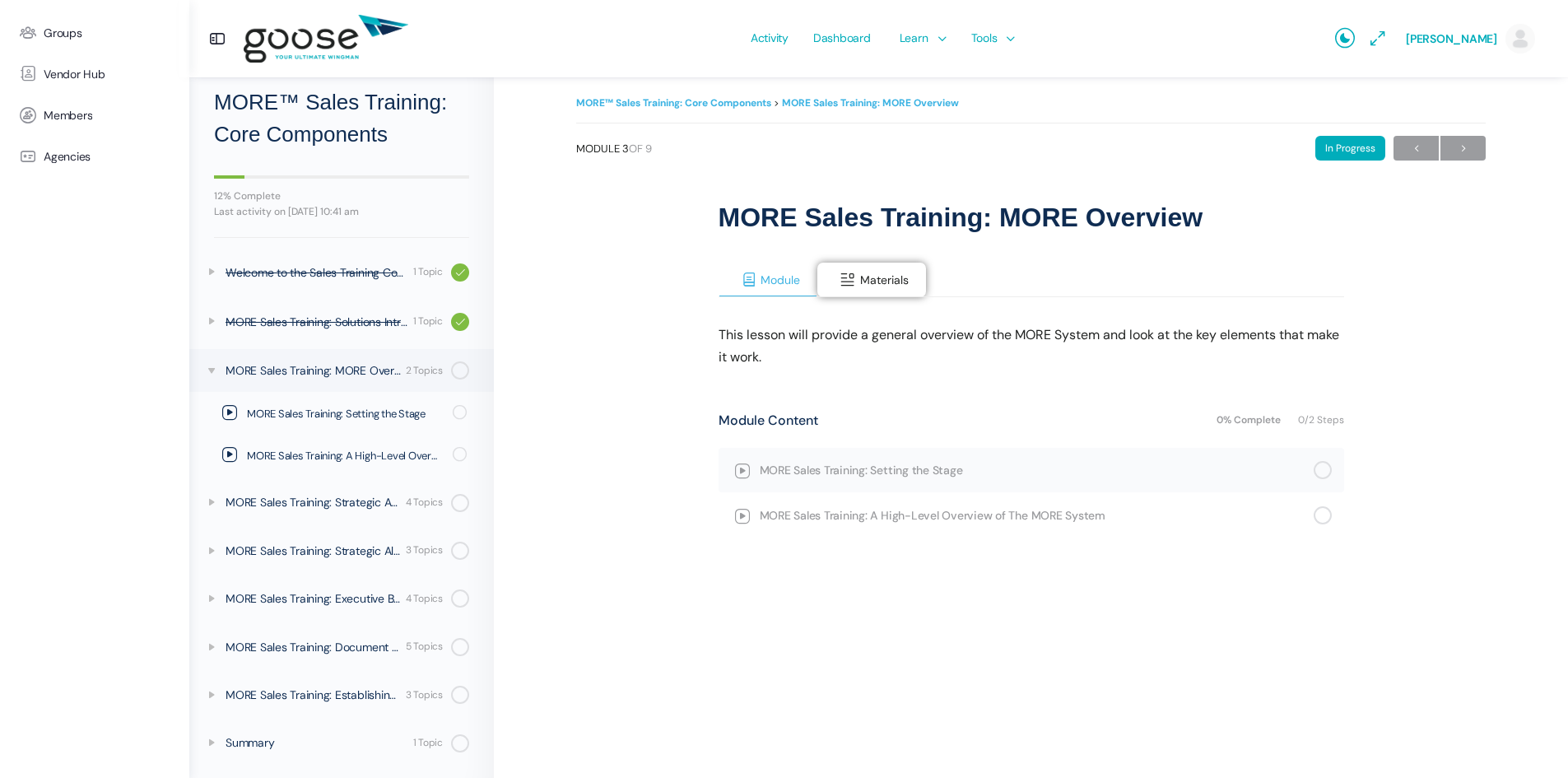
scroll to position [15, 0]
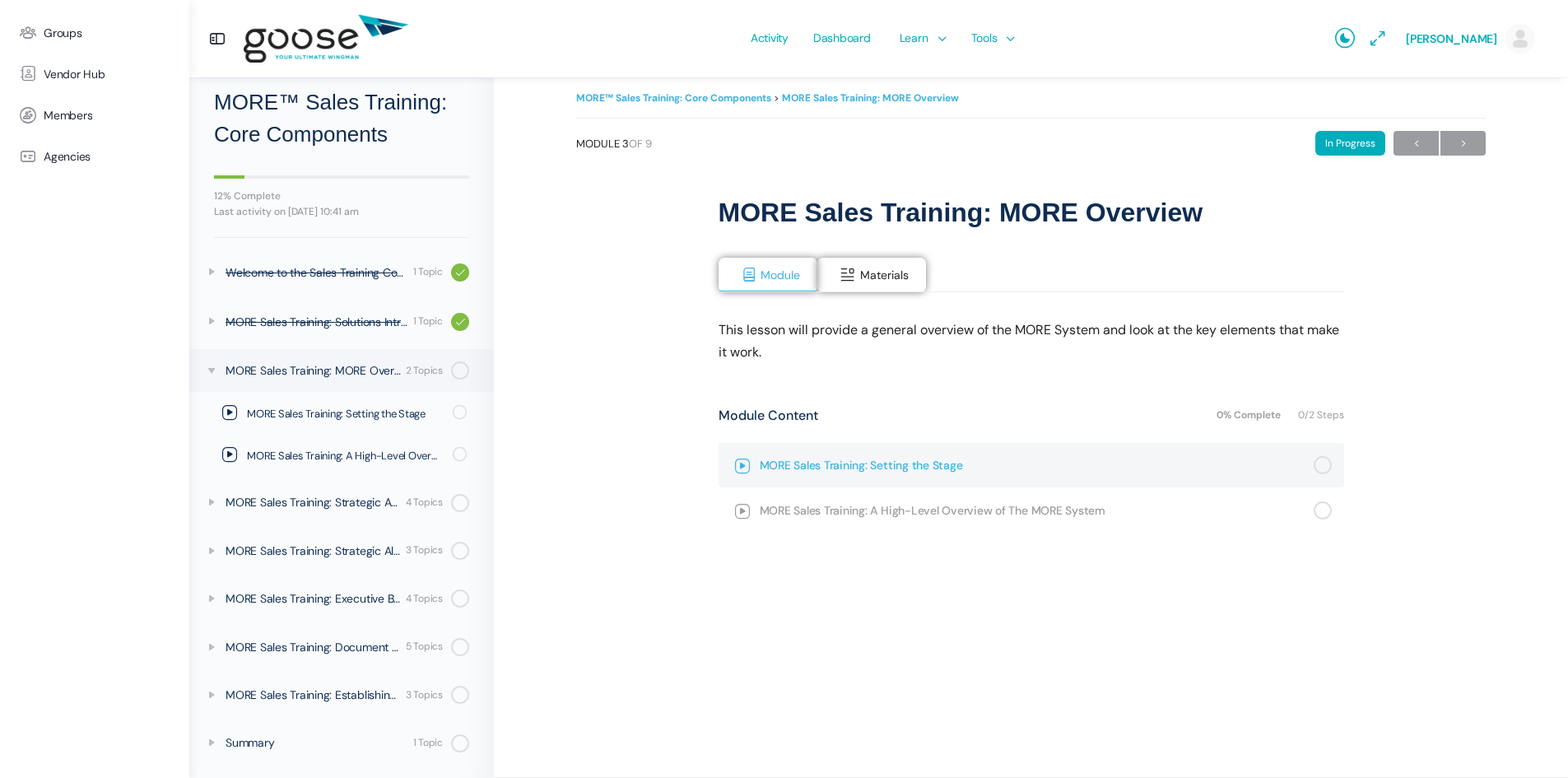
click at [780, 467] on span "MORE Sales Training: Setting the Stage" at bounding box center [1037, 465] width 554 height 18
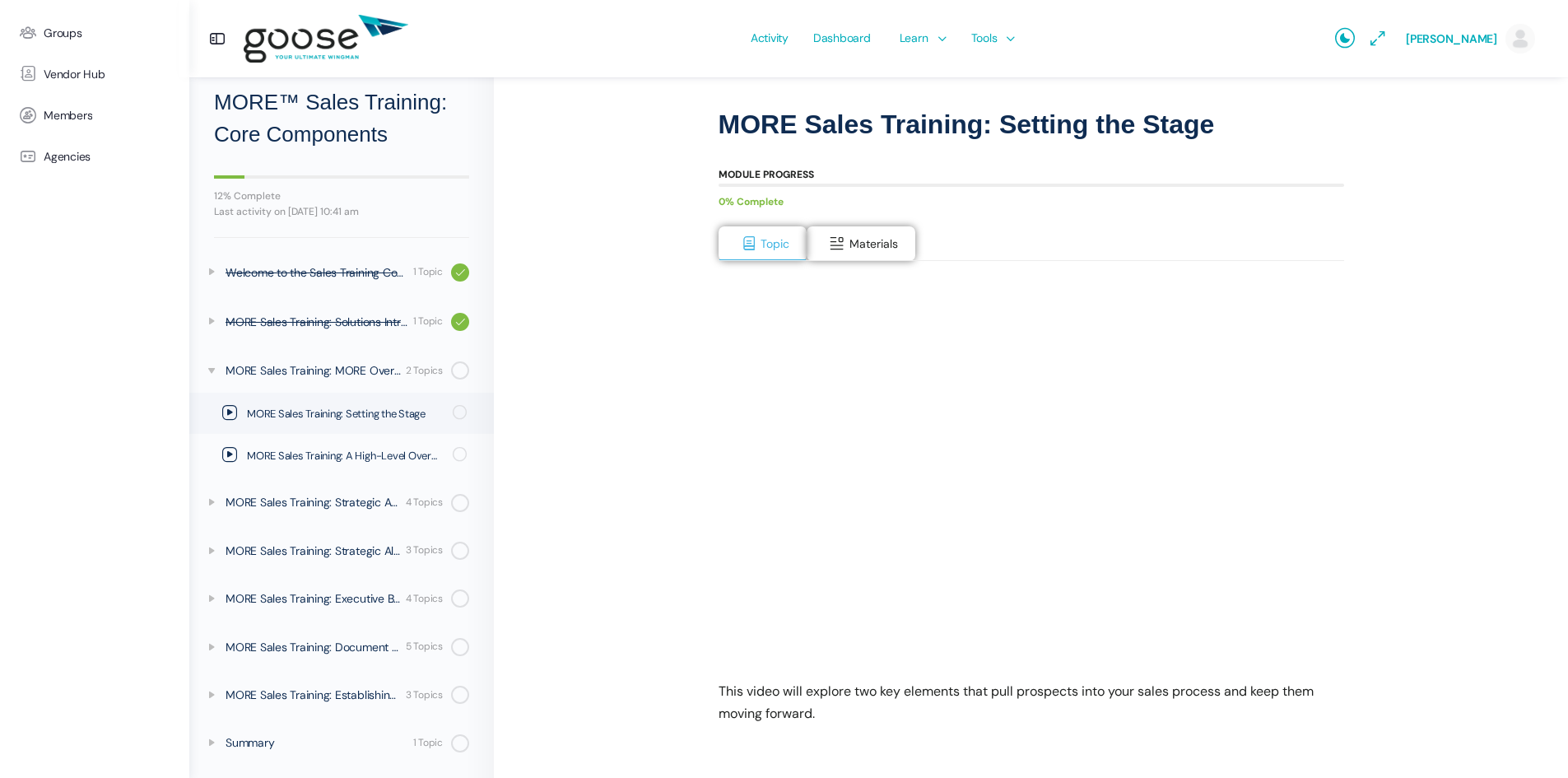
scroll to position [219, 0]
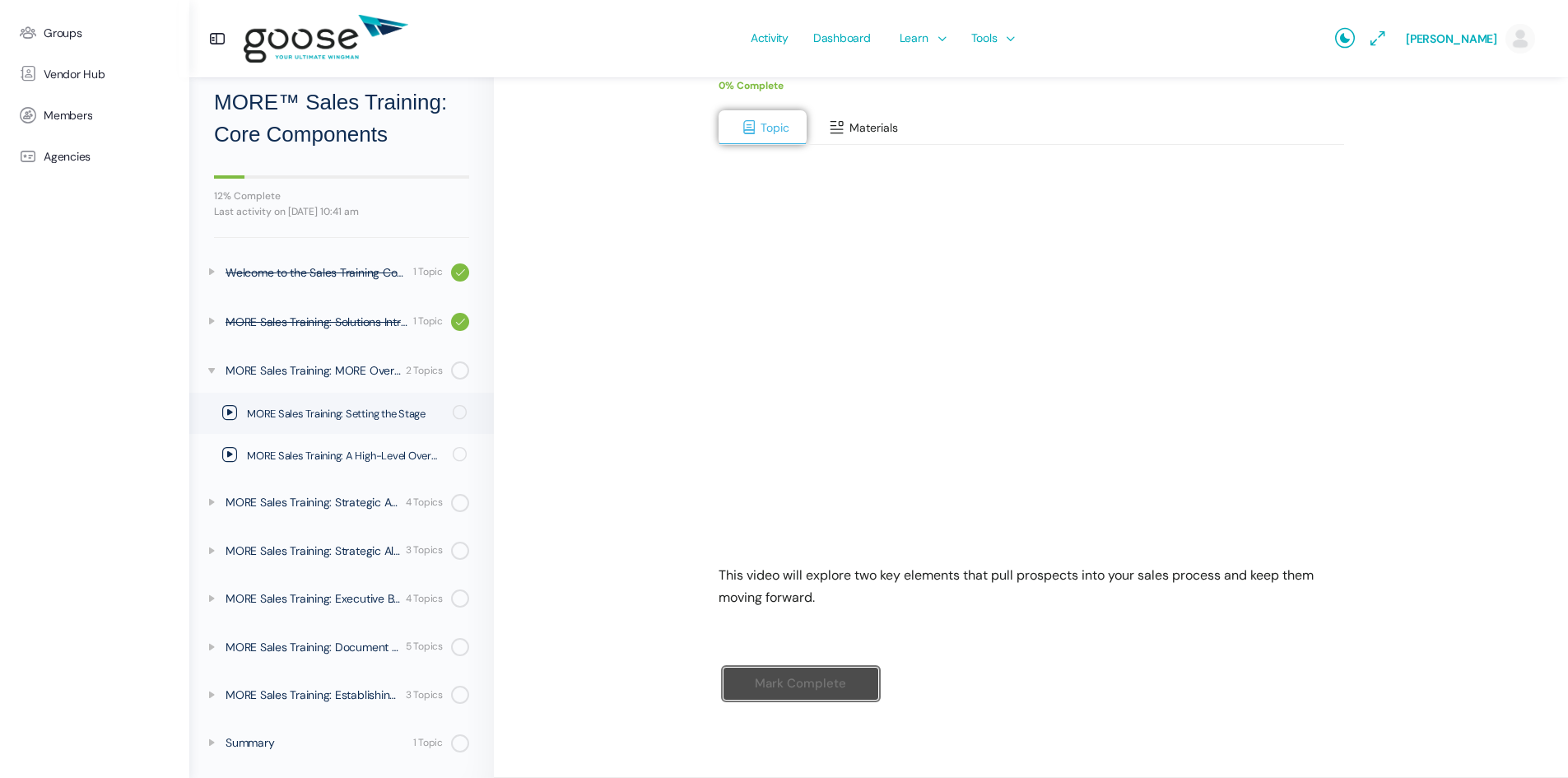
click at [884, 119] on button "Materials" at bounding box center [861, 128] width 109 height 35
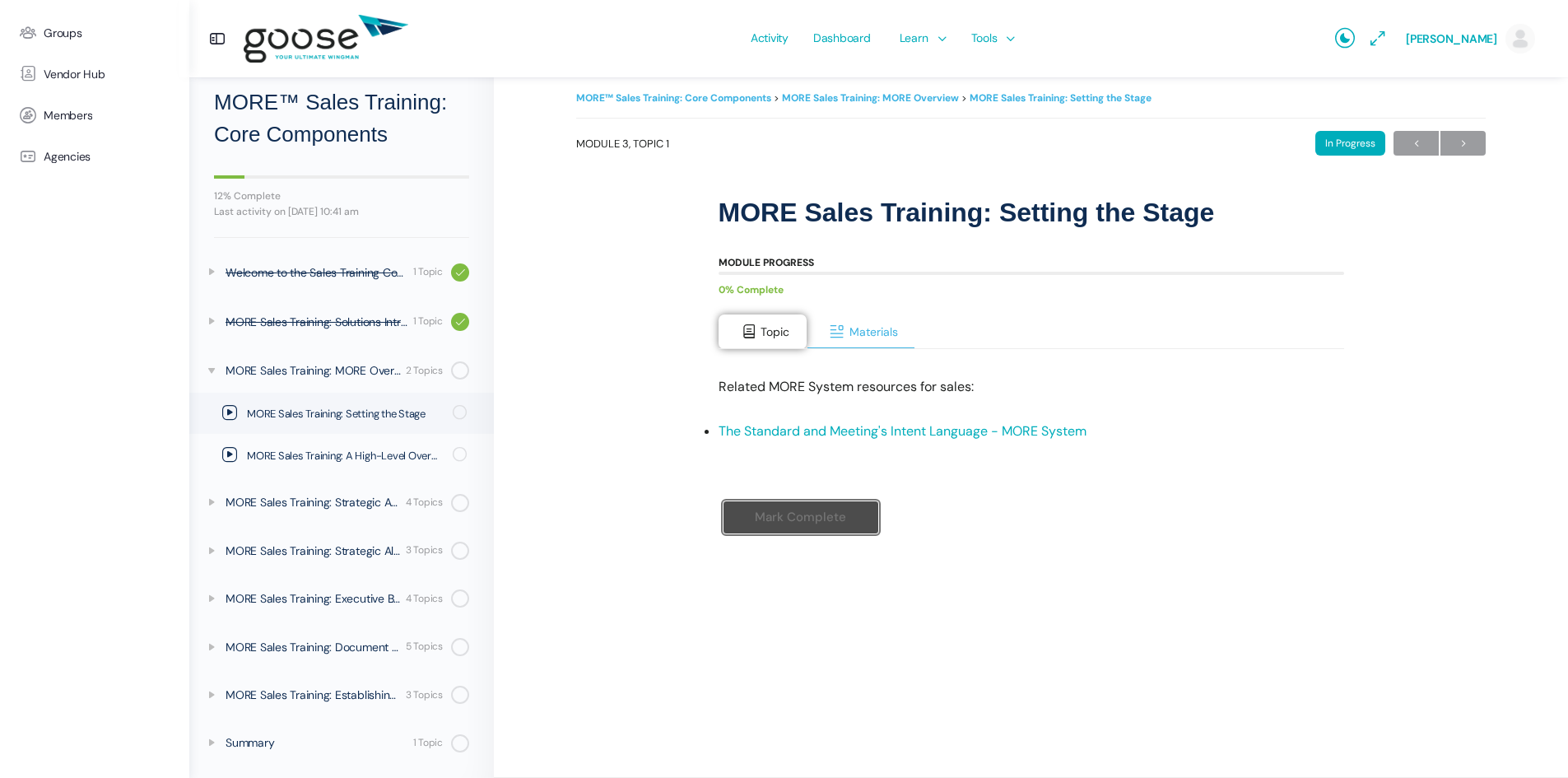
scroll to position [15, 0]
drag, startPoint x: 884, startPoint y: 119, endPoint x: 661, endPoint y: 227, distance: 247.8
click at [662, 227] on div "MORE™ Sales Training: Core Components MORE Sales Training: MORE Overview MORE S…" at bounding box center [1031, 160] width 910 height 145
click at [935, 430] on link "The Standard and Meeting's Intent Language - MORE System" at bounding box center [903, 431] width 368 height 17
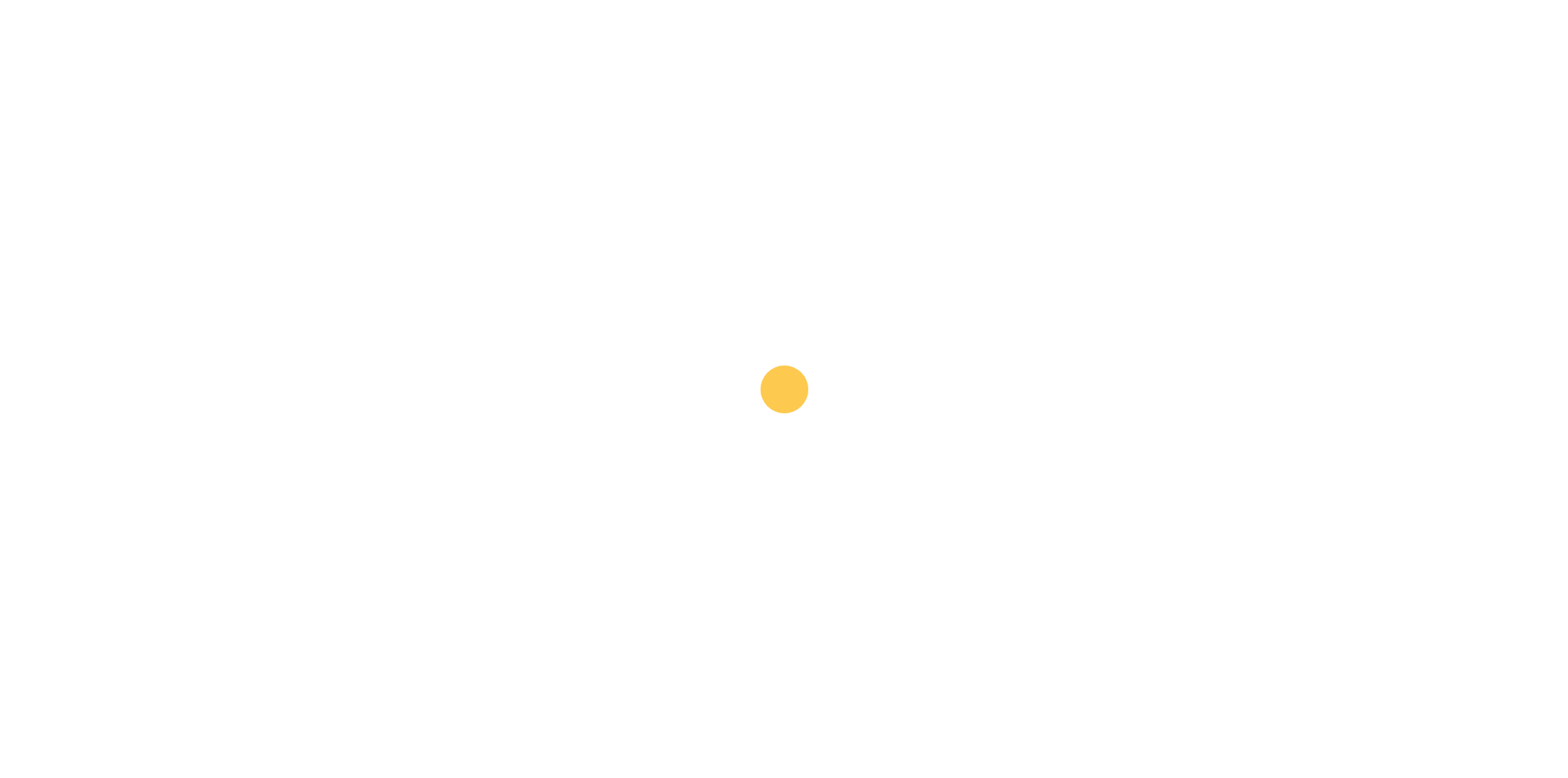
click at [645, 193] on e-page-transition at bounding box center [784, 389] width 1568 height 778
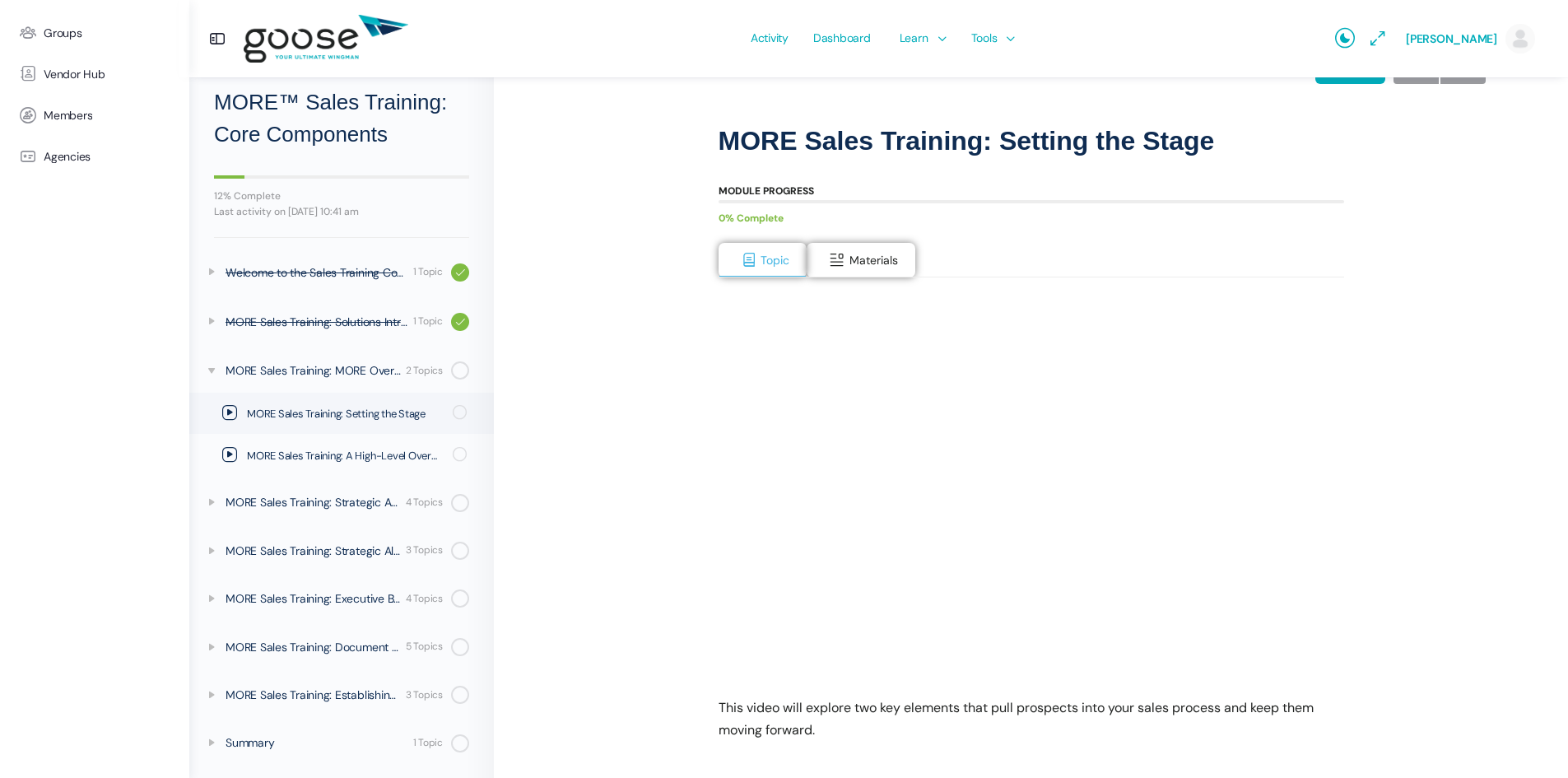
scroll to position [219, 0]
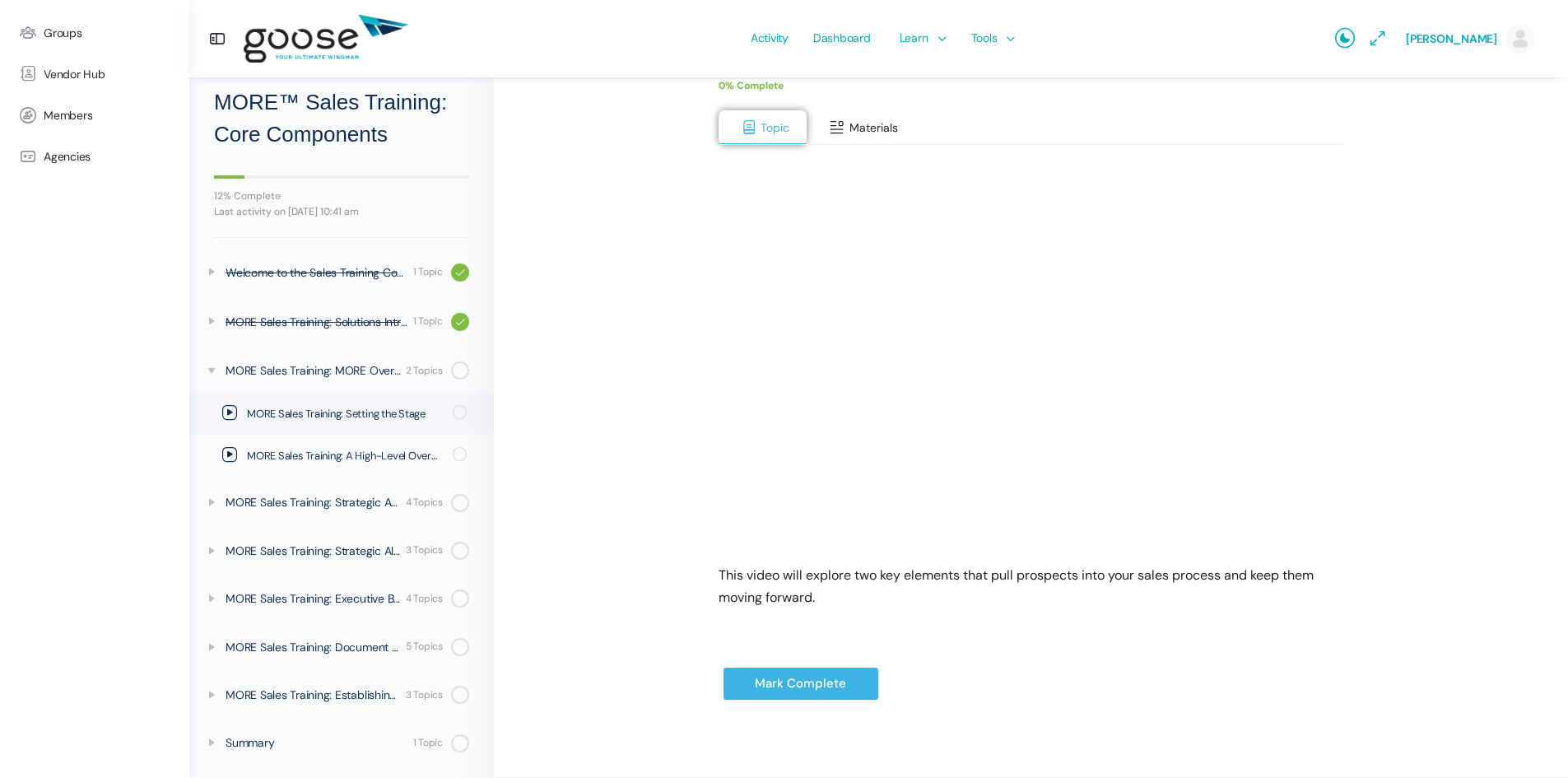
click at [855, 115] on button "Materials" at bounding box center [861, 128] width 109 height 35
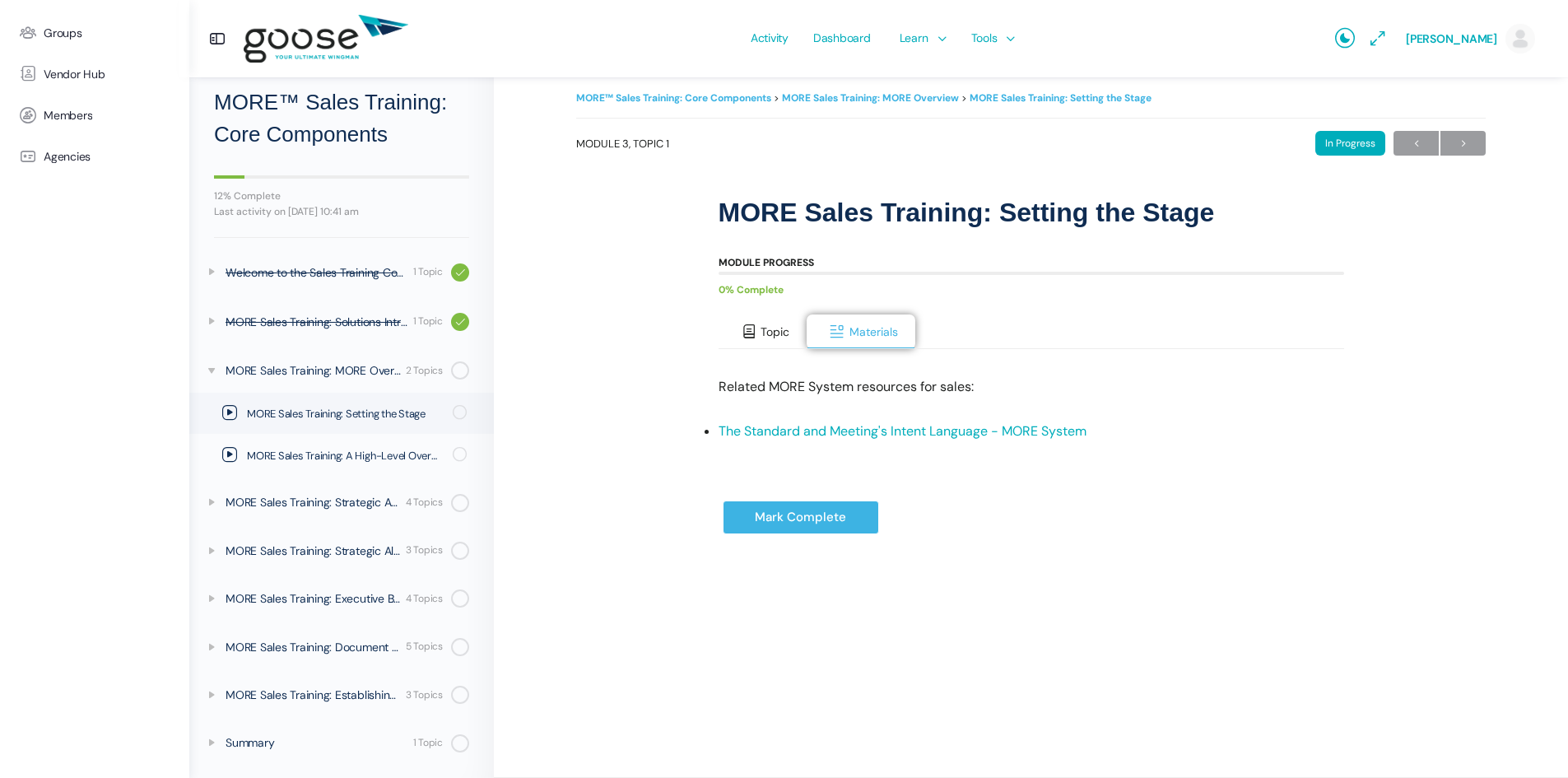
click at [752, 331] on span at bounding box center [749, 331] width 16 height 16
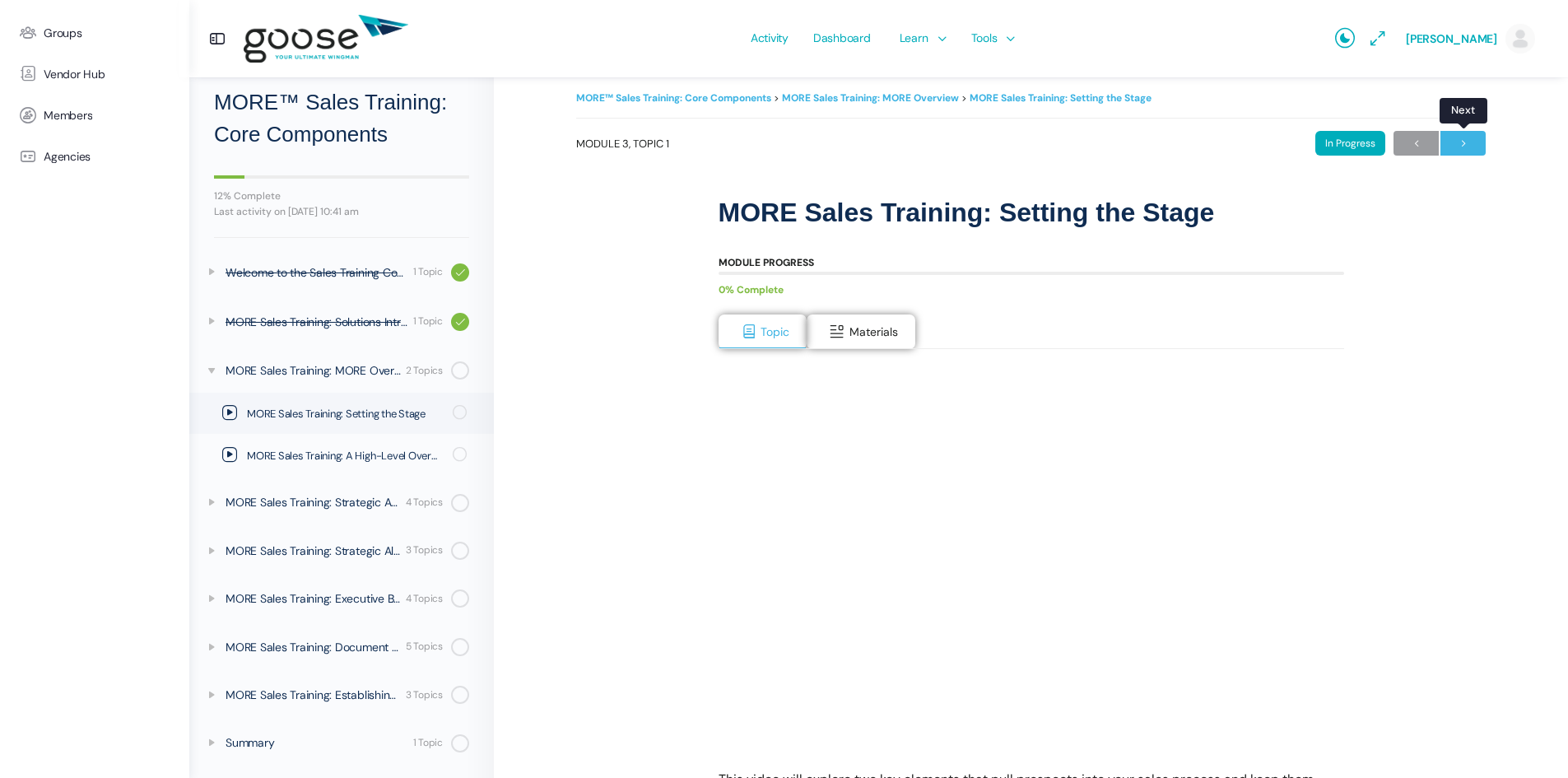
click at [1458, 143] on span "→" at bounding box center [1463, 144] width 46 height 22
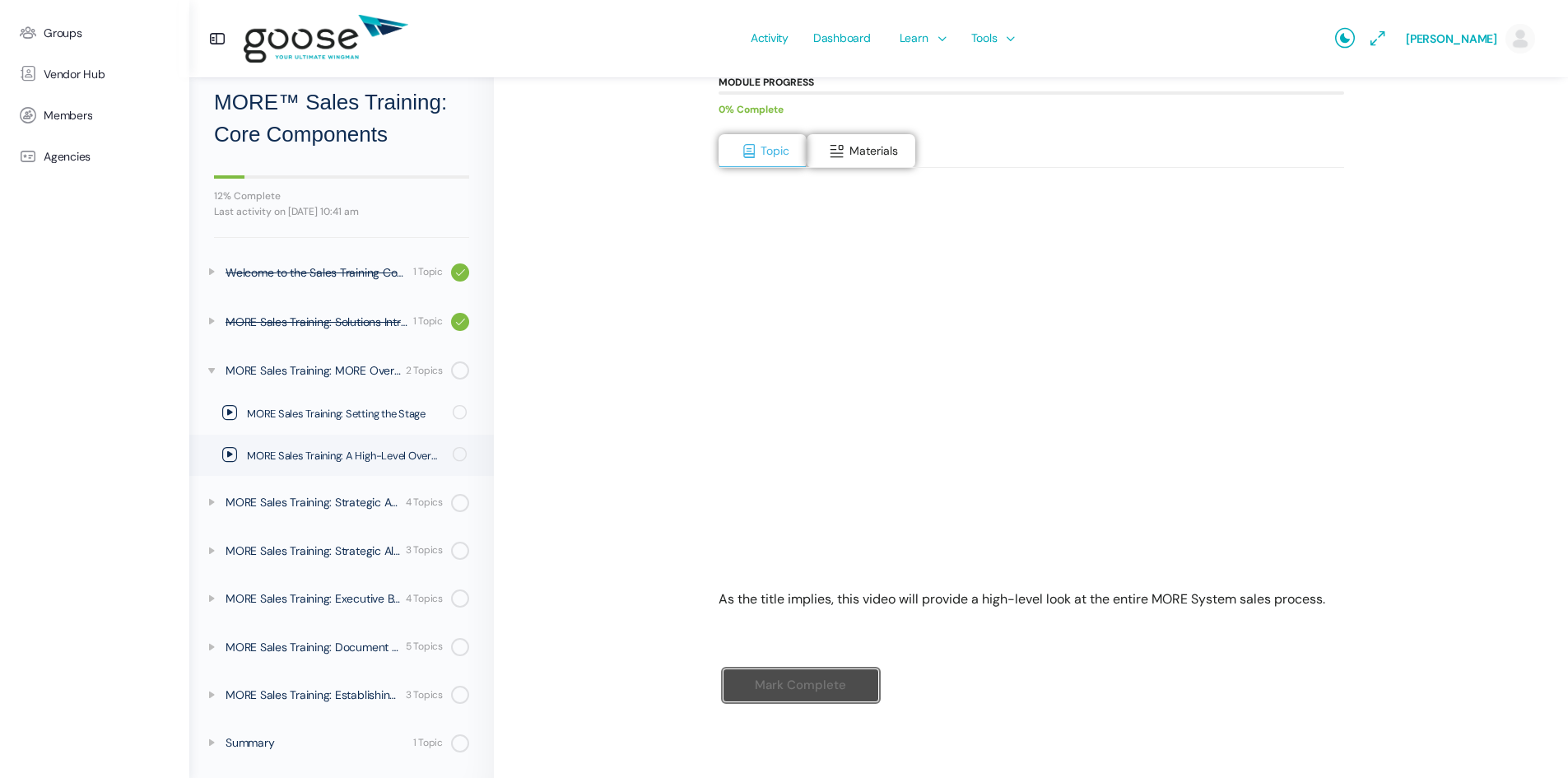
scroll to position [229, 0]
click at [211, 500] on icon at bounding box center [212, 503] width 14 height 14
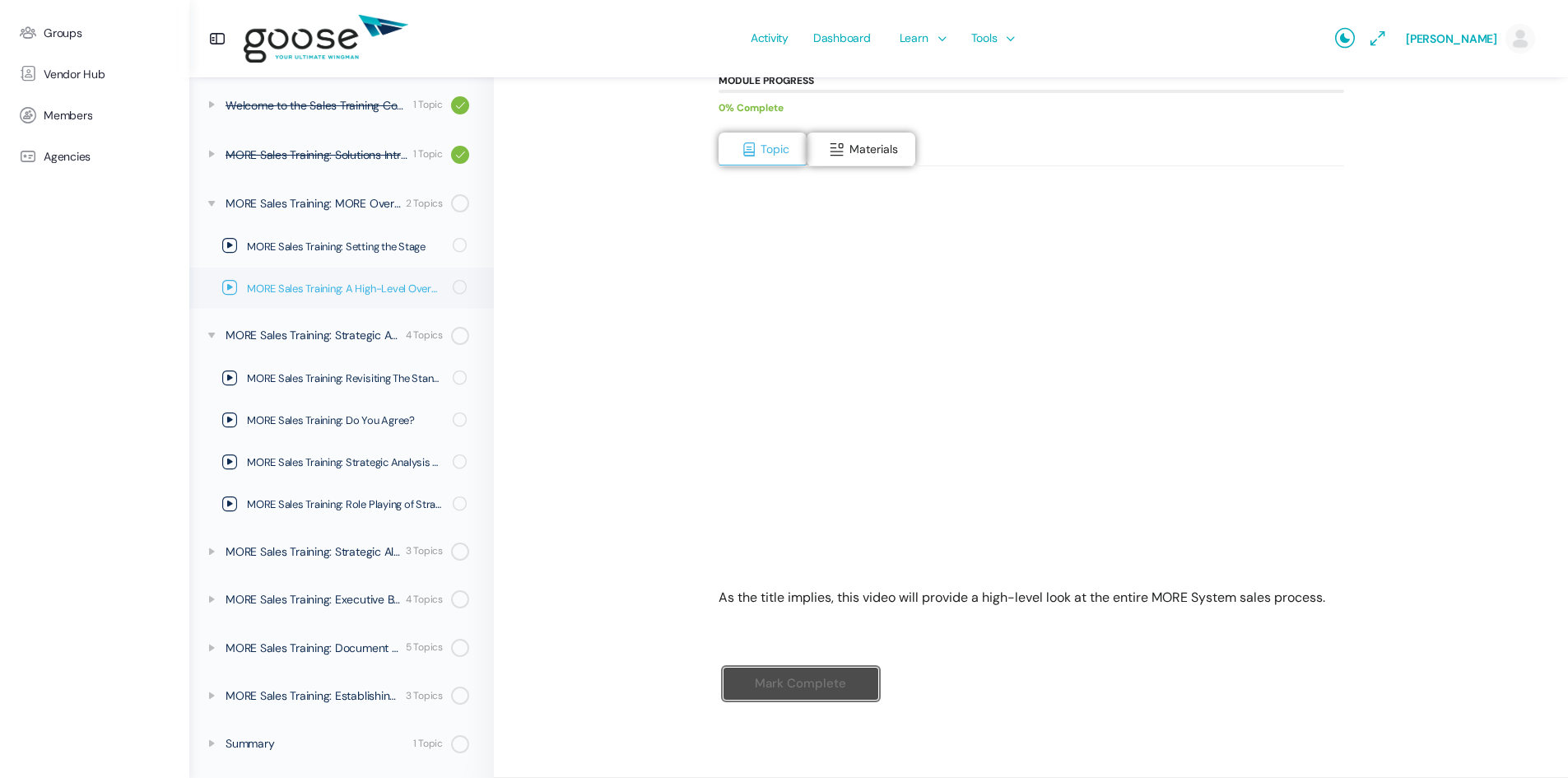
scroll to position [220, 0]
click at [863, 147] on span "Materials" at bounding box center [874, 150] width 48 height 15
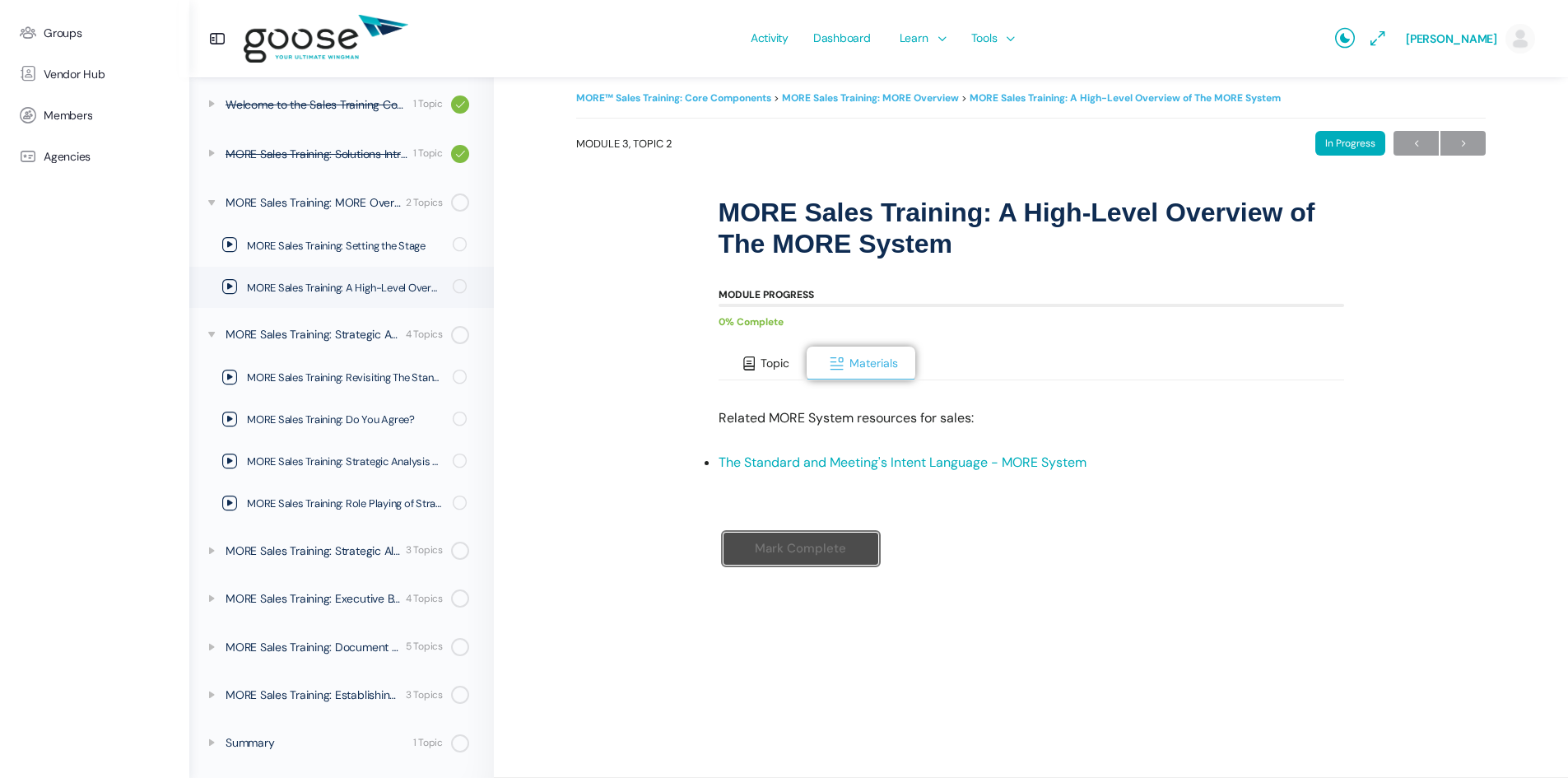
click at [749, 371] on span at bounding box center [749, 363] width 16 height 16
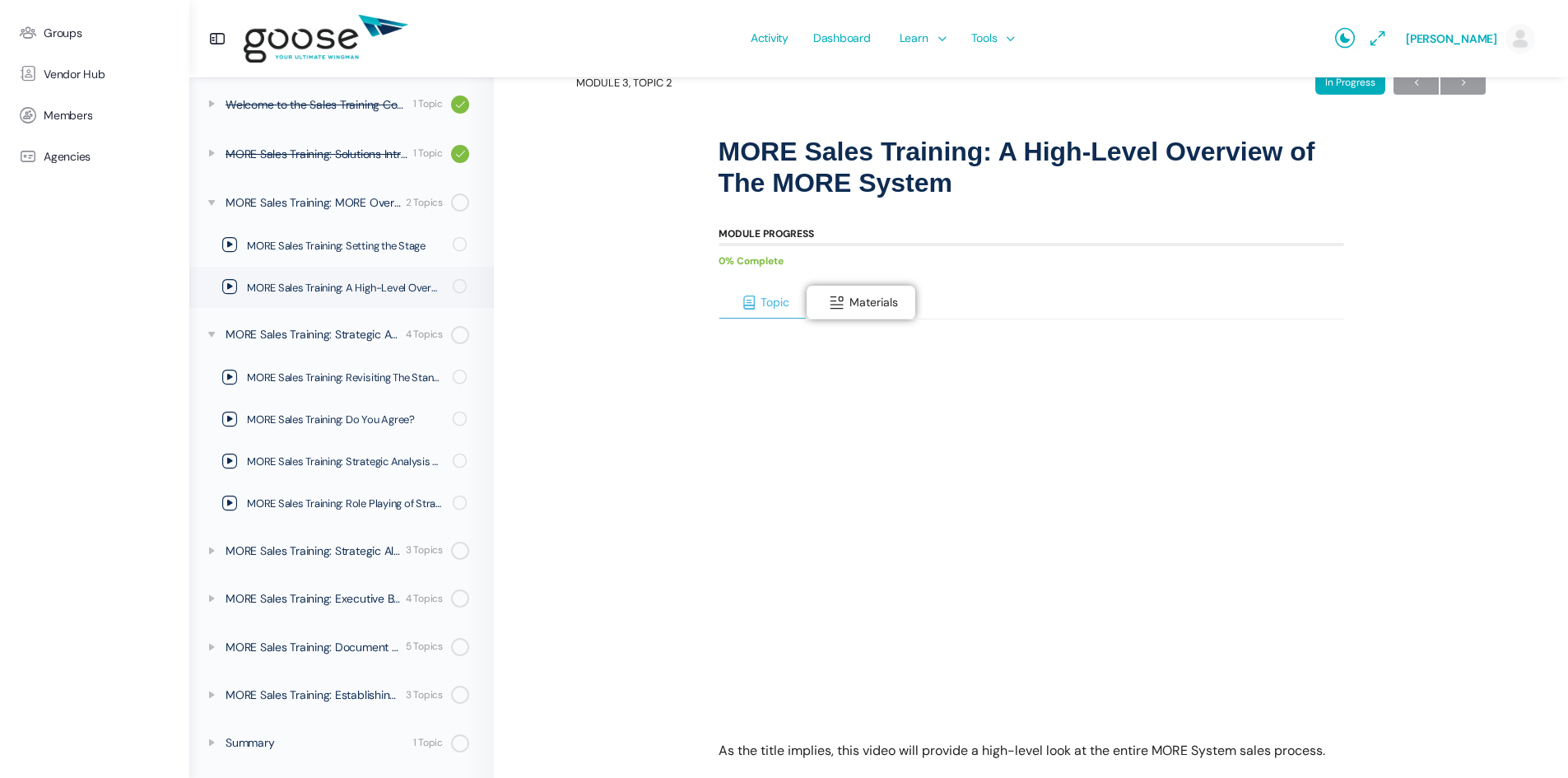
scroll to position [179, 0]
